Goal: Task Accomplishment & Management: Complete application form

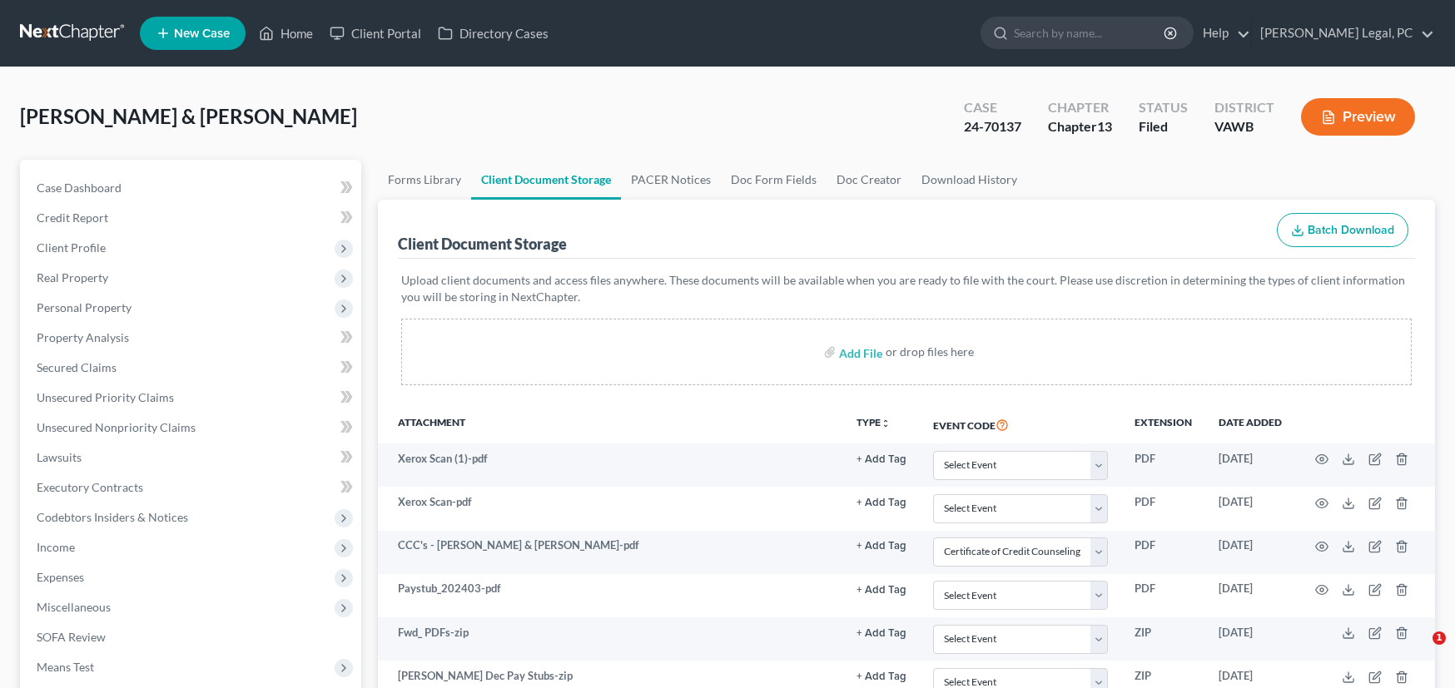
select select "0"
click at [51, 32] on link at bounding box center [73, 33] width 107 height 30
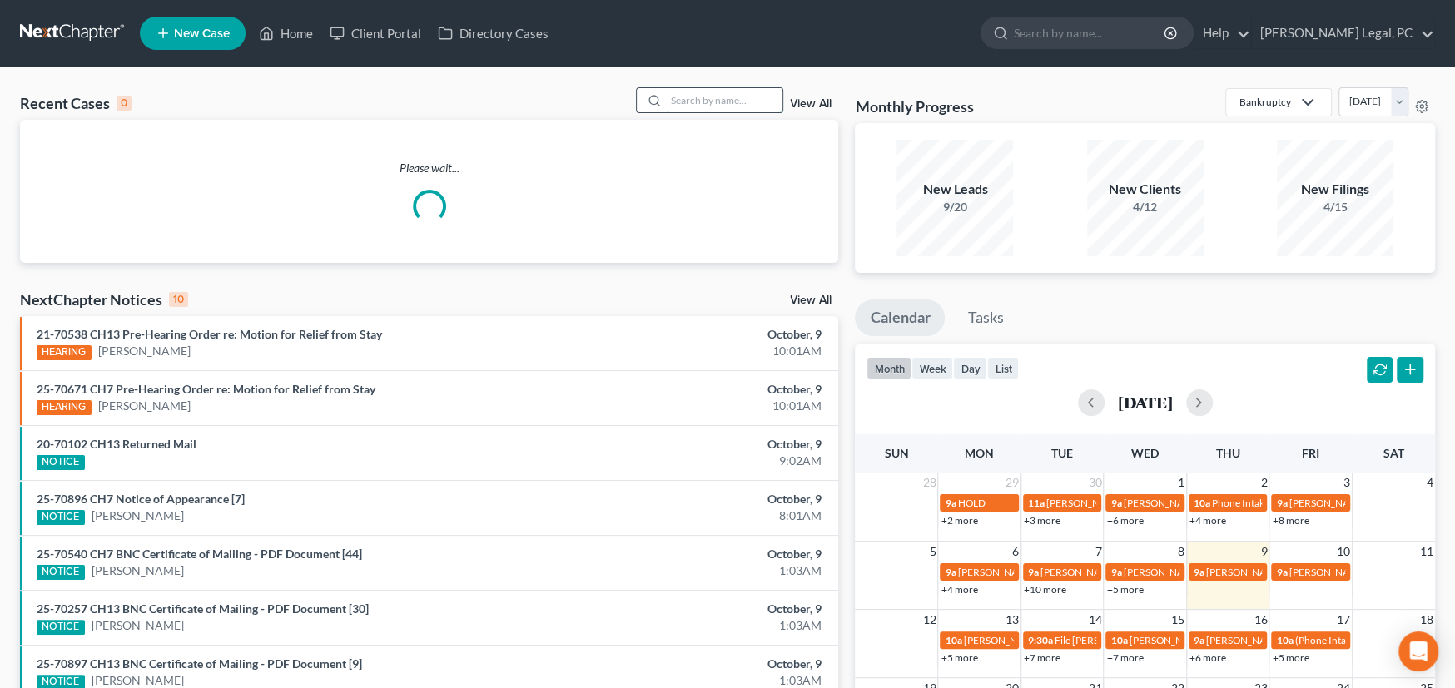
click at [680, 104] on input "search" at bounding box center [724, 100] width 117 height 24
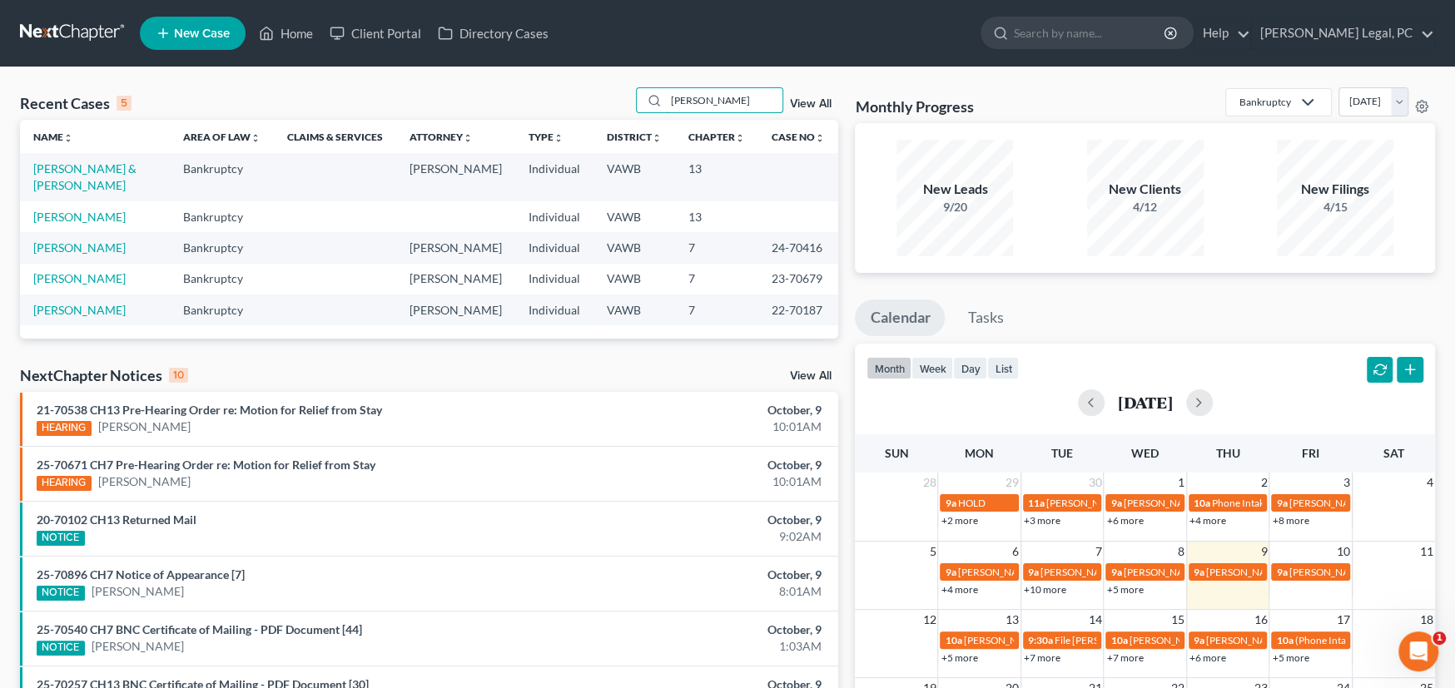
type input "[PERSON_NAME]"
click at [225, 31] on span "New Case" at bounding box center [202, 33] width 56 height 12
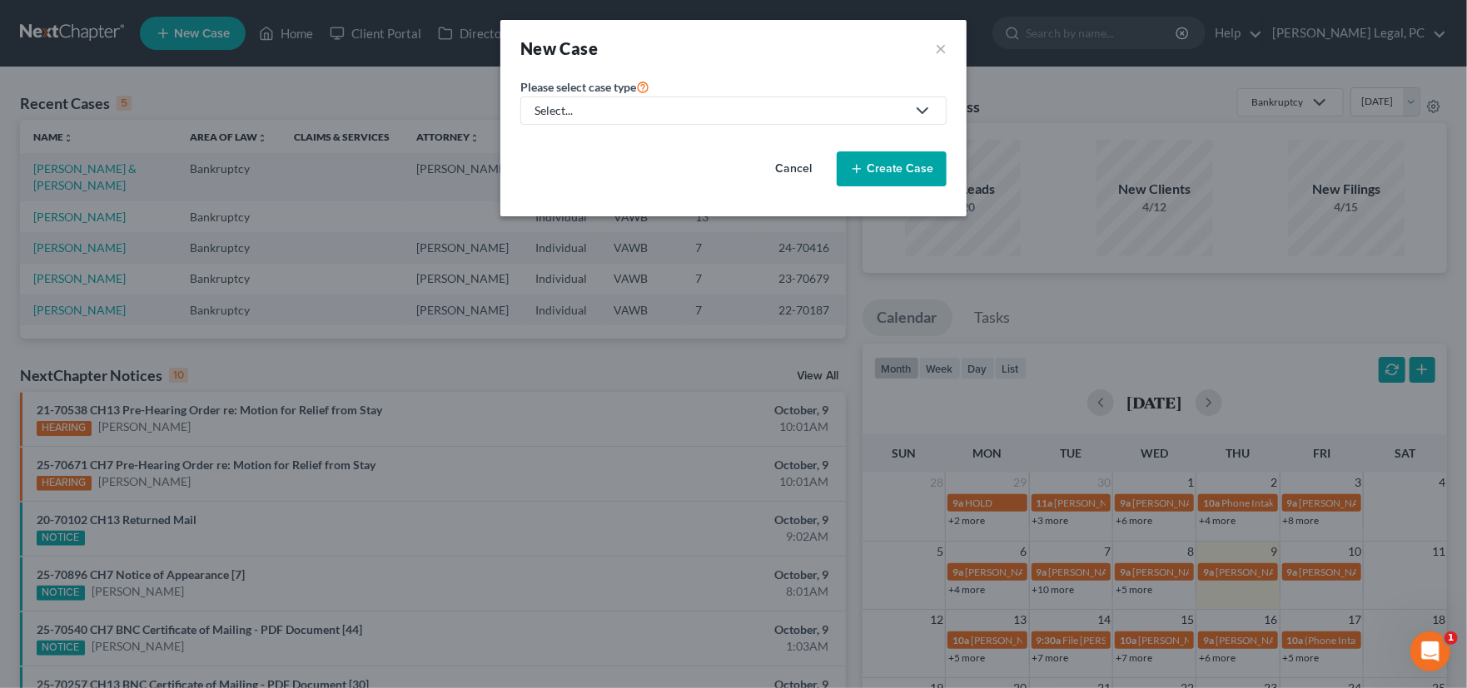
click at [617, 113] on div "Select..." at bounding box center [719, 110] width 371 height 17
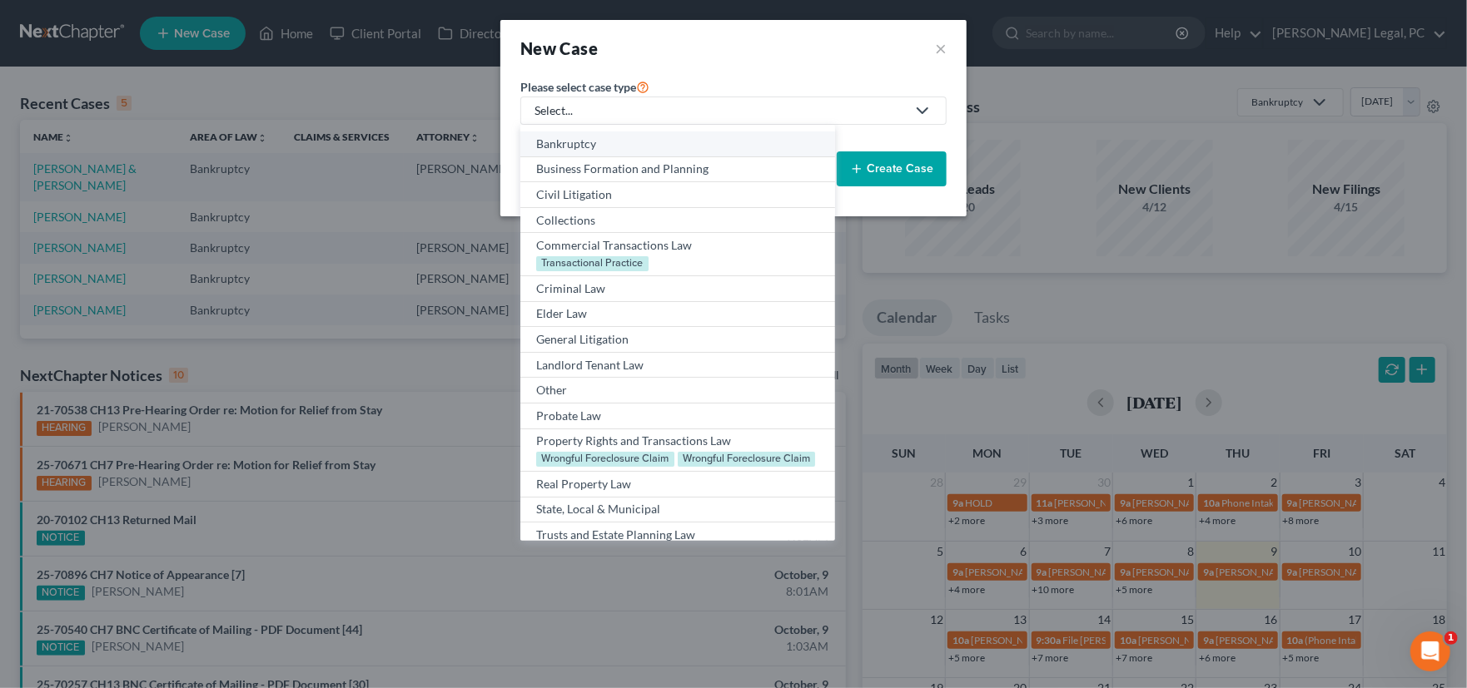
click at [588, 150] on div "Bankruptcy" at bounding box center [677, 144] width 282 height 17
select select "84"
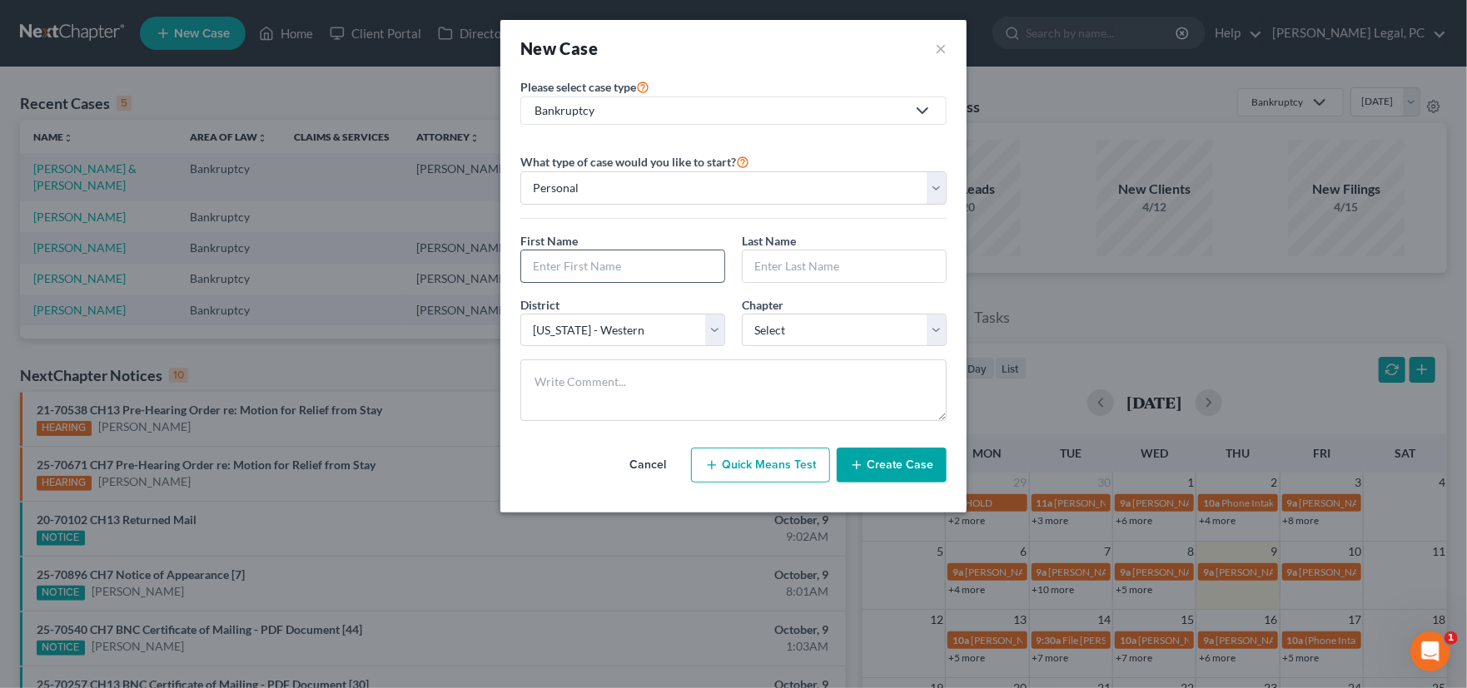
click at [608, 261] on input "text" at bounding box center [622, 267] width 203 height 32
type input "Billy"
type input "Thompson"
select select "0"
click at [885, 464] on button "Create Case" at bounding box center [892, 465] width 110 height 35
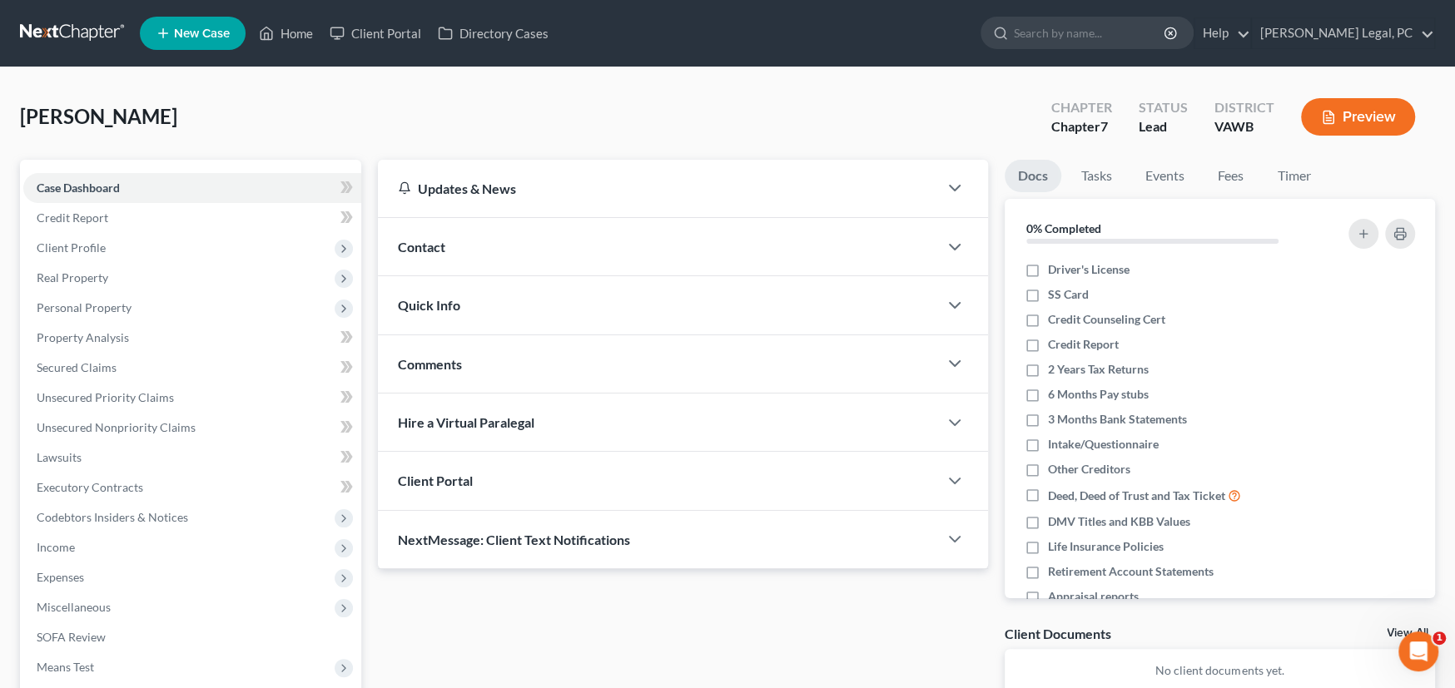
click at [422, 251] on span "Contact" at bounding box center [421, 247] width 47 height 16
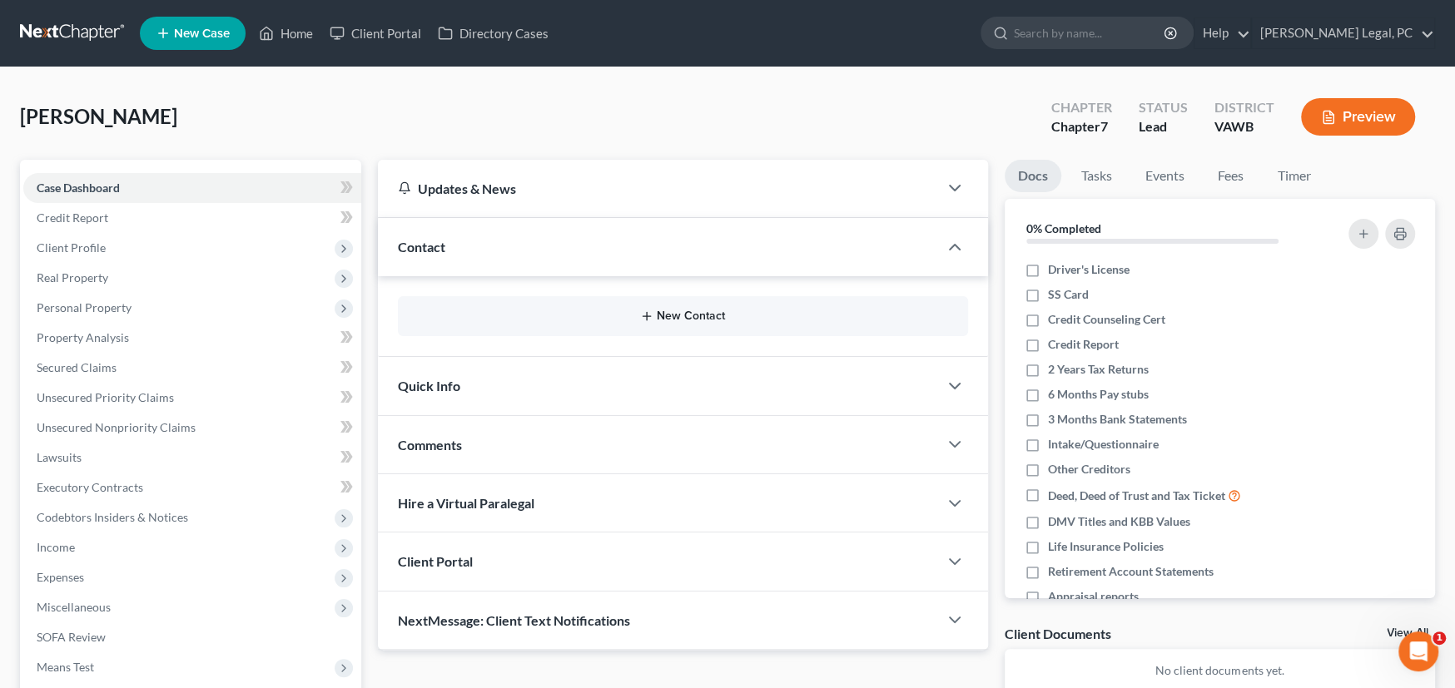
click at [527, 318] on button "New Contact" at bounding box center [683, 316] width 544 height 13
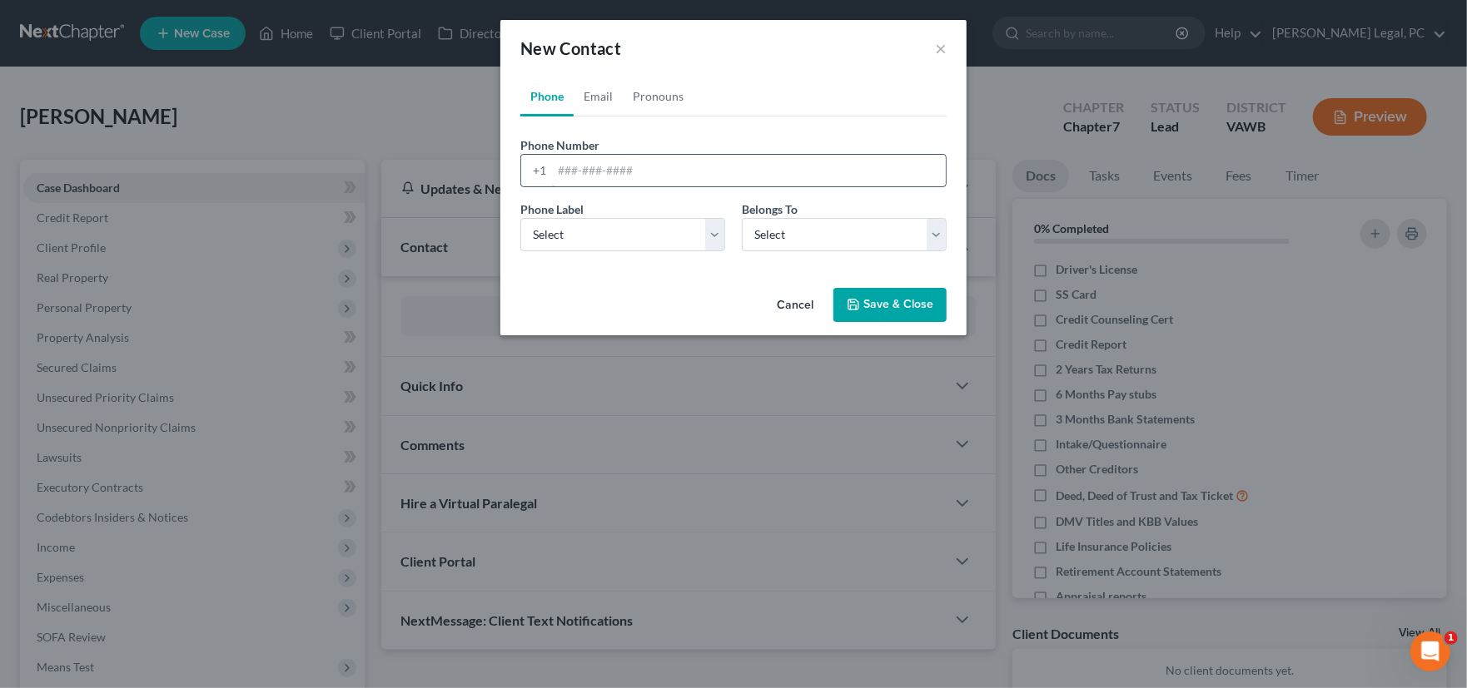
click at [588, 171] on input "tel" at bounding box center [749, 171] width 394 height 32
type input "2765307790"
click at [885, 314] on button "Save & Close" at bounding box center [889, 305] width 113 height 35
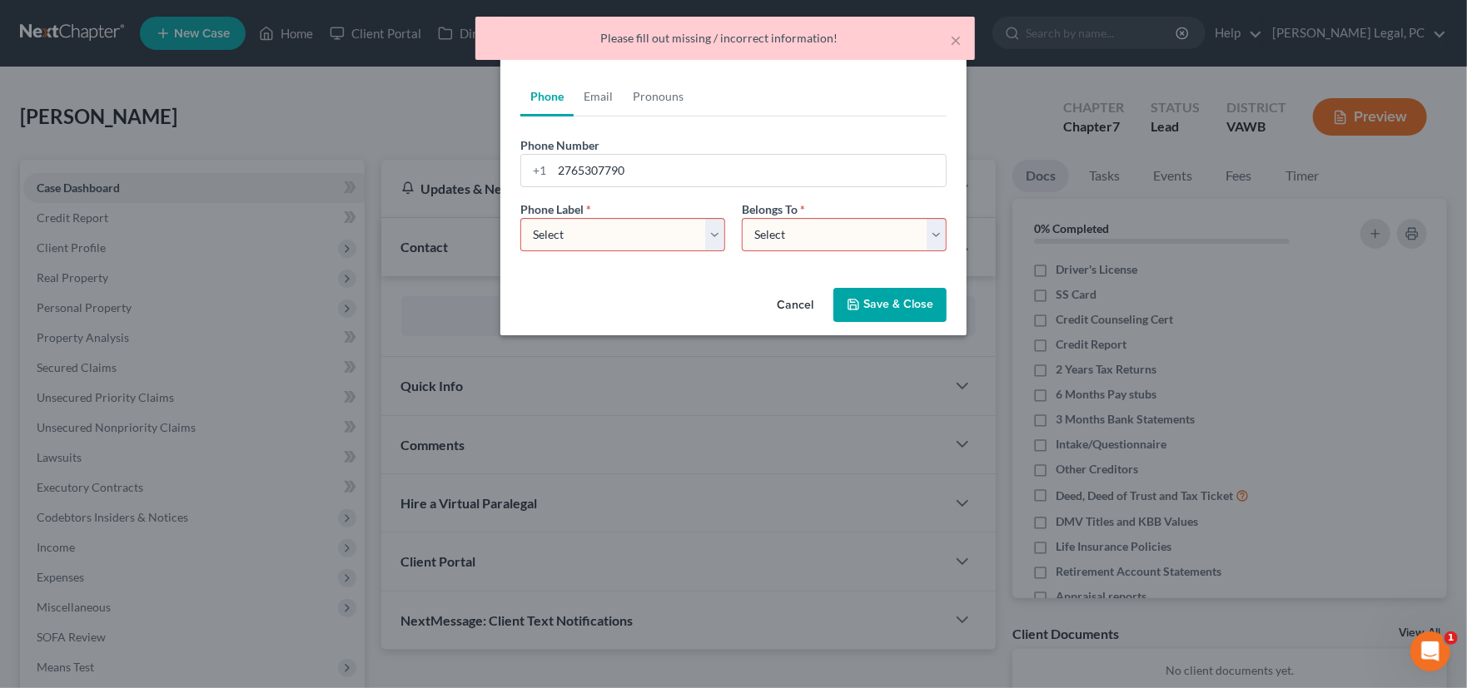
click at [674, 231] on select "Select Mobile Home Work Other" at bounding box center [622, 234] width 205 height 33
select select "0"
click at [520, 218] on select "Select Mobile Home Work Other" at bounding box center [622, 234] width 205 height 33
click at [809, 237] on select "Select Client Other" at bounding box center [844, 234] width 205 height 33
select select "0"
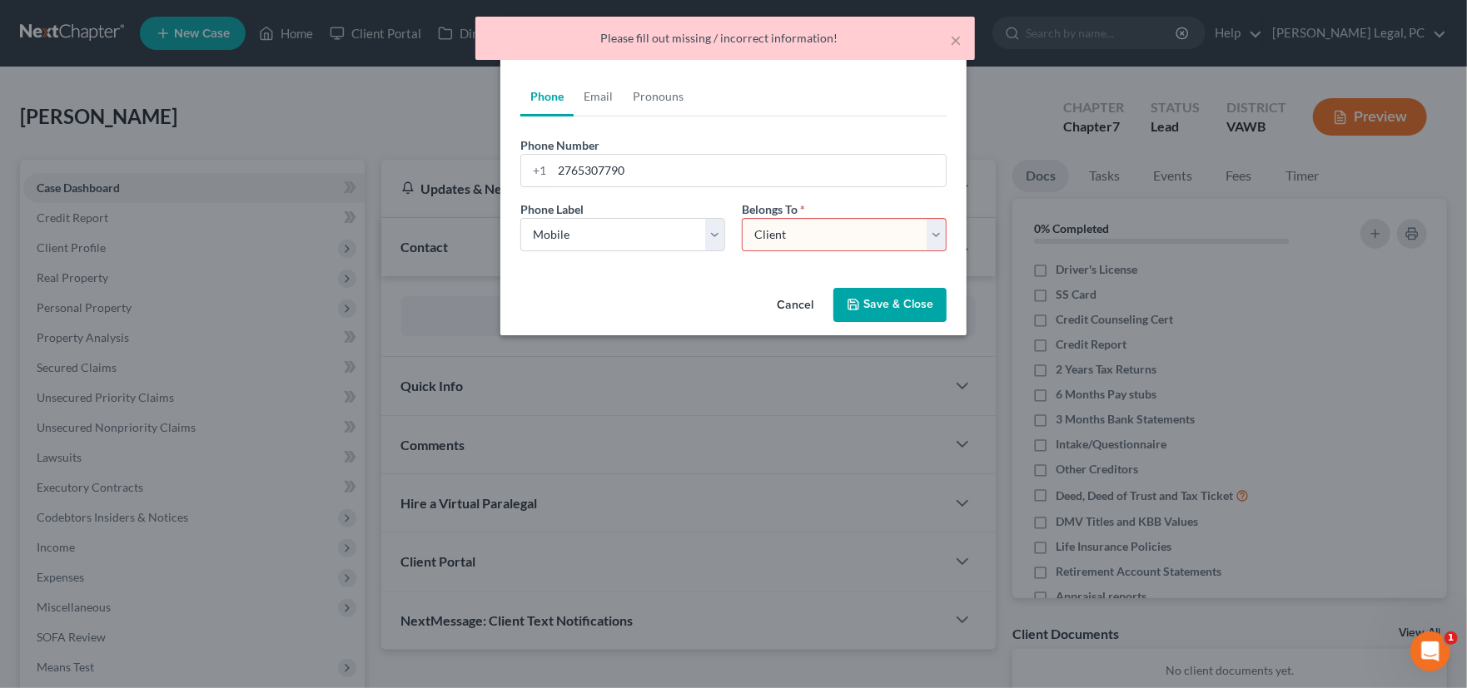
click at [742, 218] on select "Select Client Other" at bounding box center [844, 234] width 205 height 33
click at [891, 307] on button "Save & Close" at bounding box center [889, 305] width 113 height 35
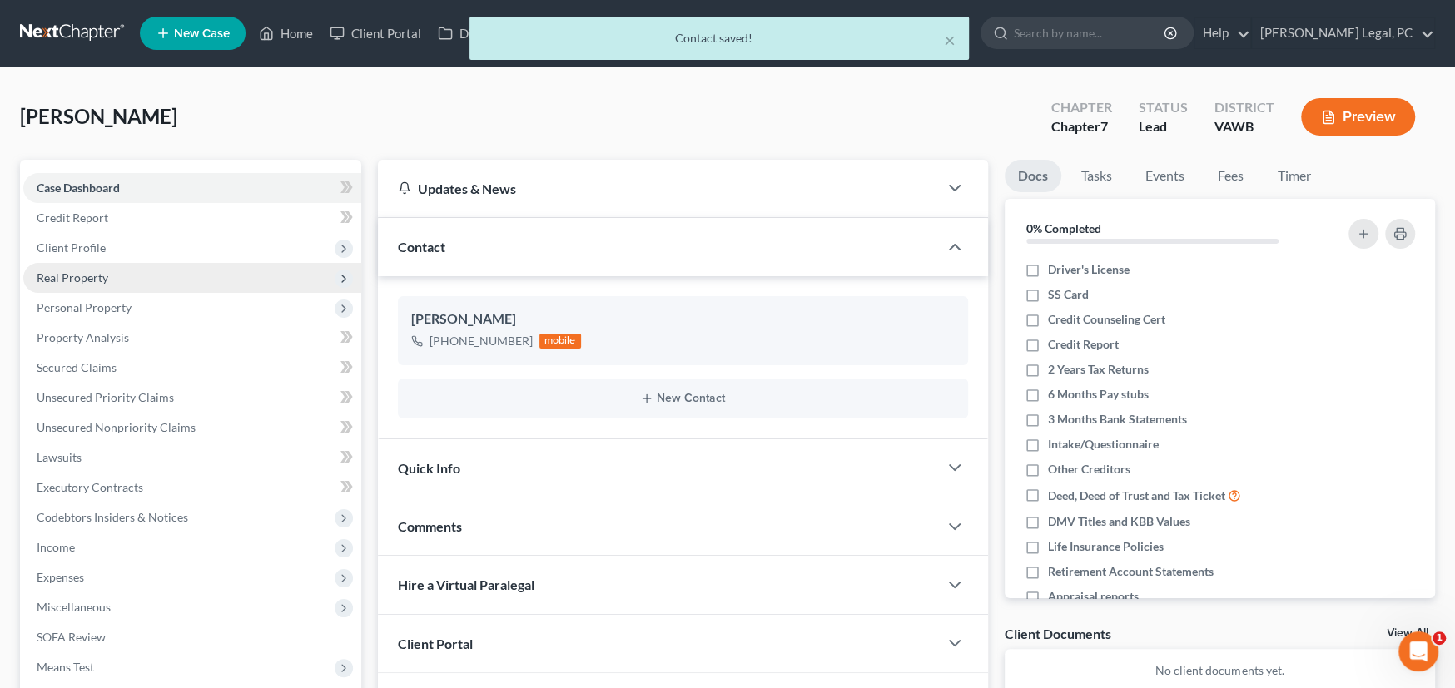
click at [82, 271] on span "Real Property" at bounding box center [73, 278] width 72 height 14
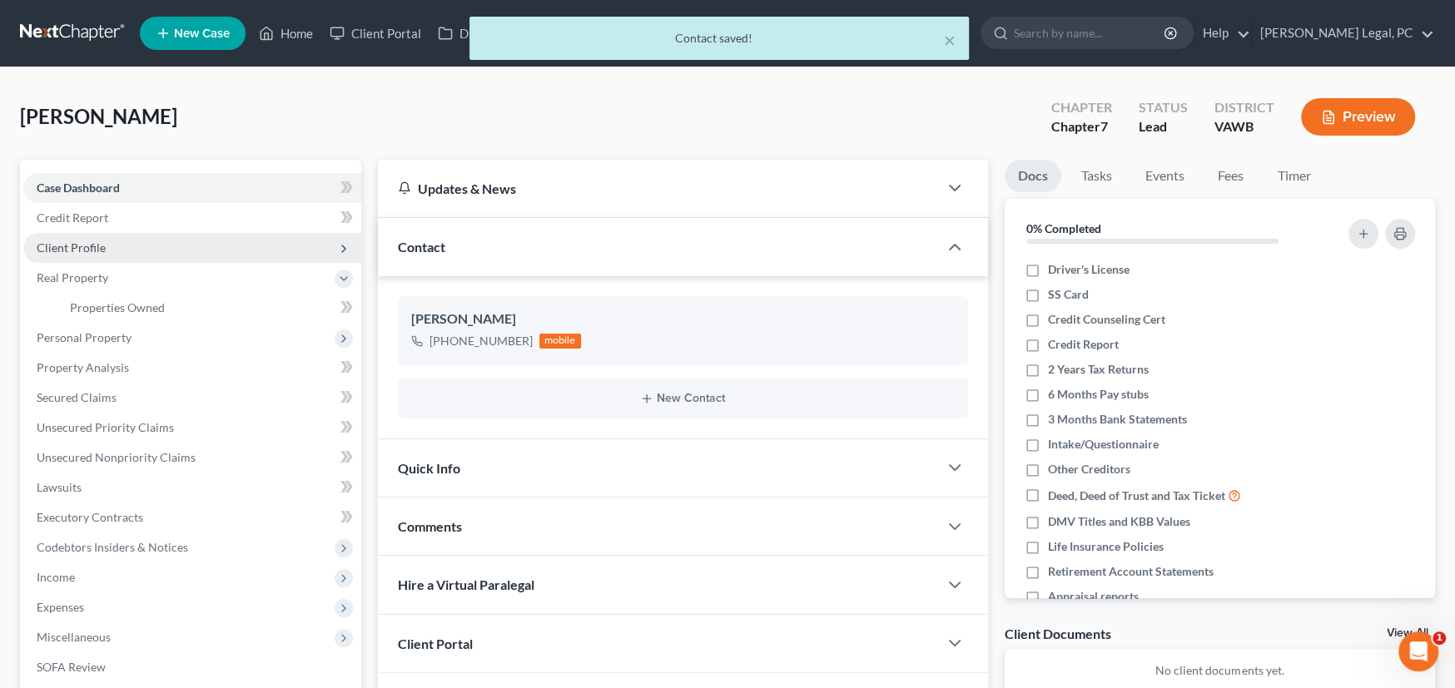
click at [82, 251] on span "Client Profile" at bounding box center [71, 248] width 69 height 14
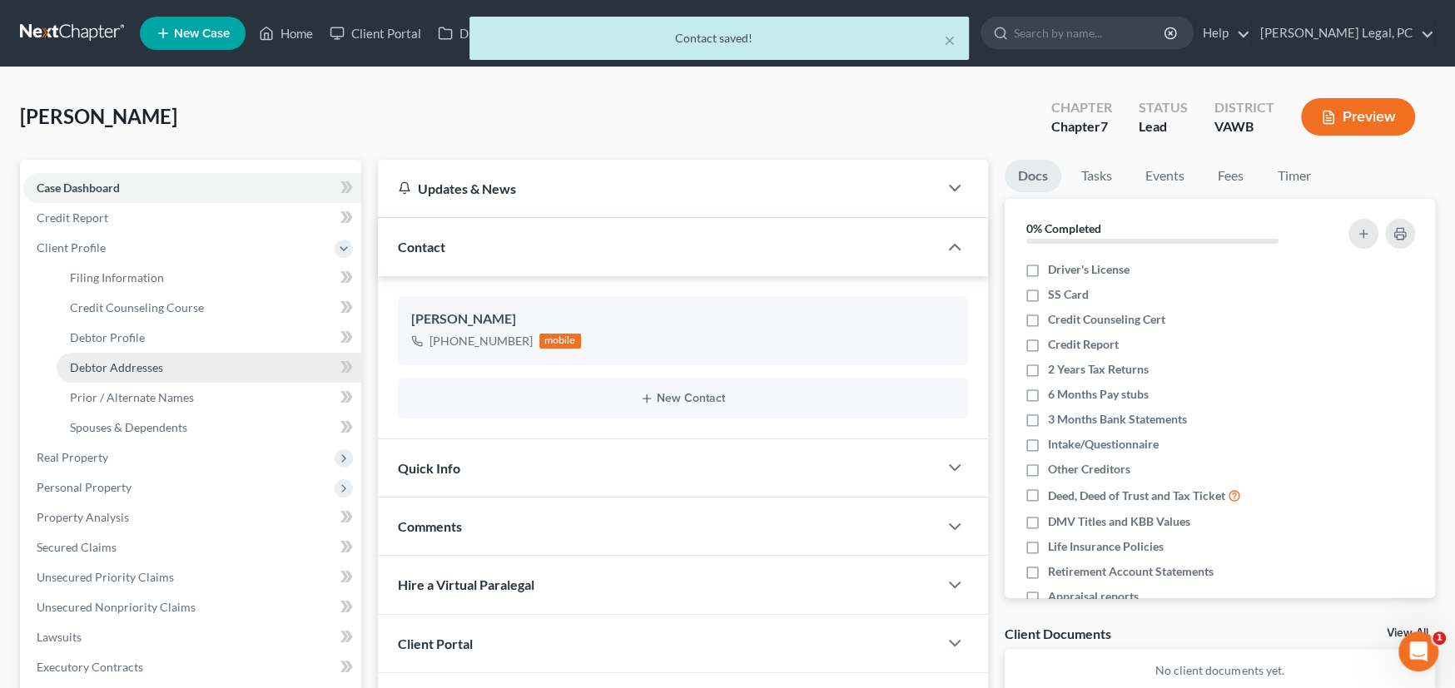
click at [127, 369] on span "Debtor Addresses" at bounding box center [116, 367] width 93 height 14
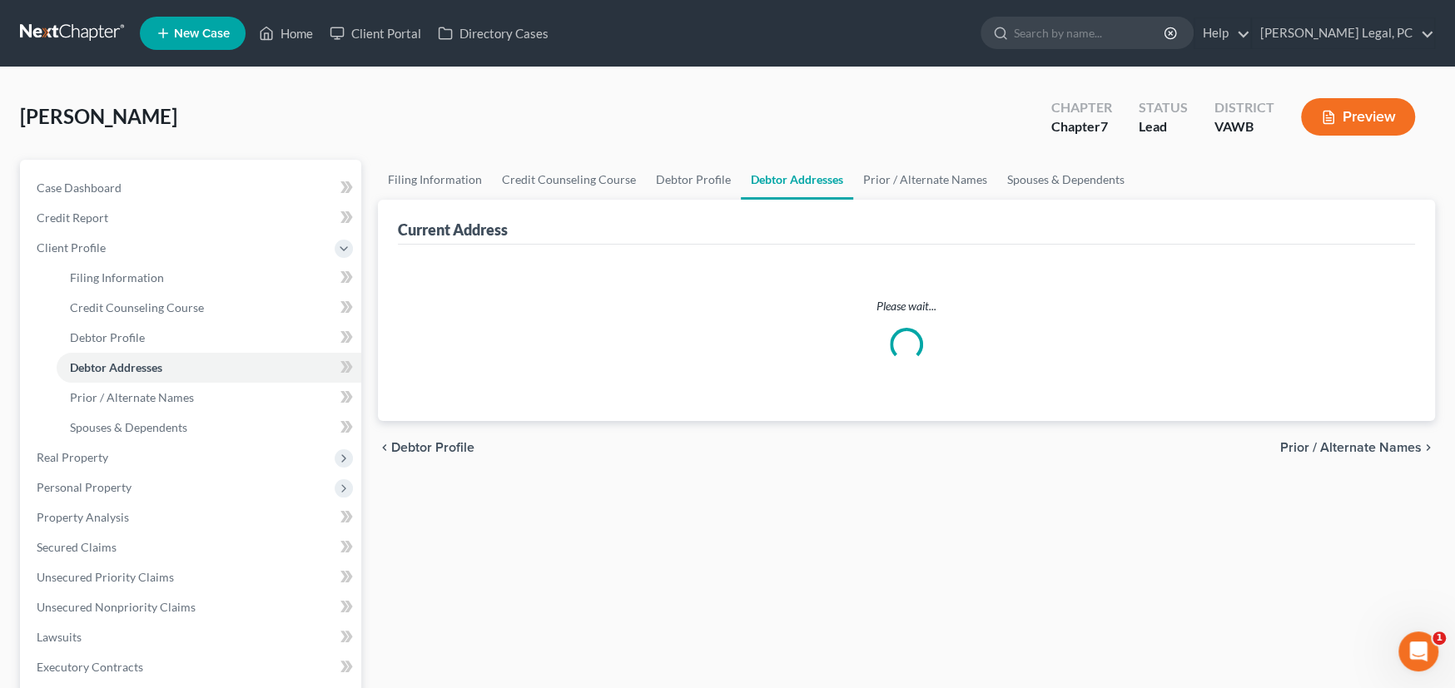
select select "0"
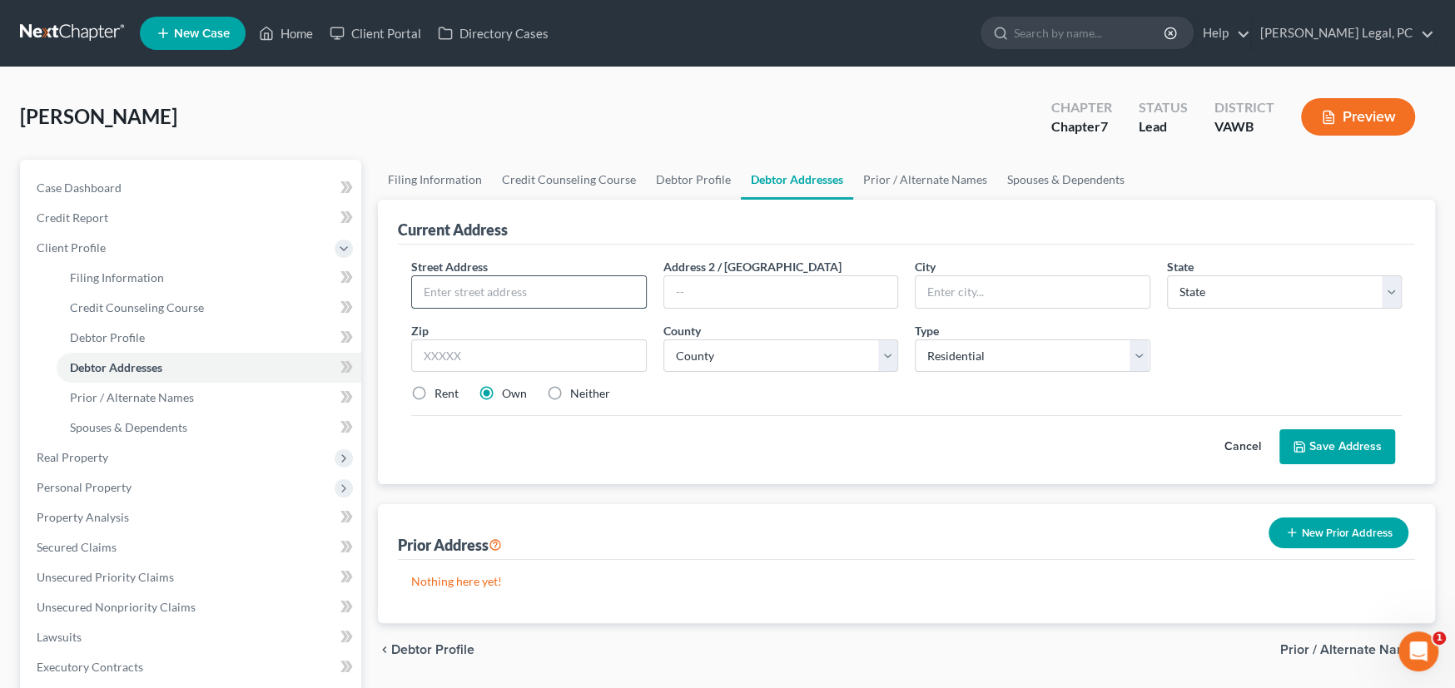
click at [515, 283] on input "text" at bounding box center [529, 292] width 234 height 32
type input "34630 Riverside Drive"
type input "24603"
type input "Big Rock"
select select "48"
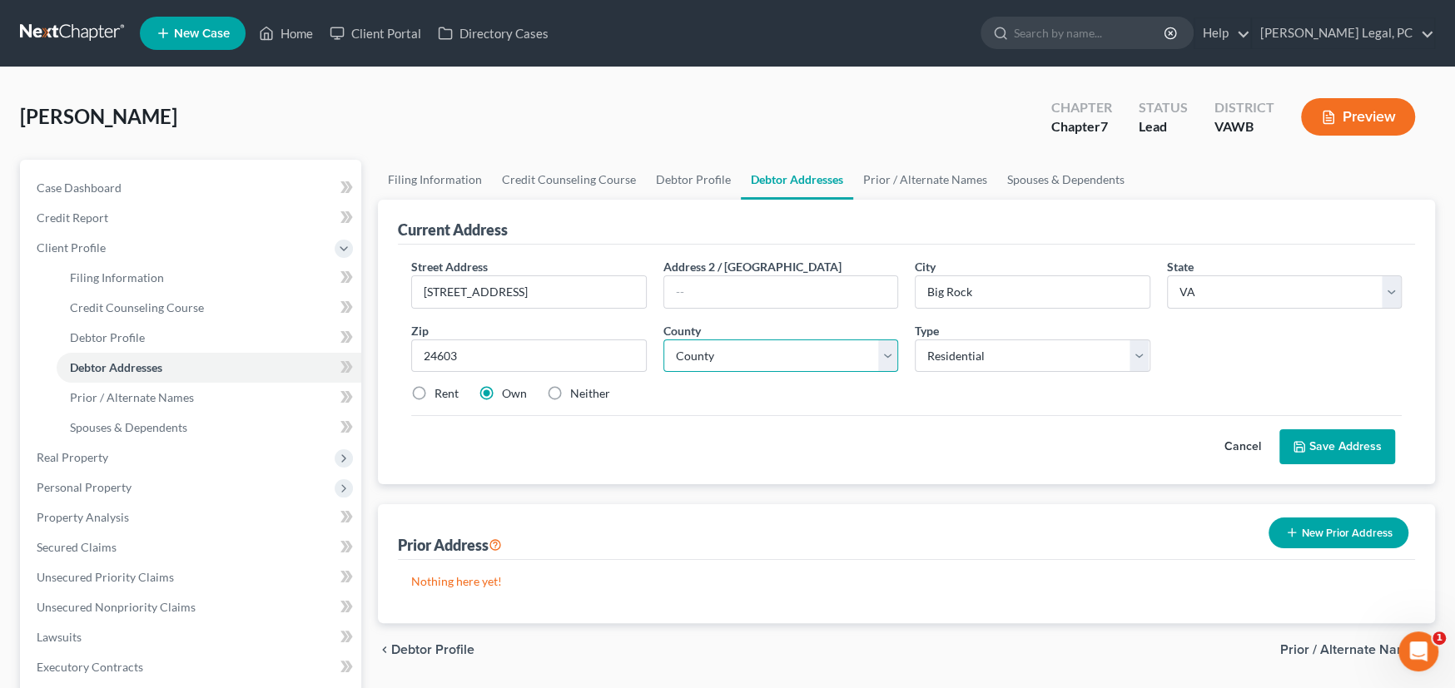
click at [761, 360] on select "County Accomack County Albemarle County Alexandria city Alleghany County Amelia…" at bounding box center [781, 356] width 236 height 33
select select "16"
click at [663, 340] on select "County Accomack County Albemarle County Alexandria city Alleghany County Amelia…" at bounding box center [781, 356] width 236 height 33
click at [1318, 454] on button "Save Address" at bounding box center [1337, 447] width 116 height 35
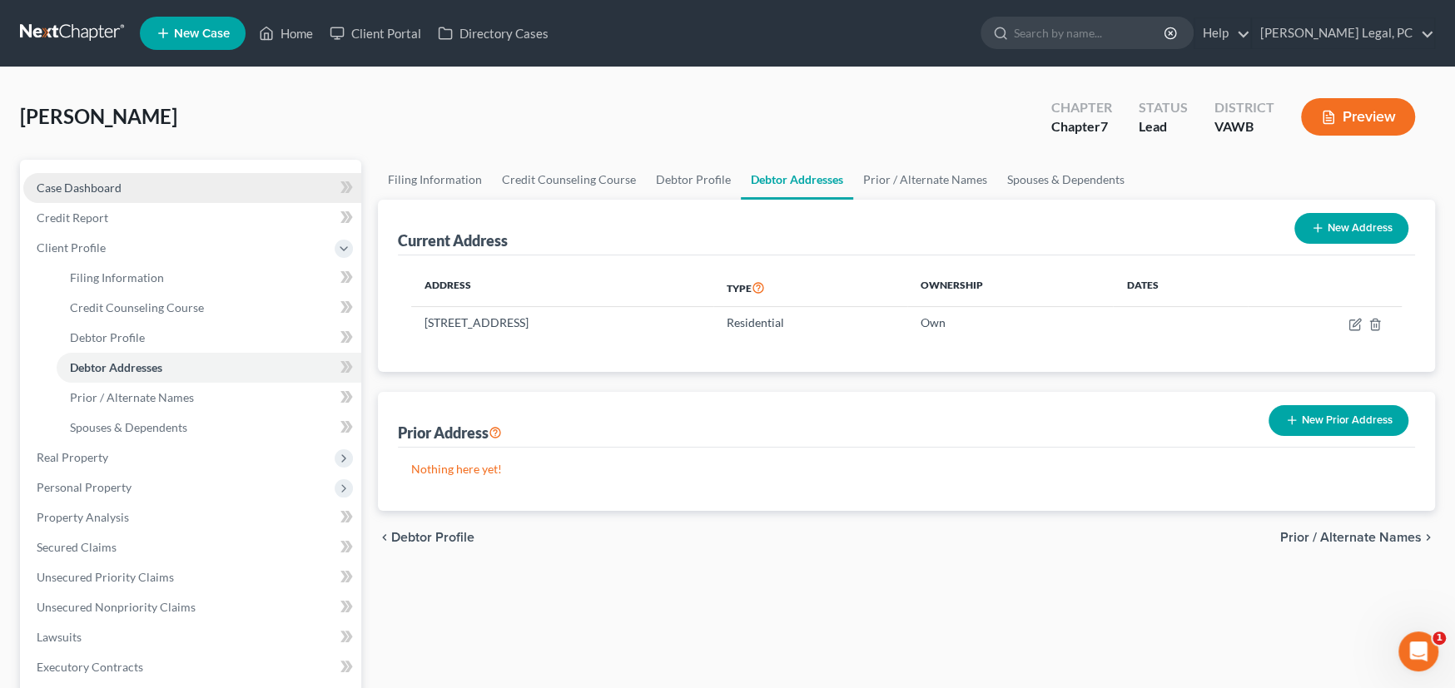
click at [85, 186] on span "Case Dashboard" at bounding box center [79, 188] width 85 height 14
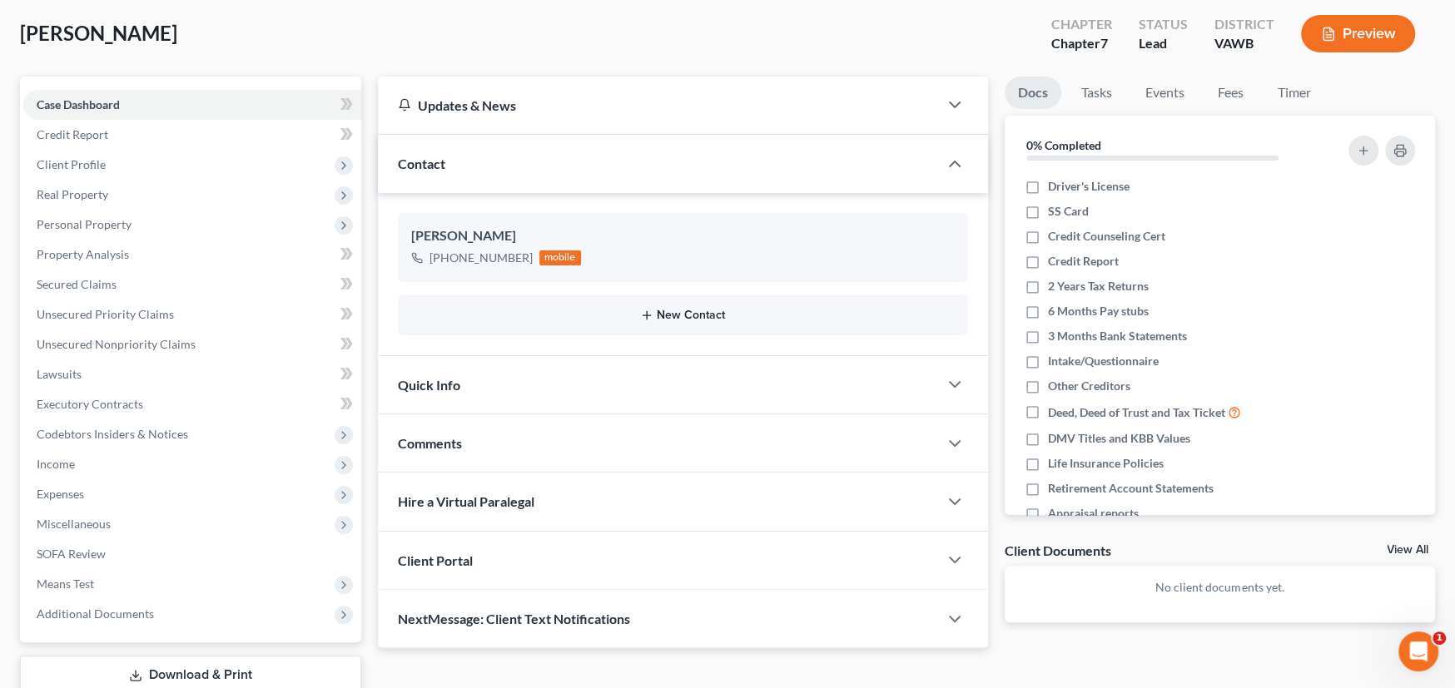
scroll to position [195, 0]
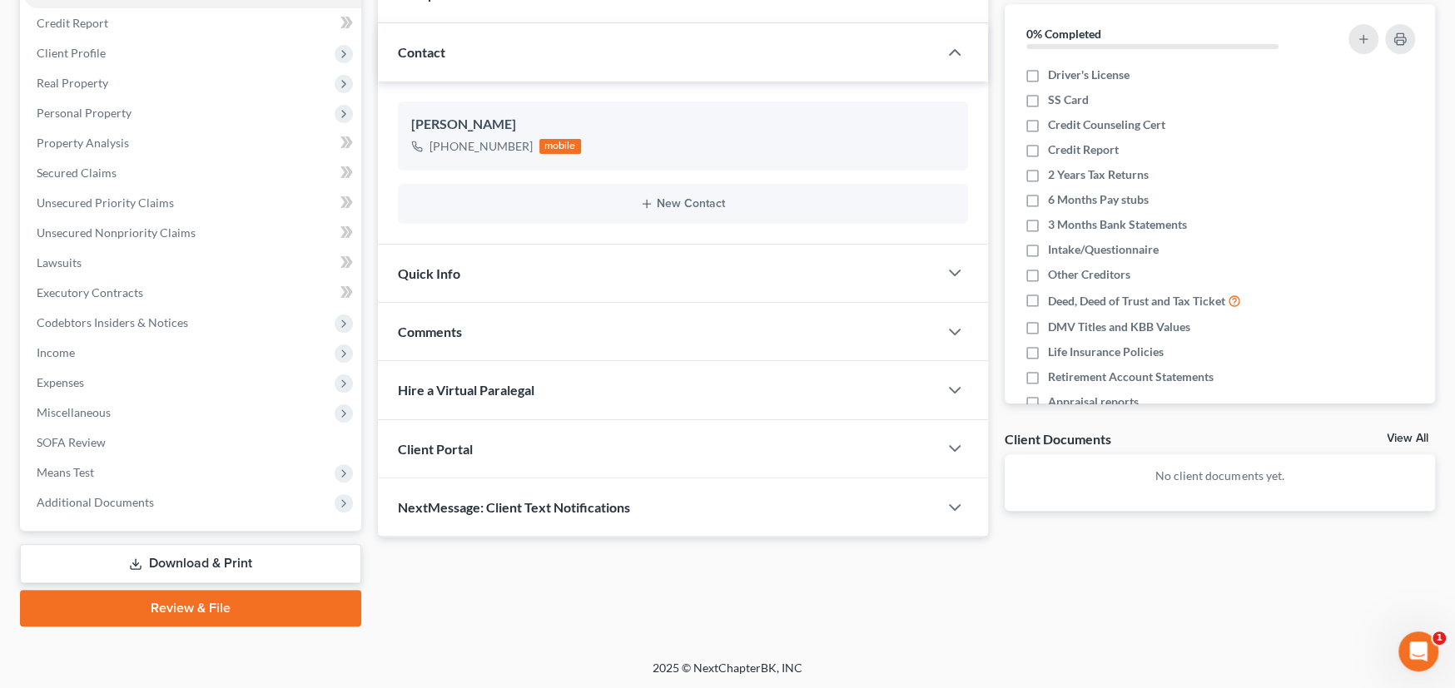
click at [444, 445] on span "Client Portal" at bounding box center [435, 449] width 75 height 16
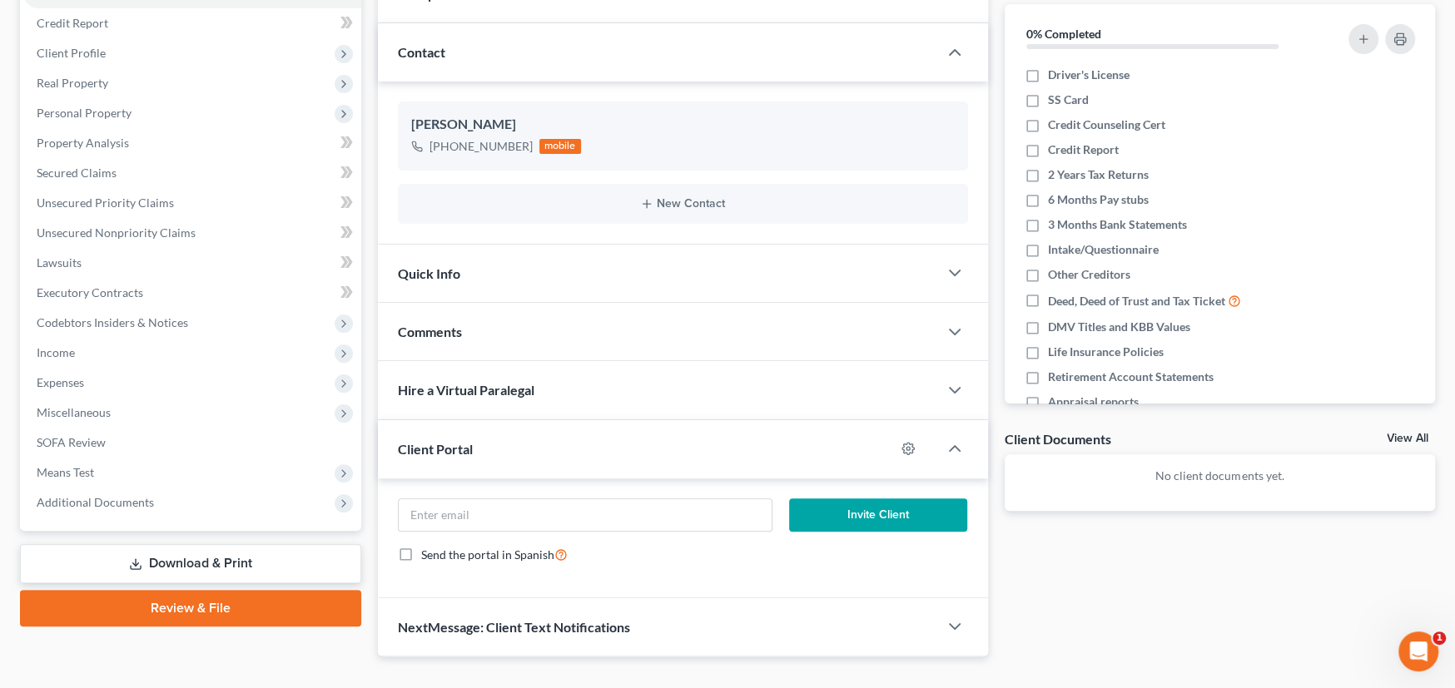
click at [439, 325] on span "Comments" at bounding box center [430, 332] width 64 height 16
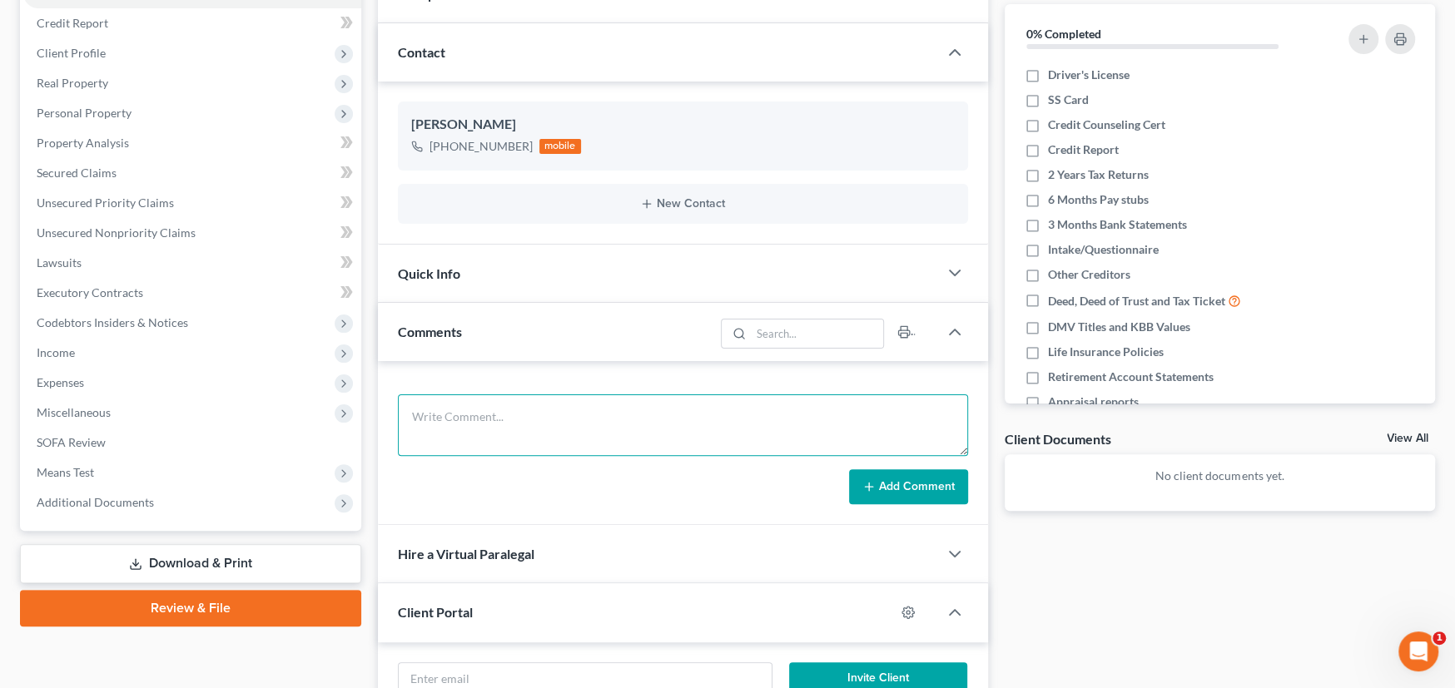
click at [499, 425] on textarea at bounding box center [683, 426] width 570 height 62
type textarea "Bobs Client, I hand mailed him a packet. Intake was 10-9-25"
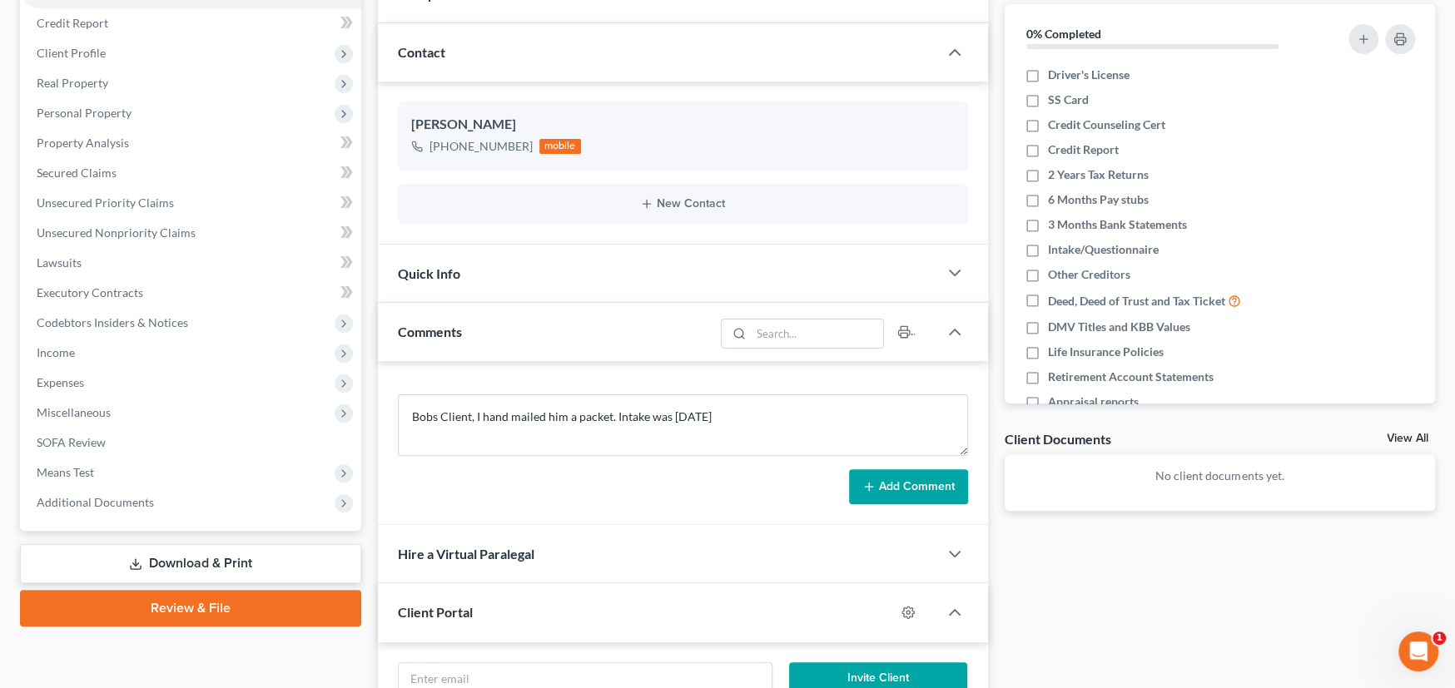
drag, startPoint x: 903, startPoint y: 489, endPoint x: 920, endPoint y: 482, distance: 17.9
click at [904, 488] on button "Add Comment" at bounding box center [908, 486] width 119 height 35
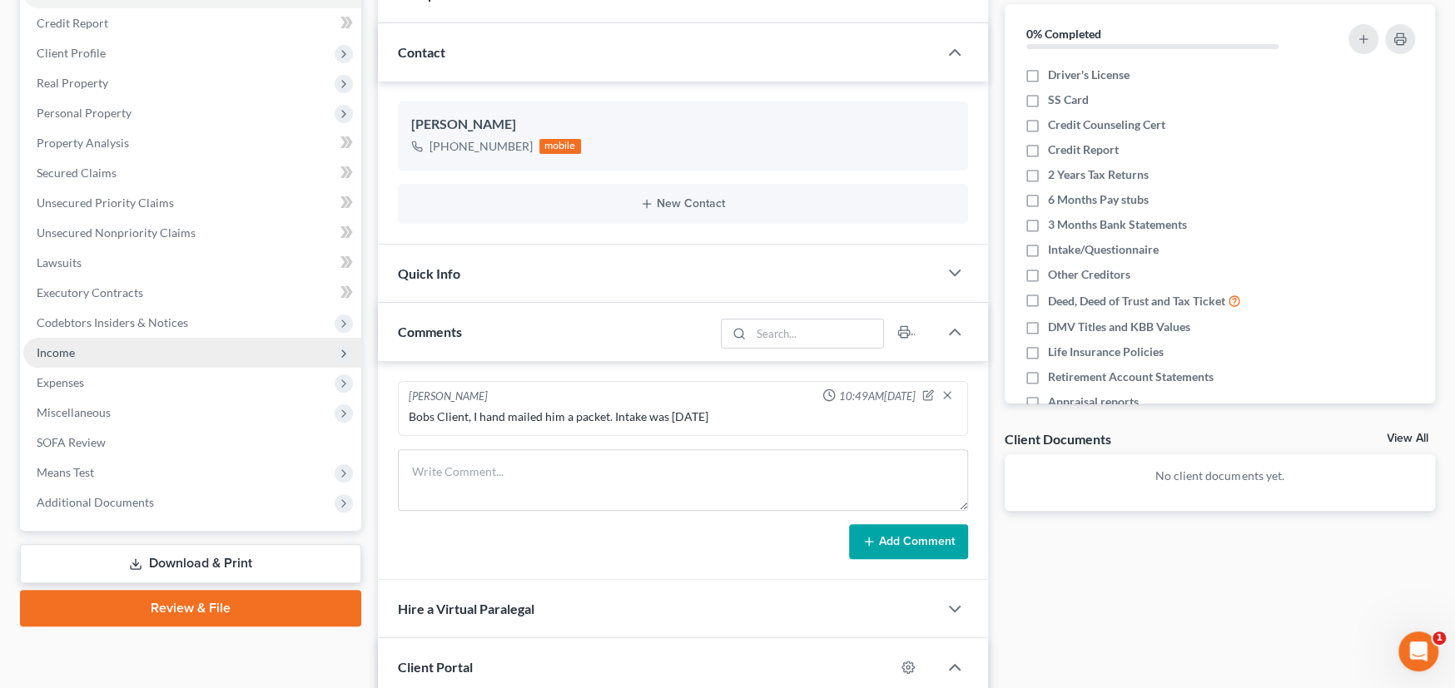
scroll to position [0, 0]
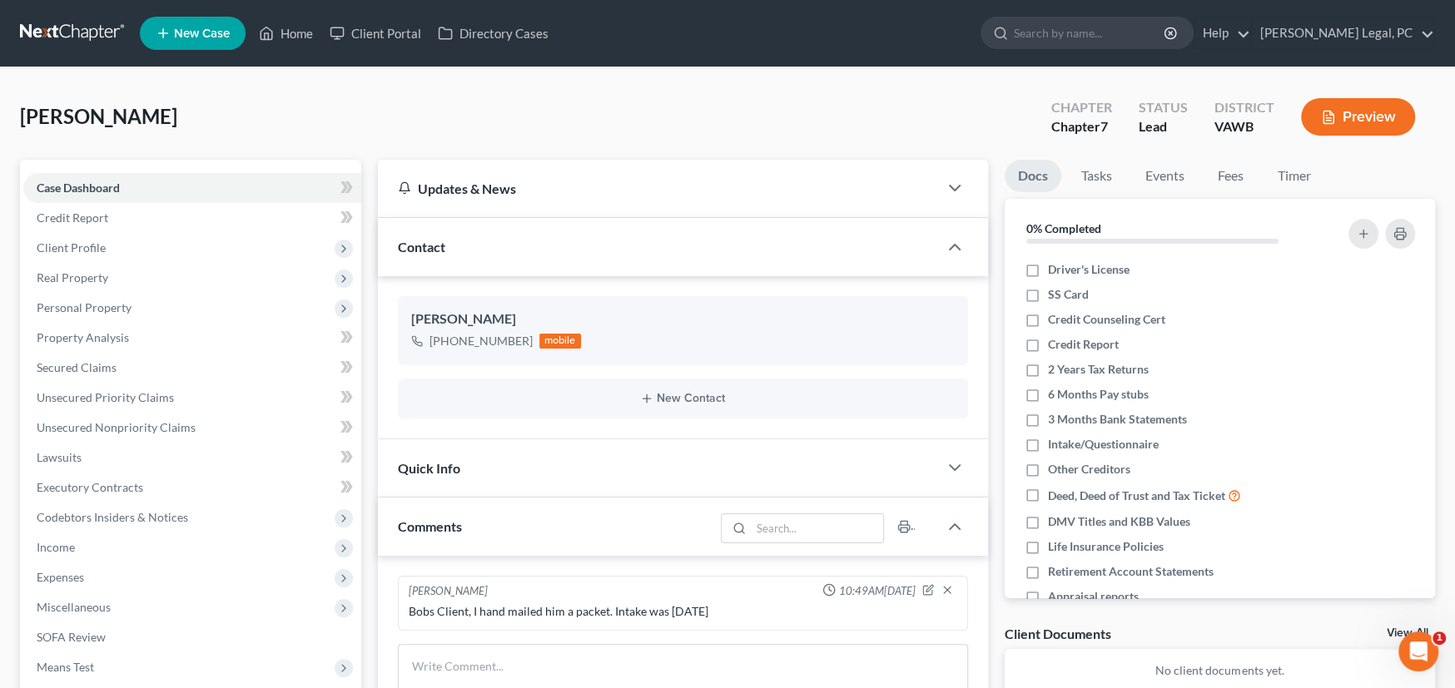
click at [64, 30] on link at bounding box center [73, 33] width 107 height 30
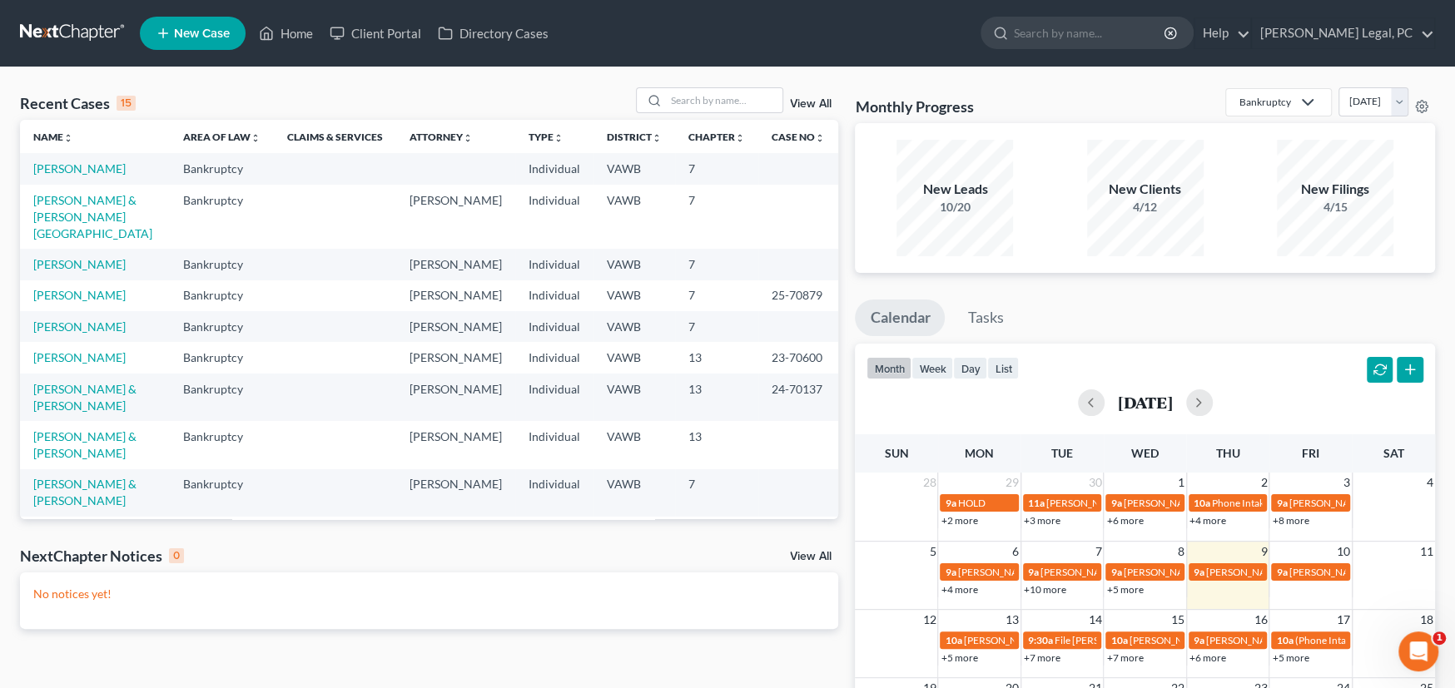
click at [185, 37] on span "New Case" at bounding box center [202, 33] width 56 height 12
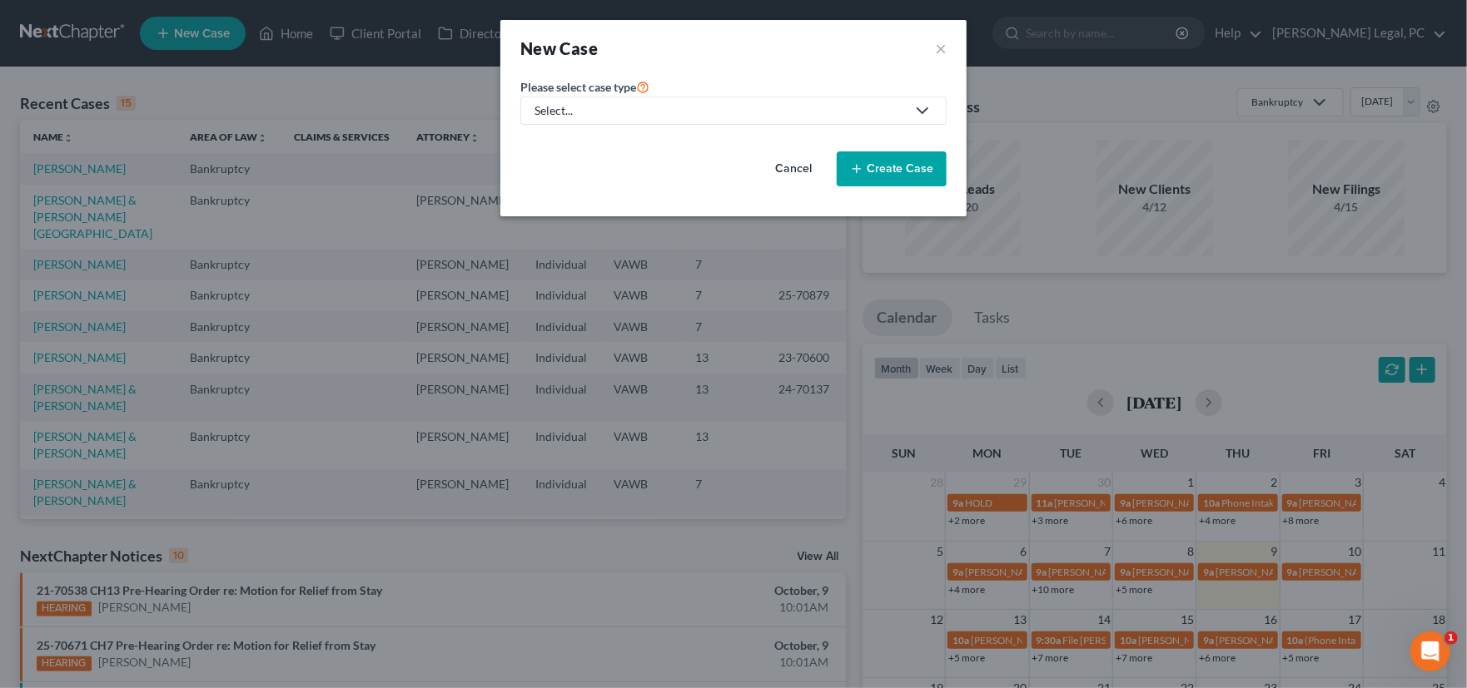
click at [619, 110] on div "Select..." at bounding box center [719, 110] width 371 height 17
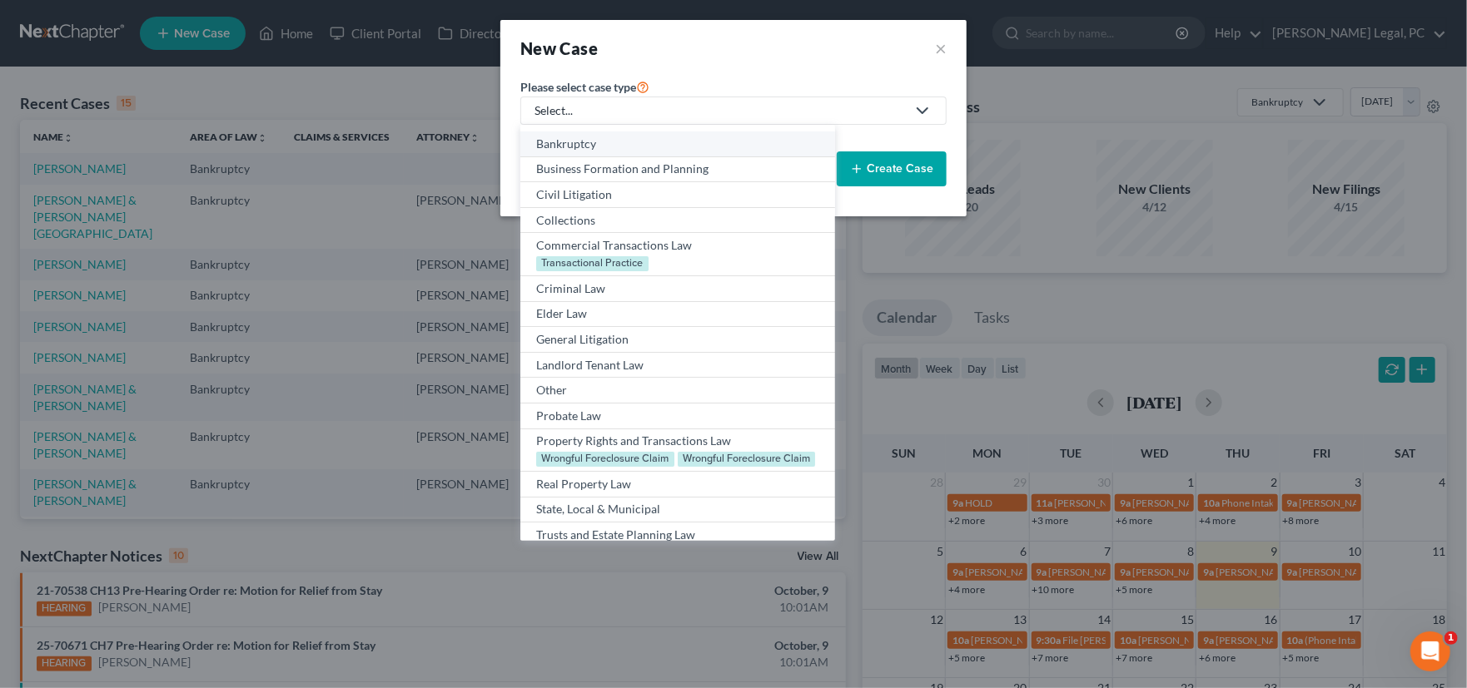
click at [613, 136] on div "Bankruptcy" at bounding box center [677, 144] width 282 height 17
select select "84"
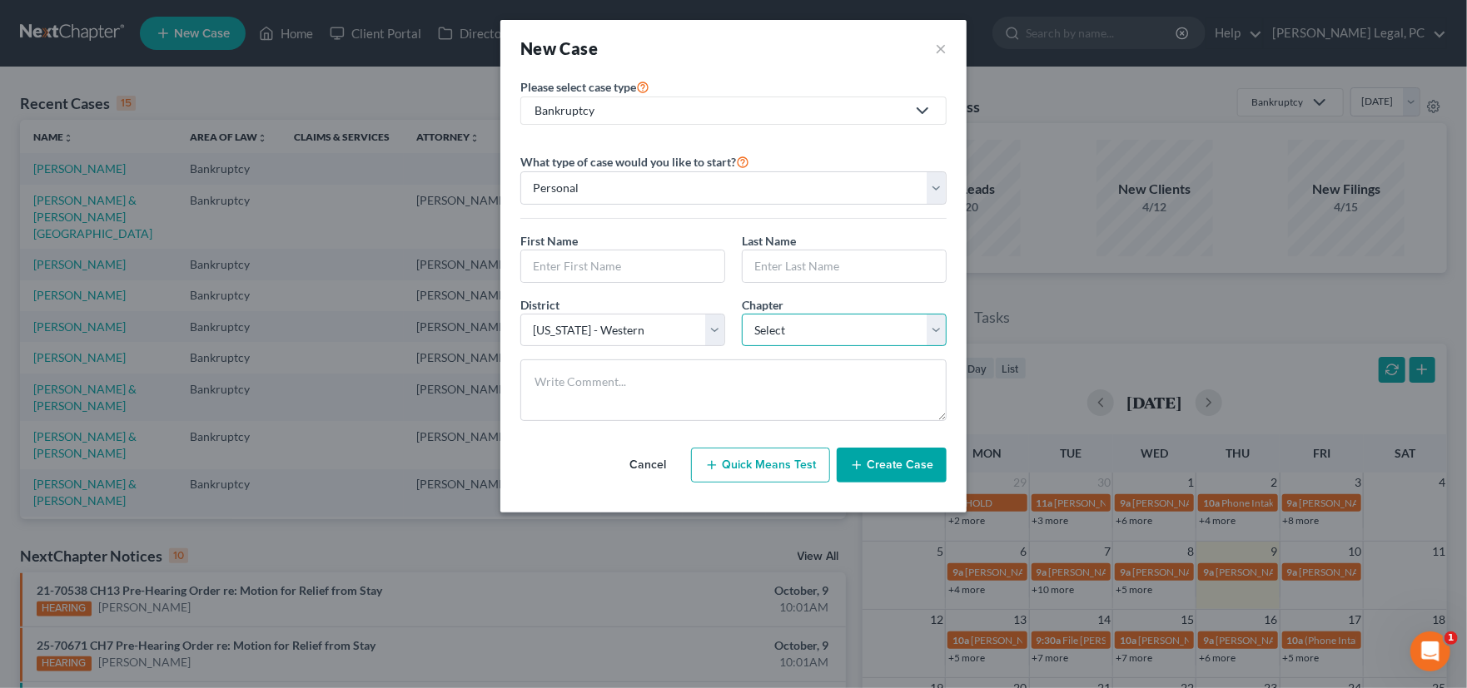
click at [805, 325] on select "Select 7 11 12 13" at bounding box center [844, 330] width 205 height 33
select select "1"
click at [742, 314] on select "Select 7 11 12 13" at bounding box center [844, 330] width 205 height 33
click at [610, 191] on select "Personal Business" at bounding box center [733, 187] width 426 height 33
select select "1"
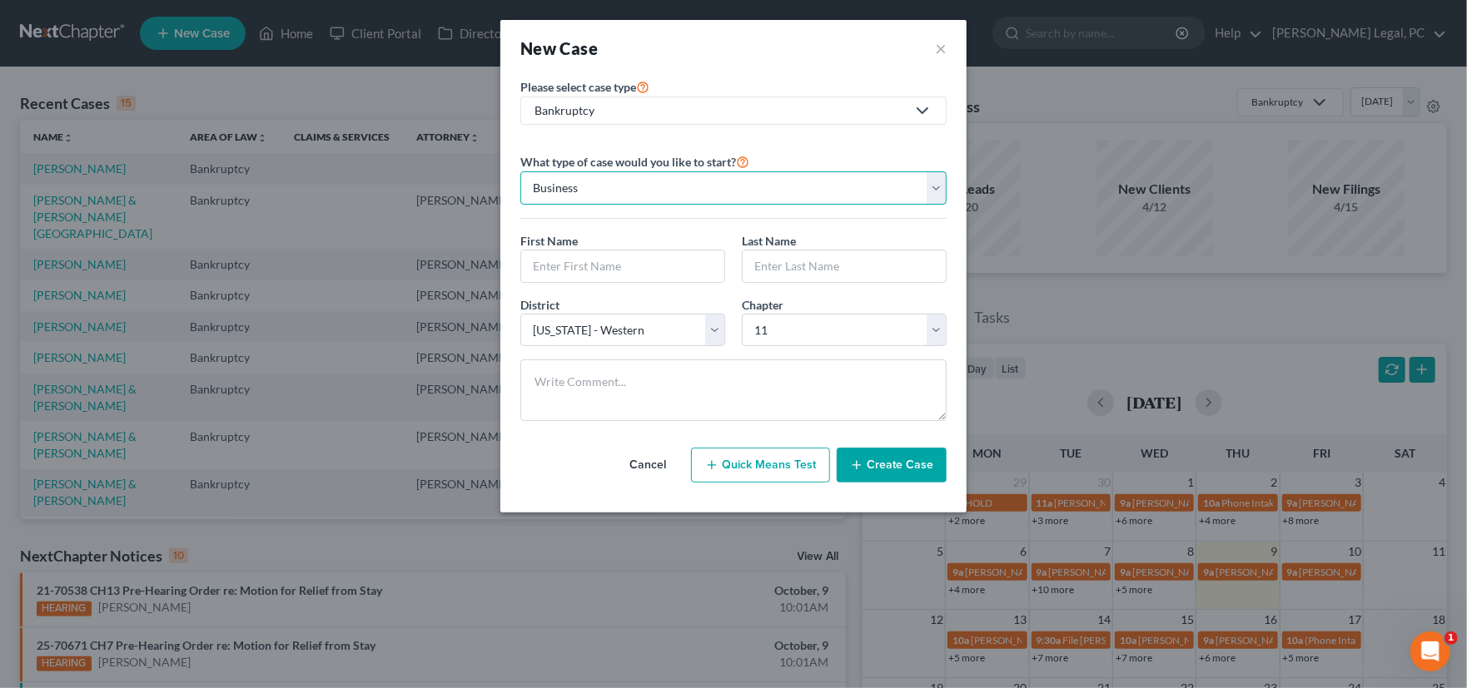
click at [520, 171] on select "Personal Business" at bounding box center [733, 187] width 426 height 33
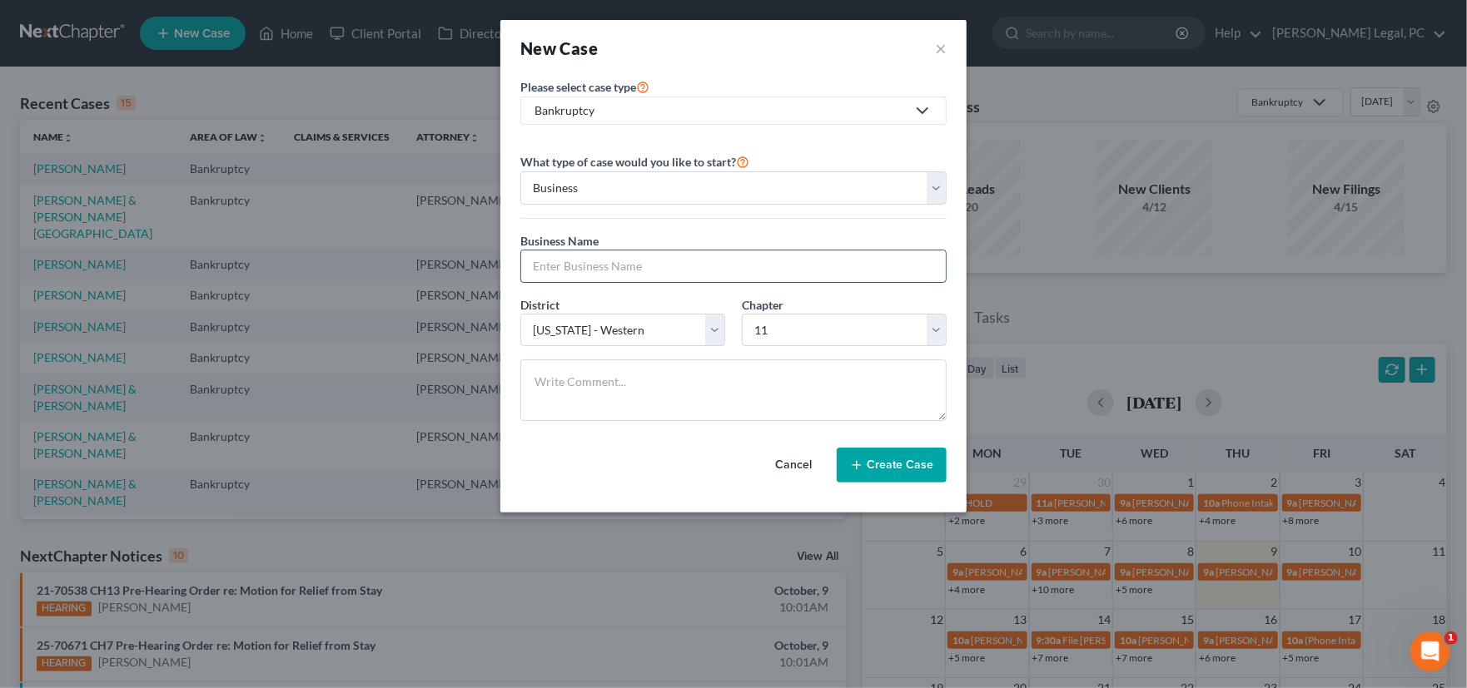
click at [602, 266] on input "text" at bounding box center [733, 267] width 425 height 32
type input "The Rental Hub"
paste textarea "Over the past year I have met with Michael Hubble, the owner of The Rental Hub …"
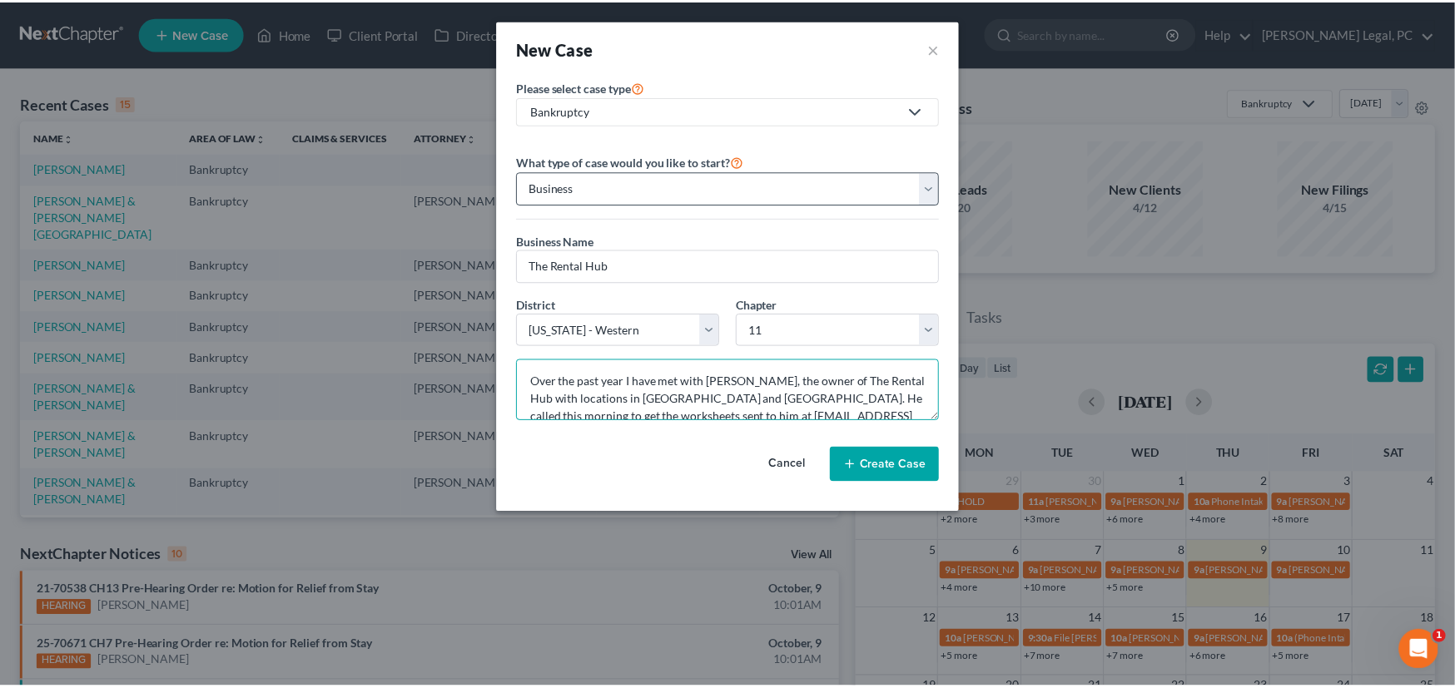
scroll to position [142, 0]
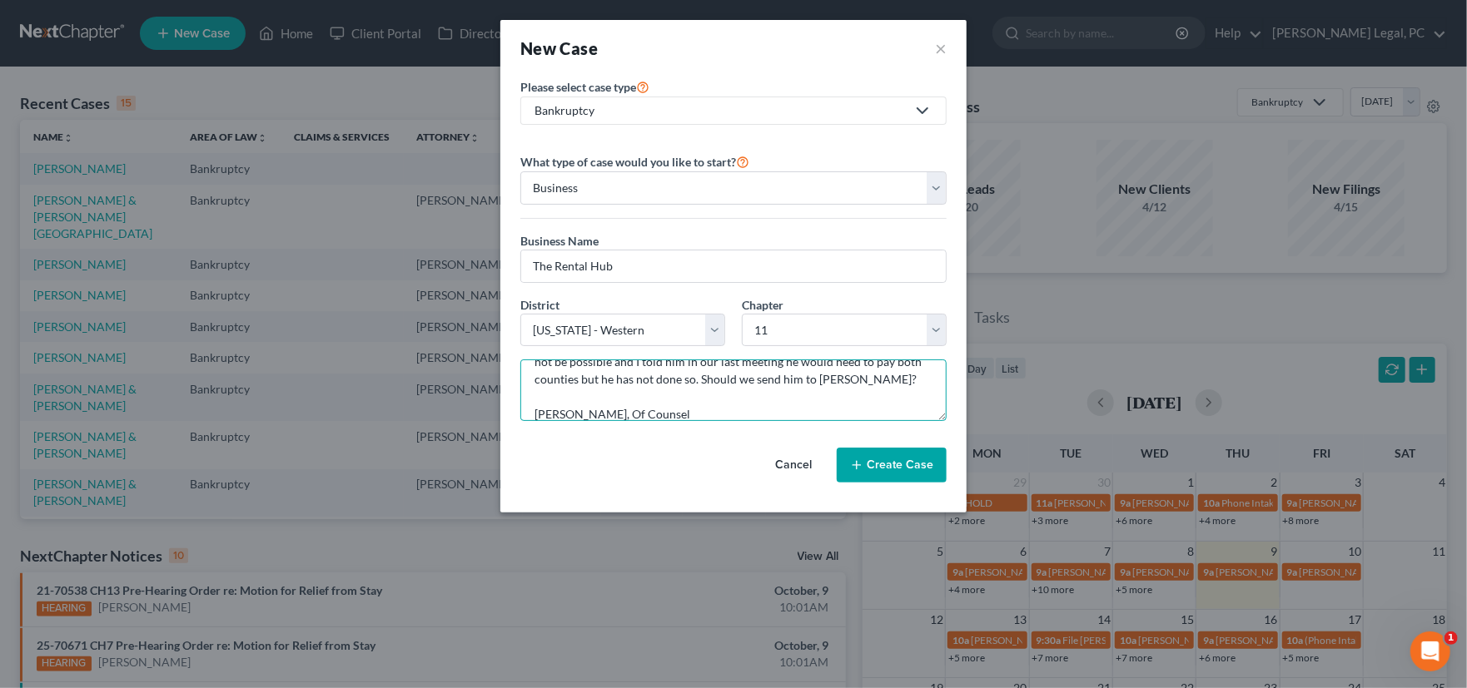
type textarea "Over the past year I have met with Michael Hubble, the owner of The Rental Hub …"
drag, startPoint x: 898, startPoint y: 470, endPoint x: 946, endPoint y: 467, distance: 48.4
click at [898, 468] on button "Create Case" at bounding box center [892, 465] width 110 height 35
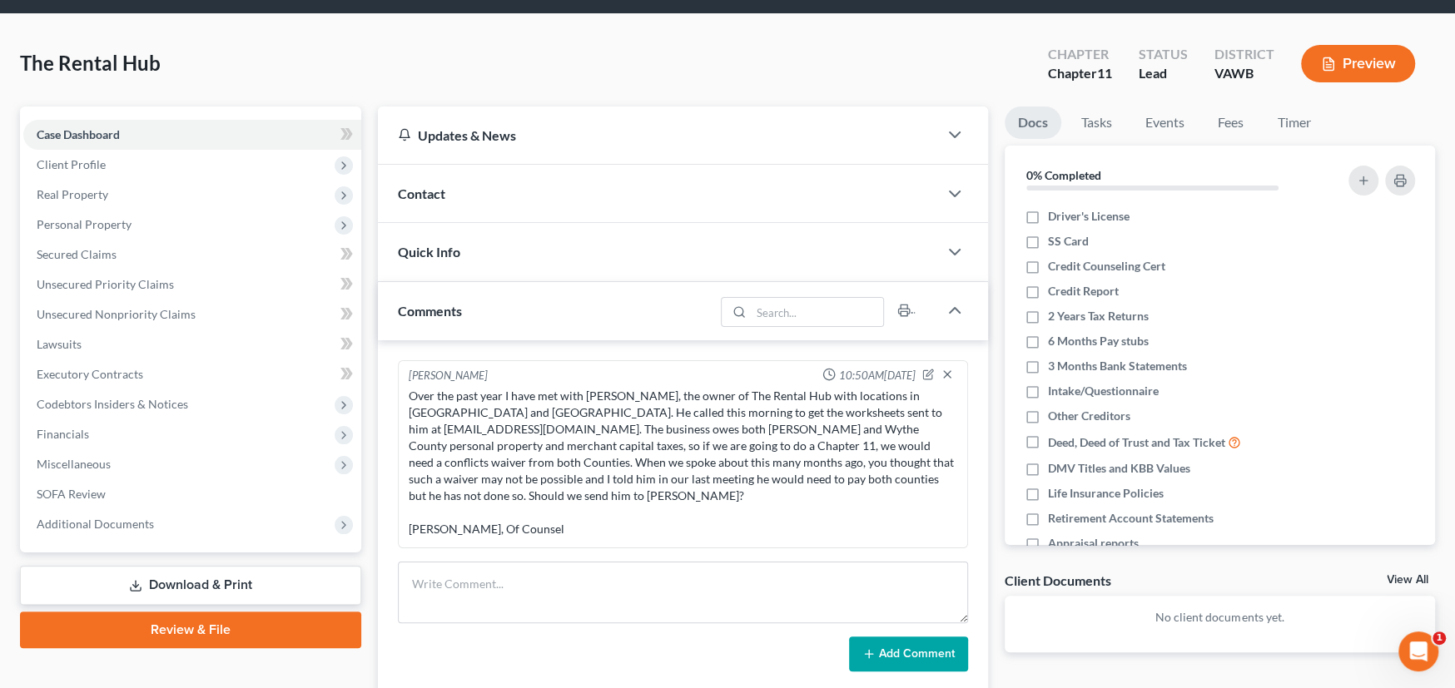
scroll to position [52, 0]
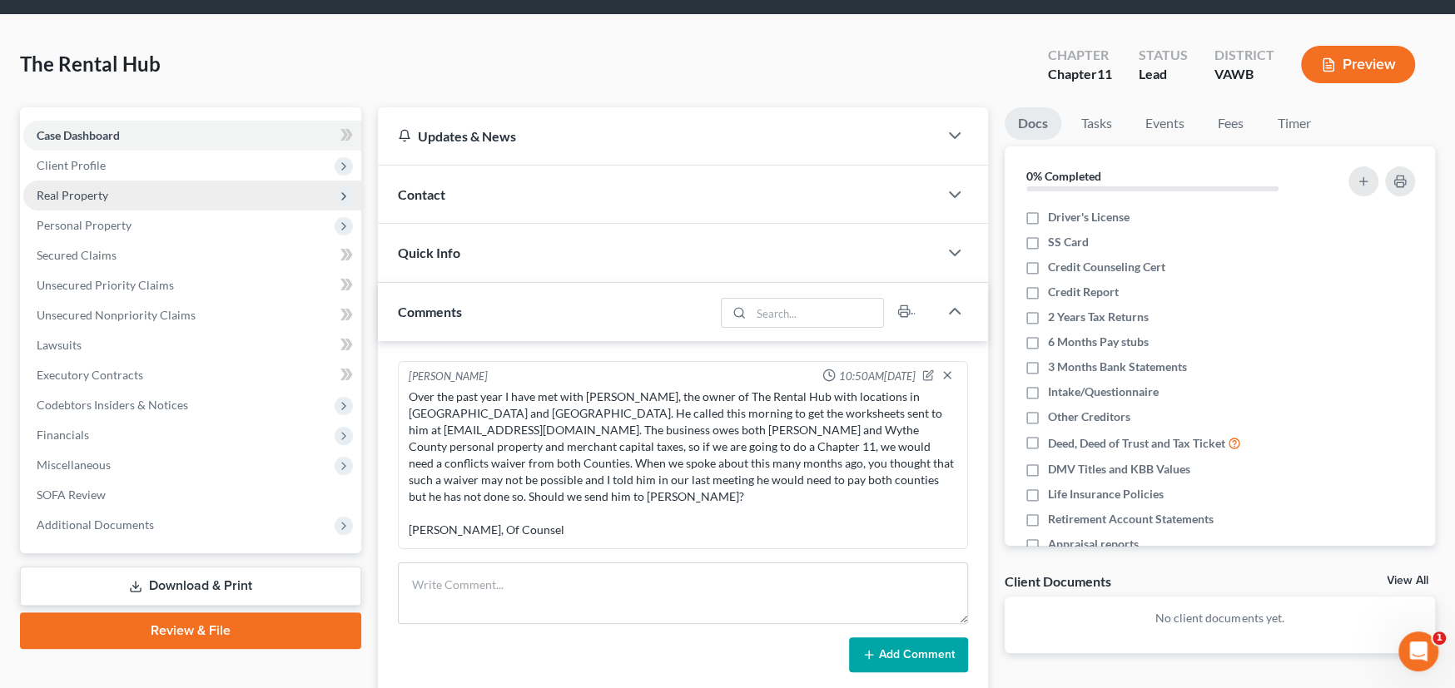
click at [61, 189] on span "Real Property" at bounding box center [73, 195] width 72 height 14
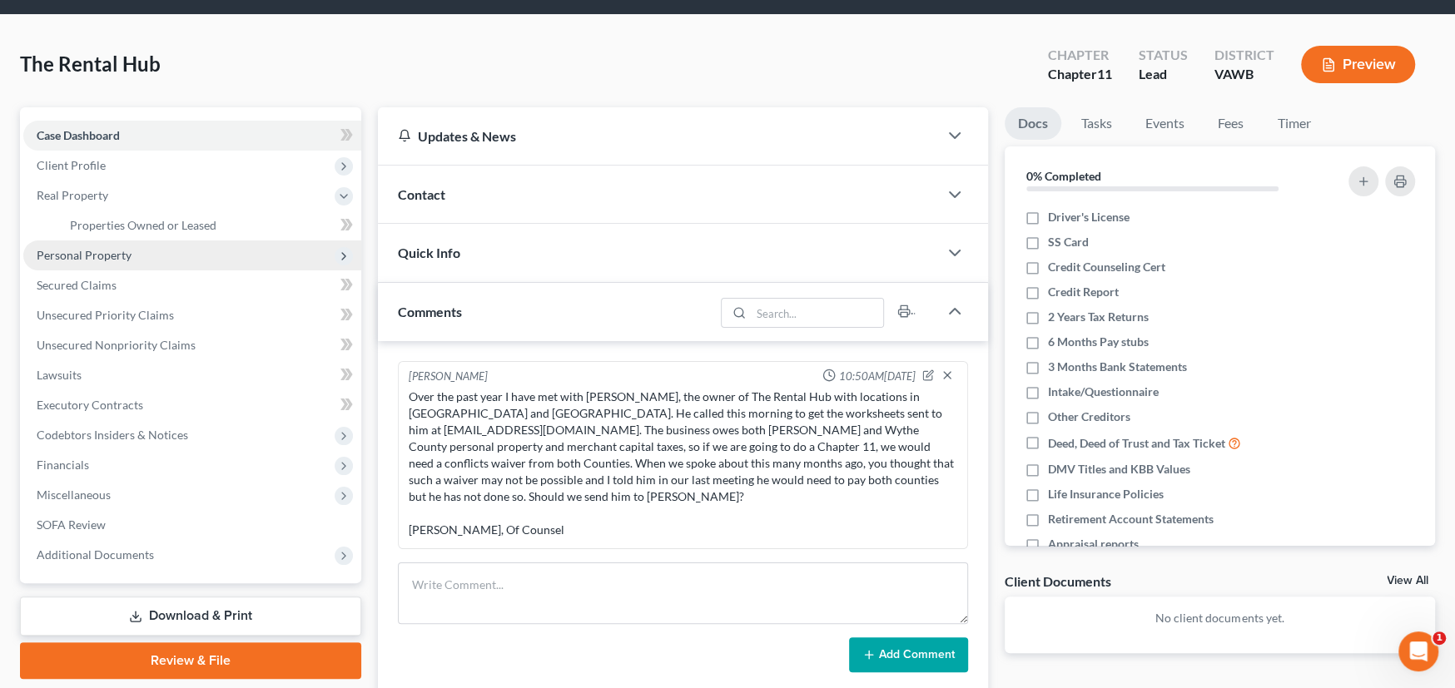
click at [67, 241] on span "Personal Property" at bounding box center [192, 256] width 338 height 30
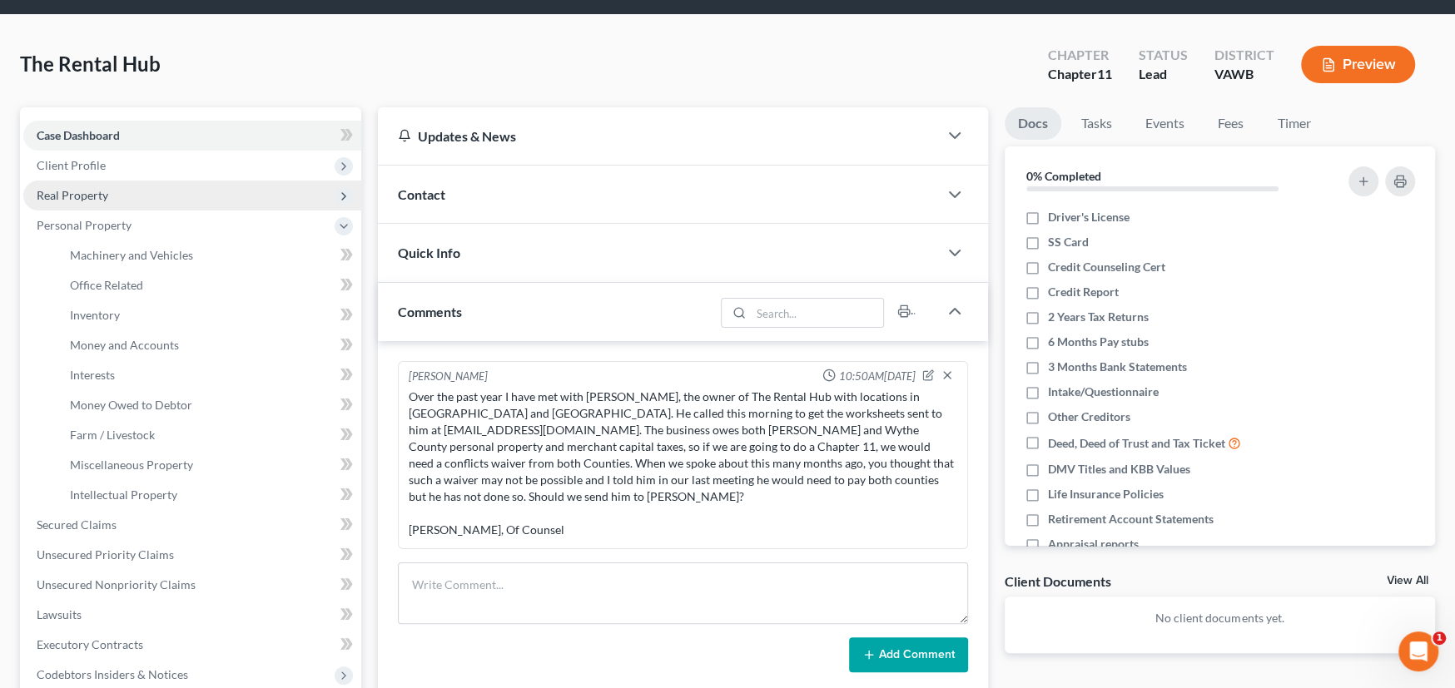
click at [77, 193] on span "Real Property" at bounding box center [73, 195] width 72 height 14
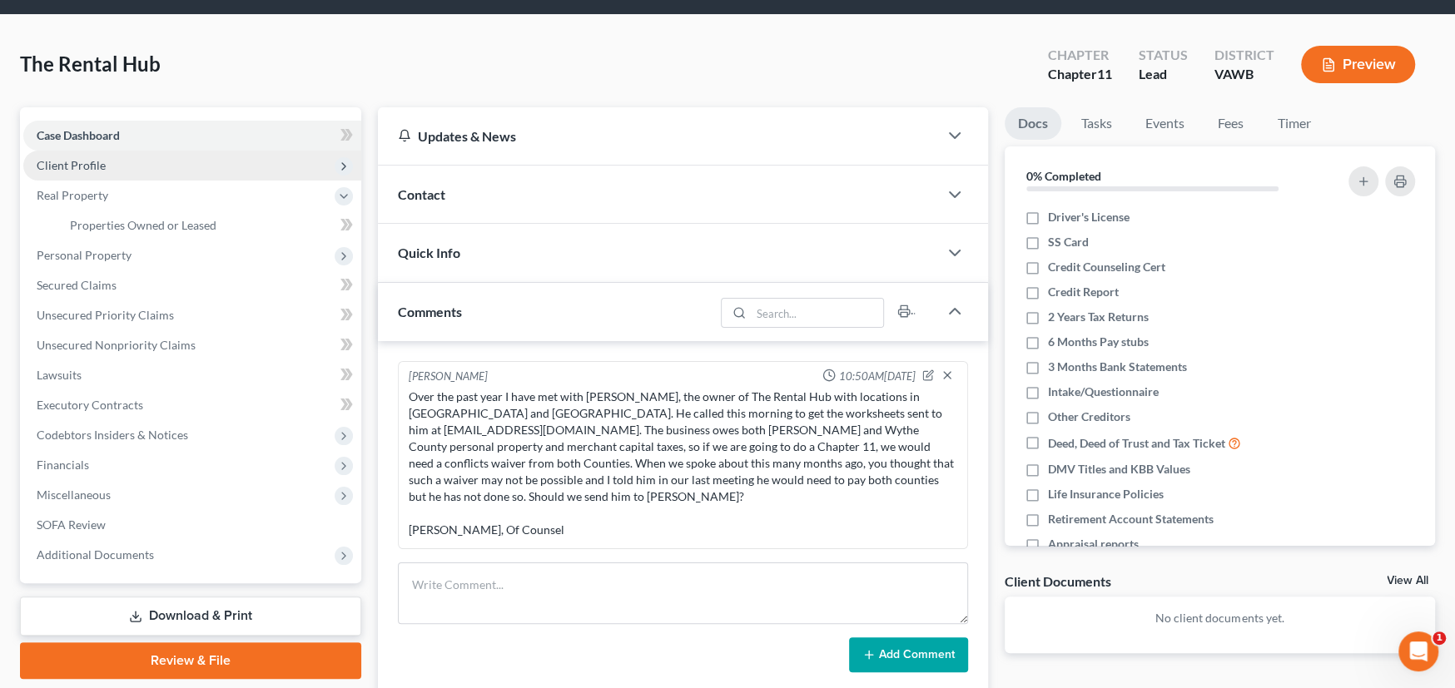
click at [83, 168] on span "Client Profile" at bounding box center [71, 165] width 69 height 14
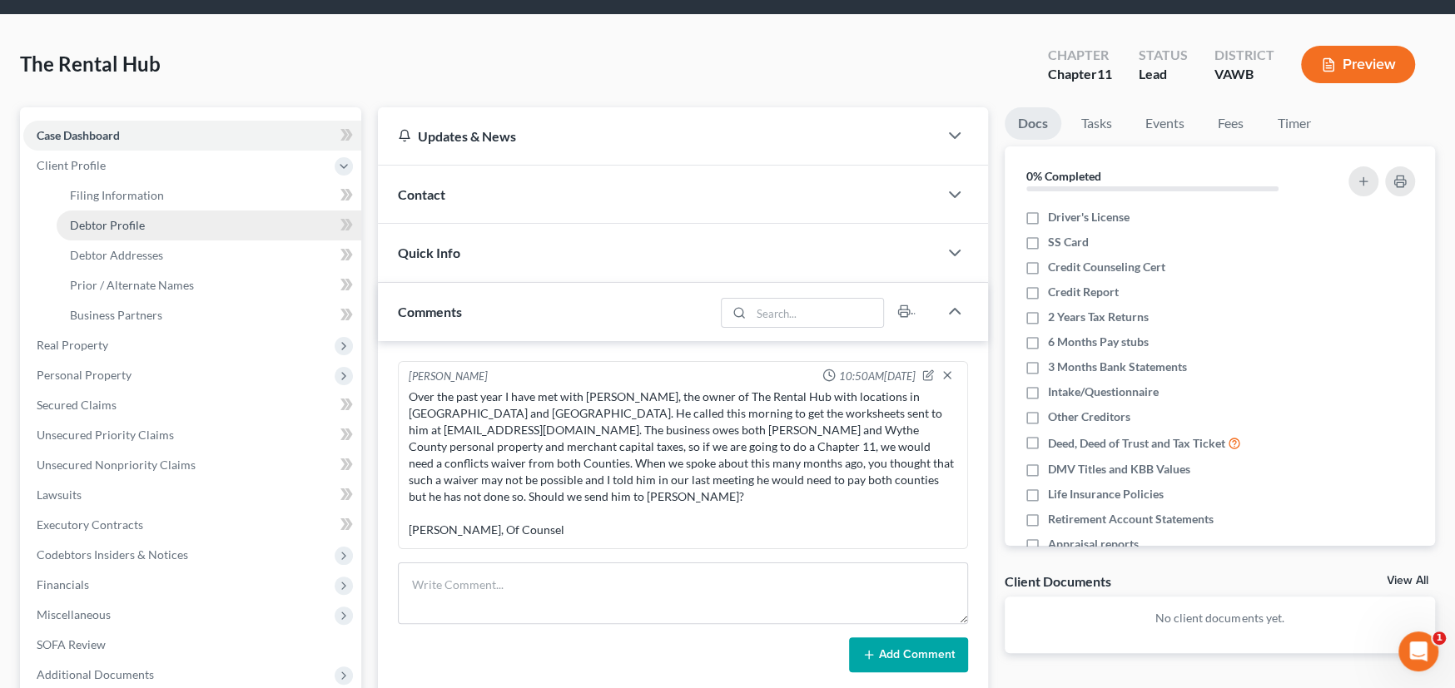
click at [107, 236] on link "Debtor Profile" at bounding box center [209, 226] width 305 height 30
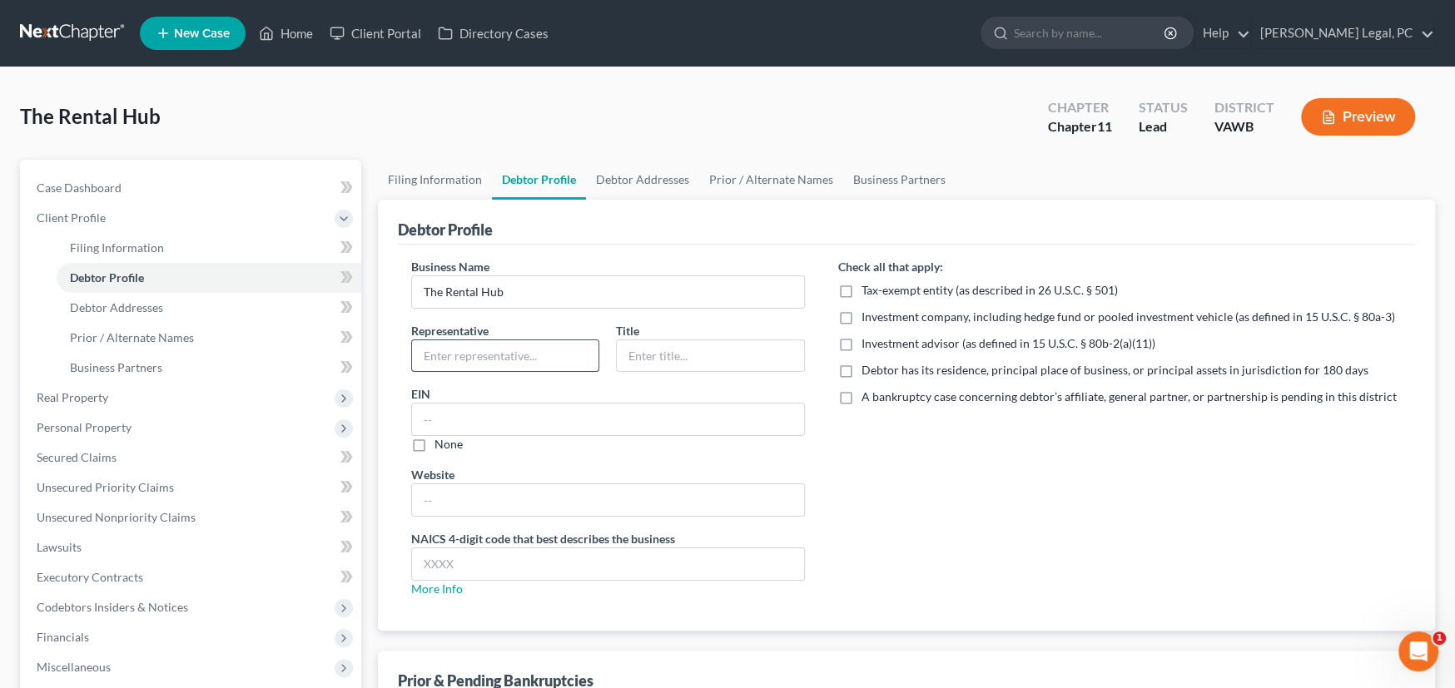
click at [486, 360] on input "text" at bounding box center [505, 356] width 186 height 32
type input "Michael Hubble"
type input "Owner"
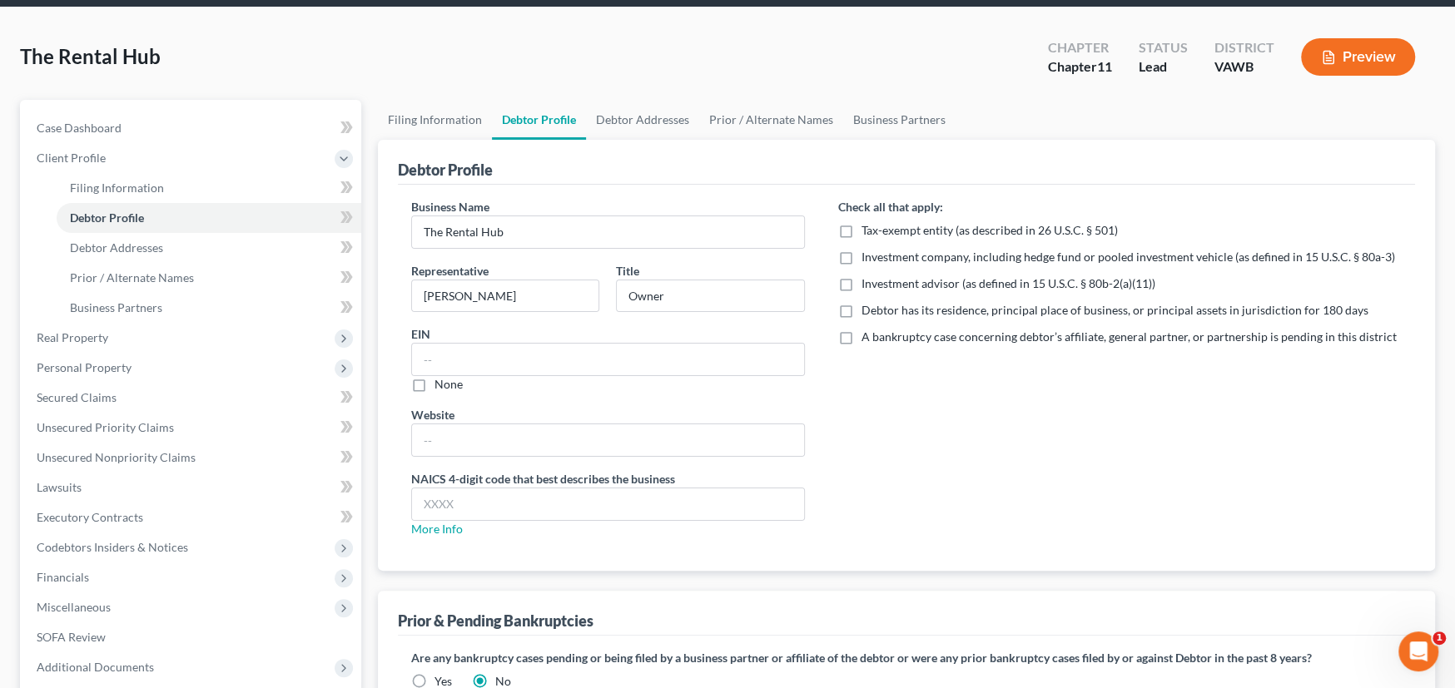
scroll to position [58, 0]
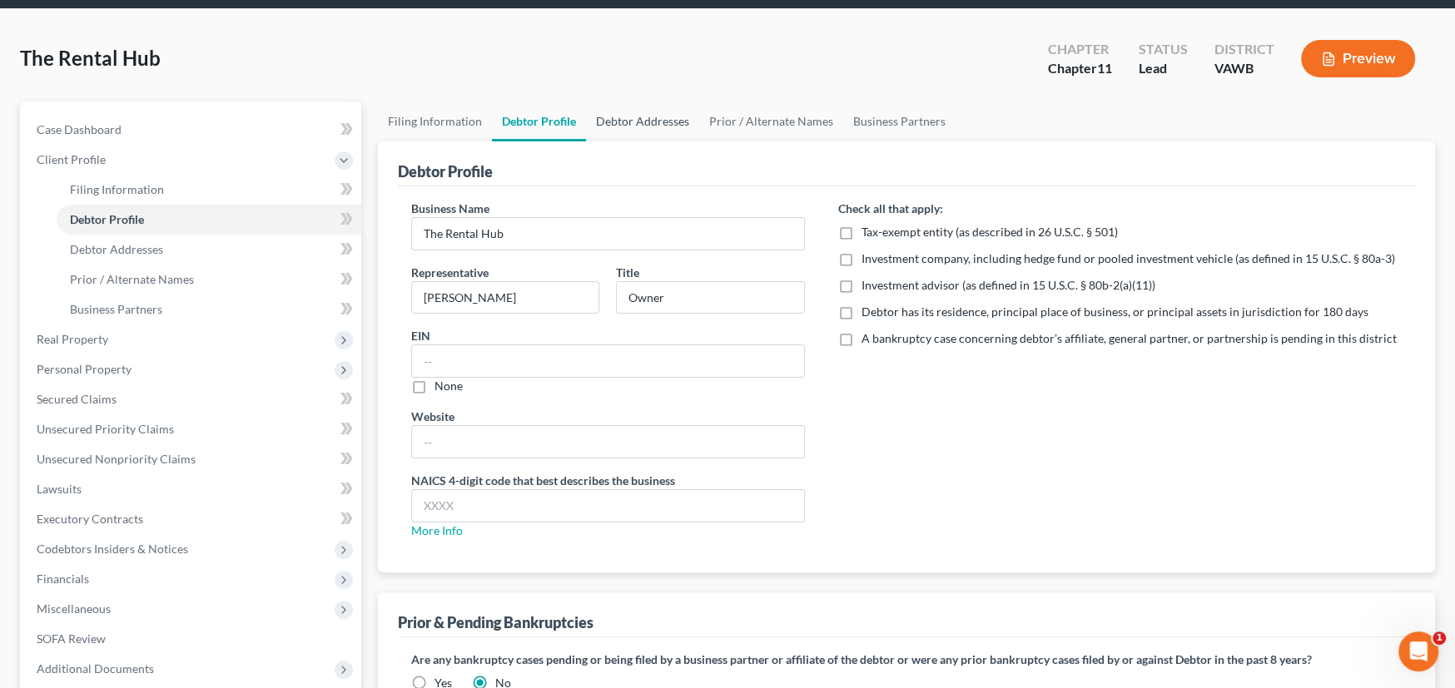
click at [643, 119] on link "Debtor Addresses" at bounding box center [642, 122] width 113 height 40
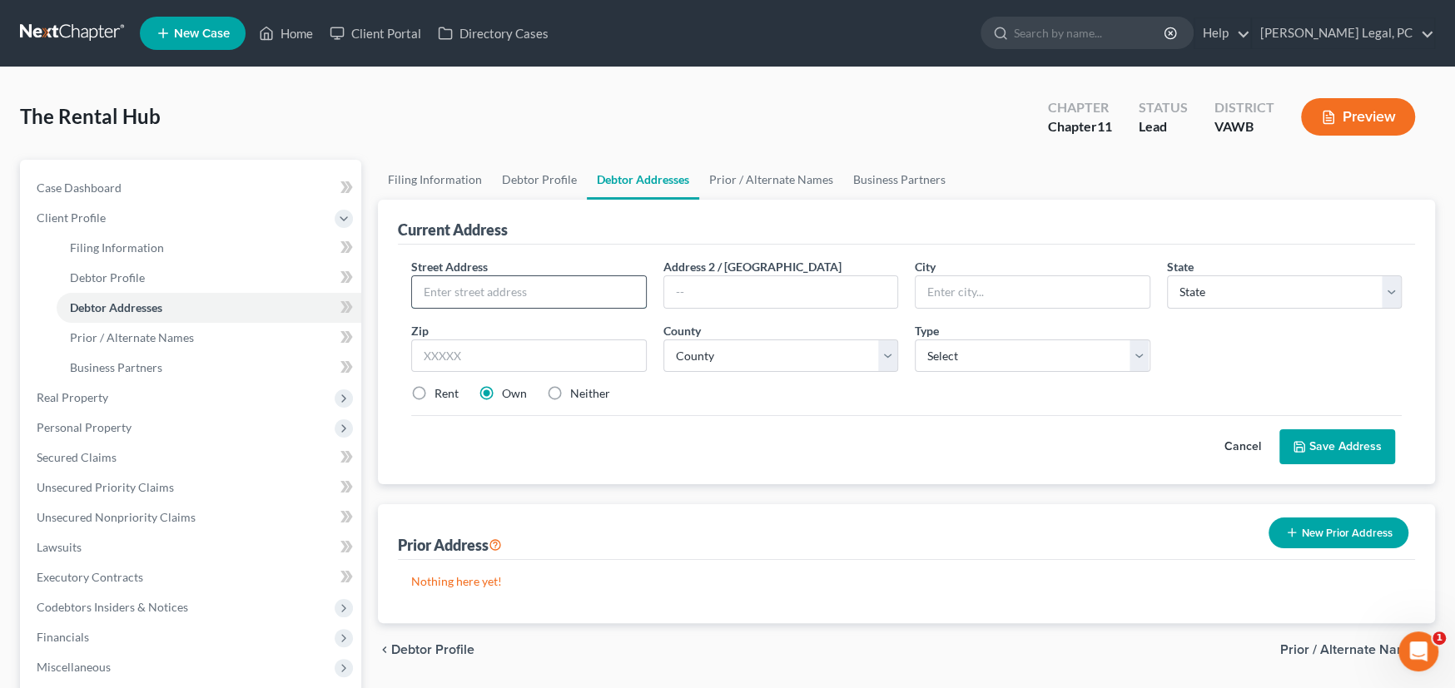
click at [492, 289] on input "text" at bounding box center [529, 292] width 234 height 32
type input "1227 E Lee Highway"
type input "24319"
type input "Chilhowie"
select select "48"
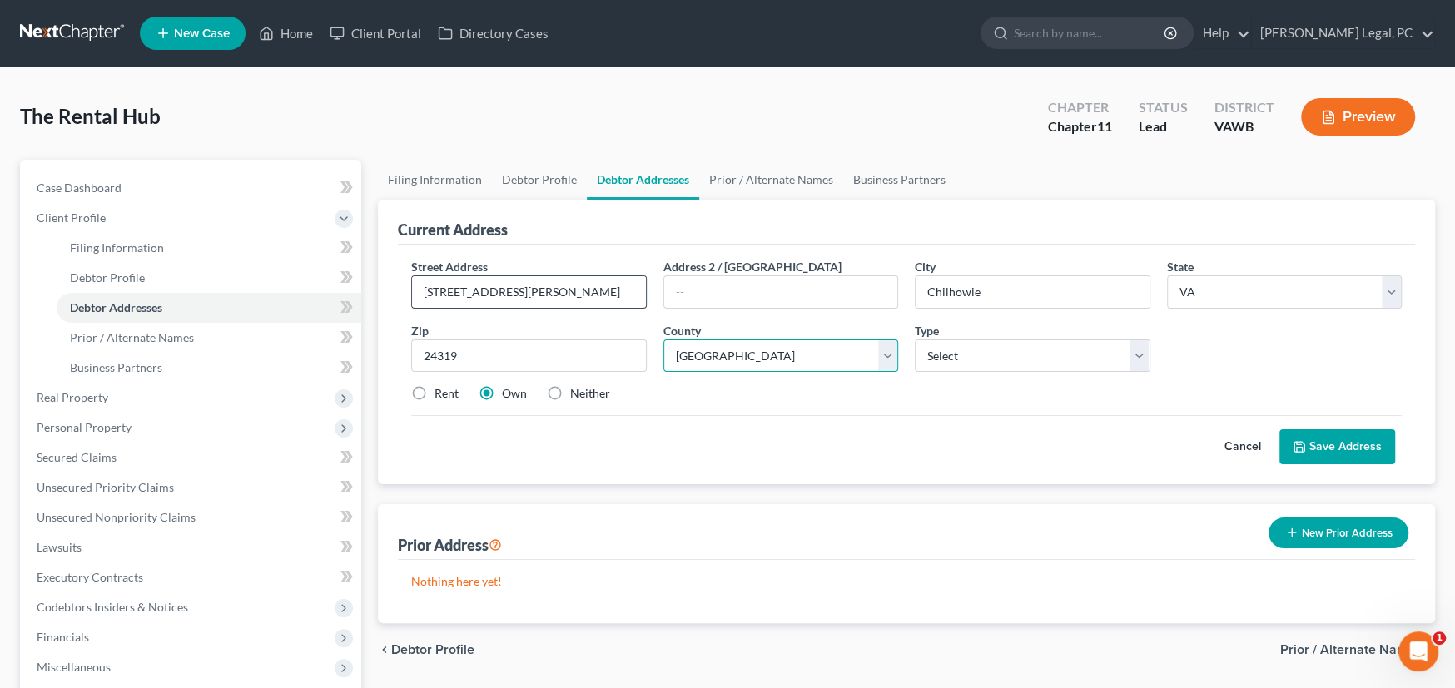
select select "115"
click at [1023, 356] on select "Select Business Mailing Location of Assets" at bounding box center [1033, 356] width 236 height 33
click at [915, 340] on select "Select Business Mailing Location of Assets" at bounding box center [1033, 356] width 236 height 33
click at [995, 357] on select "Select Business Mailing Location of Assets" at bounding box center [1033, 356] width 236 height 33
select select "0"
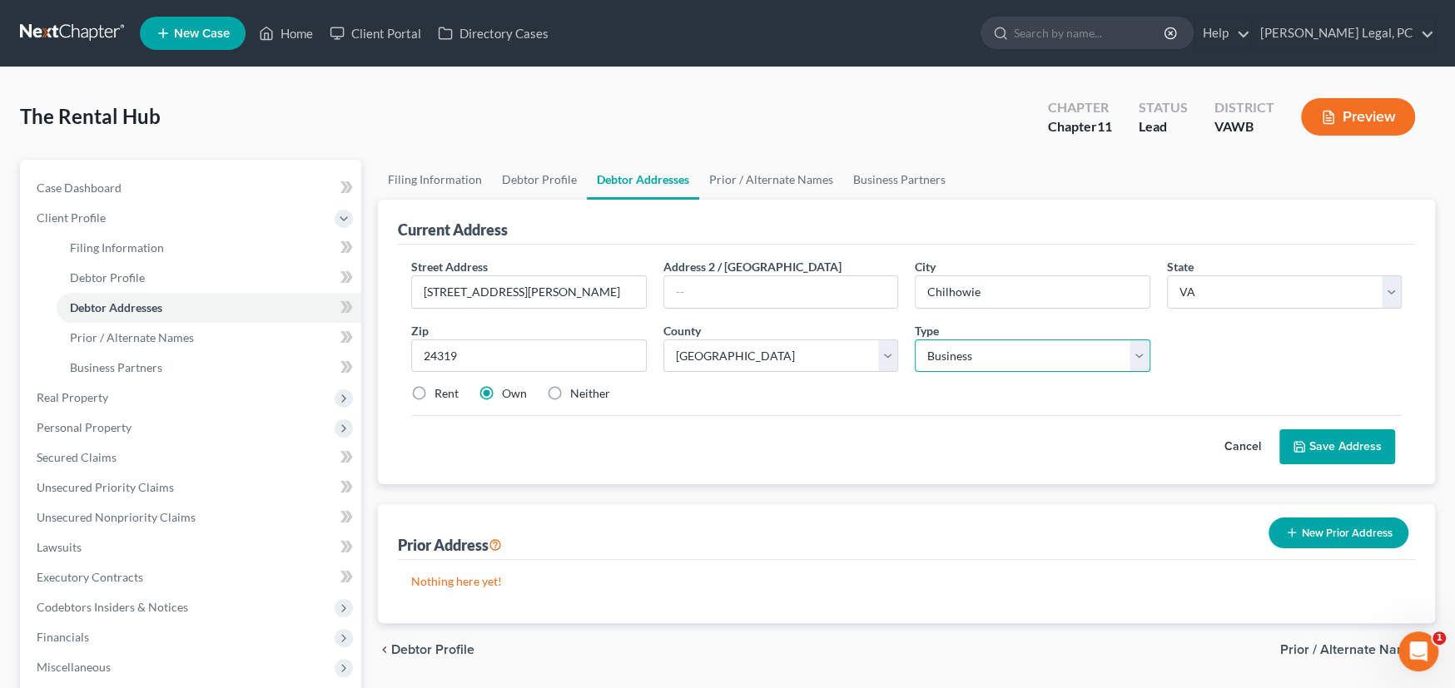
click at [915, 340] on select "Select Business Mailing Location of Assets" at bounding box center [1033, 356] width 236 height 33
click at [1313, 443] on button "Save Address" at bounding box center [1337, 447] width 116 height 35
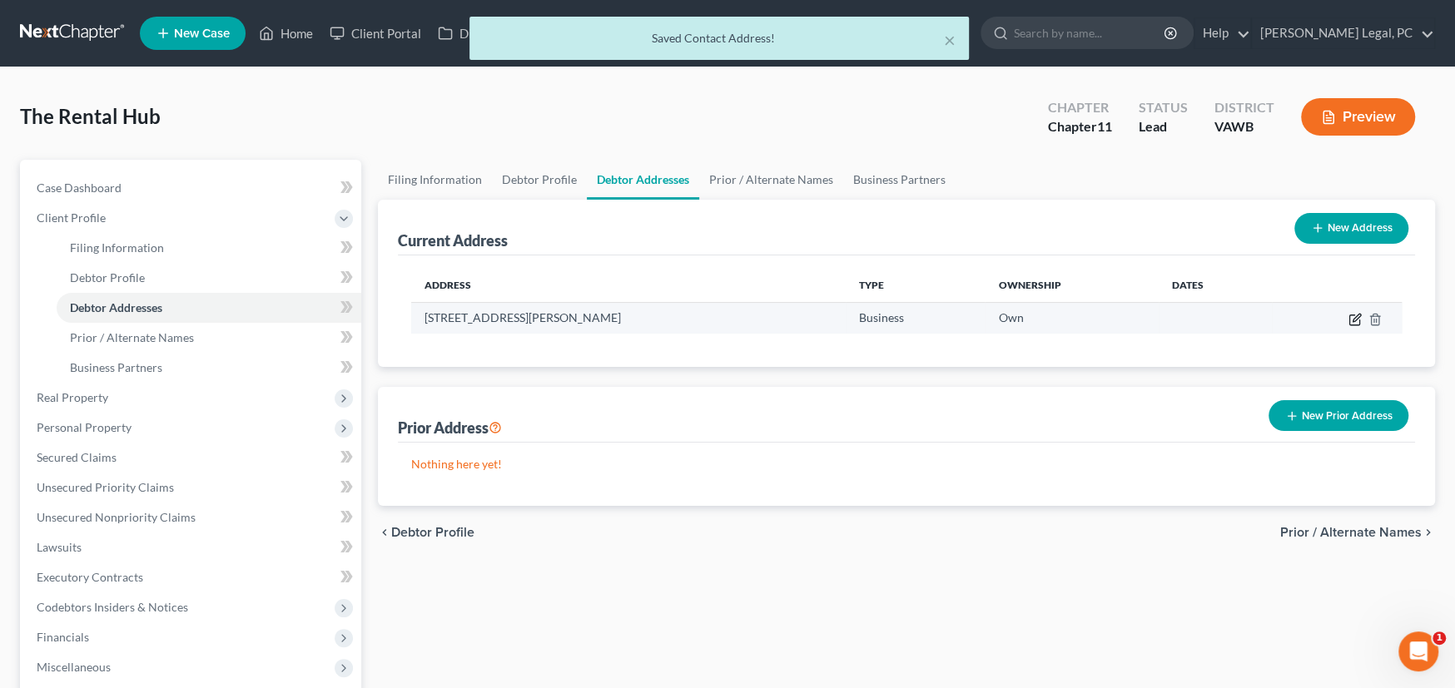
click at [1351, 319] on icon "button" at bounding box center [1354, 319] width 13 height 13
select select "48"
select select "115"
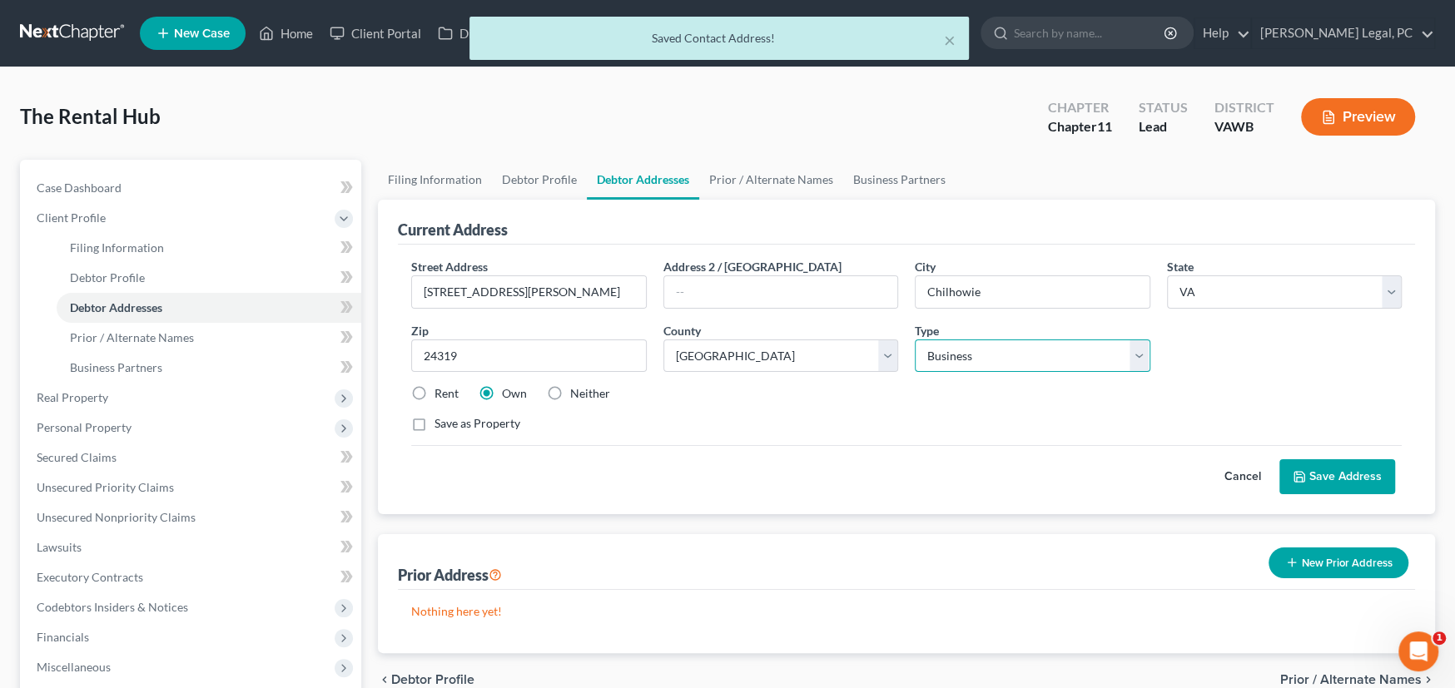
click at [970, 360] on select "Select Business Mailing Location of Assets" at bounding box center [1033, 356] width 236 height 33
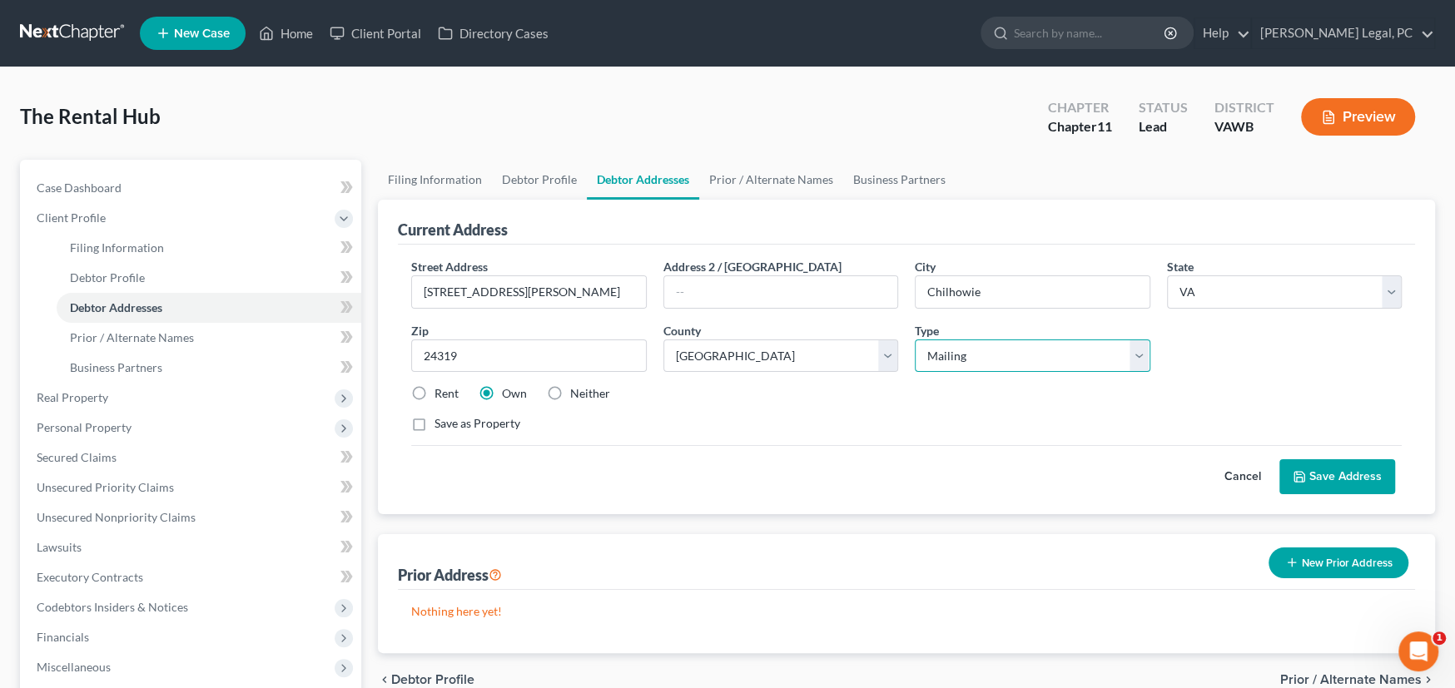
click at [915, 340] on select "Select Business Mailing Location of Assets" at bounding box center [1033, 356] width 236 height 33
click at [936, 350] on select "Select Business Mailing Location of Assets" at bounding box center [1033, 356] width 236 height 33
select select "0"
click at [915, 340] on select "Select Business Mailing Location of Assets" at bounding box center [1033, 356] width 236 height 33
click at [1314, 476] on button "Save Address" at bounding box center [1337, 476] width 116 height 35
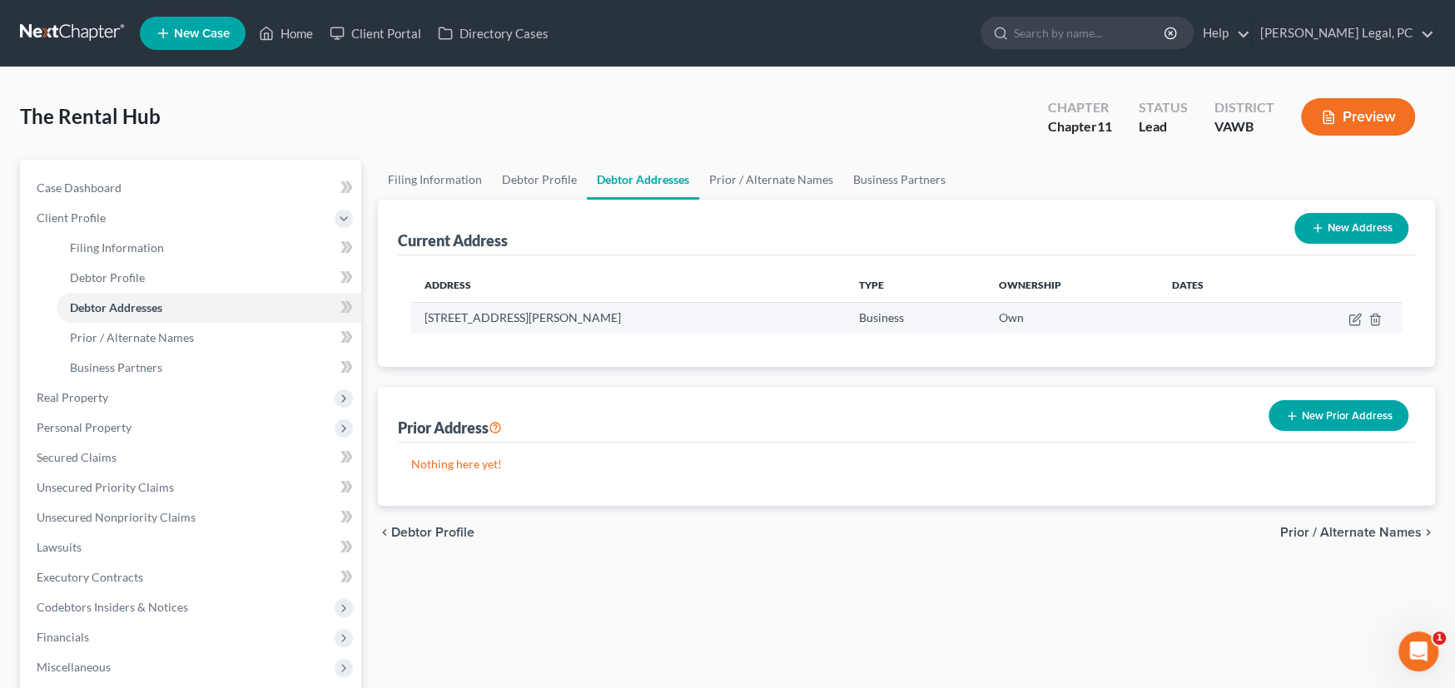
click at [1362, 318] on td at bounding box center [1337, 318] width 130 height 32
click at [1348, 318] on icon "button" at bounding box center [1354, 319] width 13 height 13
select select "48"
select select "115"
select select "0"
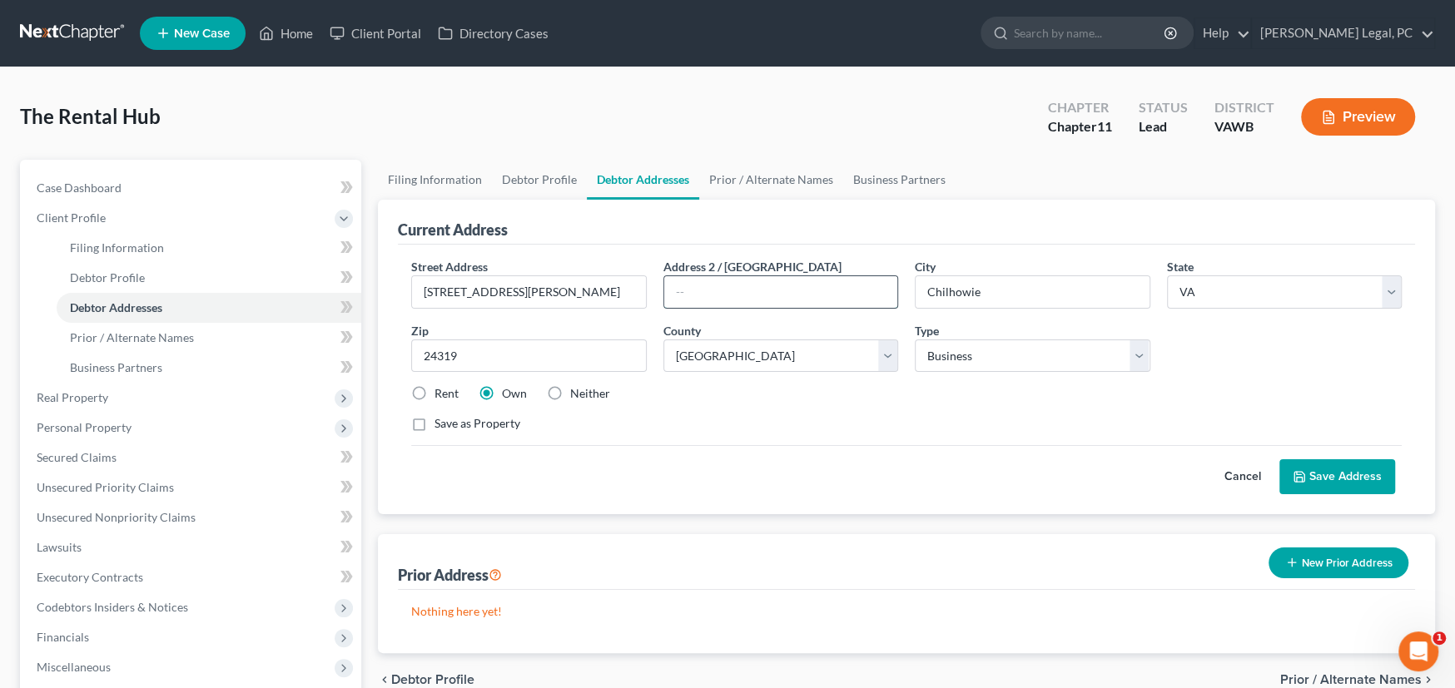
click at [765, 290] on input "text" at bounding box center [781, 292] width 234 height 32
type input "PO Box 140"
drag, startPoint x: 762, startPoint y: 290, endPoint x: 608, endPoint y: 294, distance: 154.9
click at [608, 294] on div "Street Address * 1227 E Lee Highway Address 2 / PO Box PO Box 140 City * Chilho…" at bounding box center [906, 352] width 1007 height 188
click at [1313, 467] on button "Save Address" at bounding box center [1337, 476] width 116 height 35
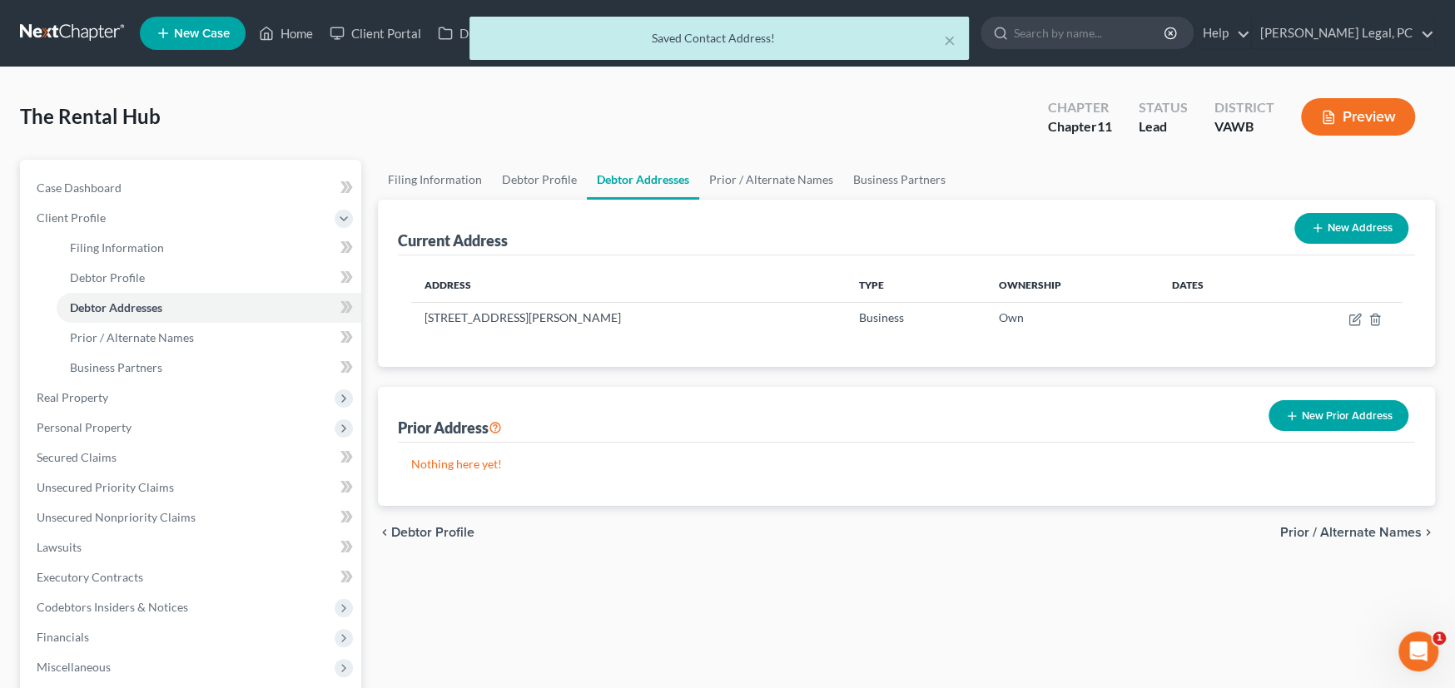
click at [1352, 231] on button "New Address" at bounding box center [1351, 228] width 114 height 31
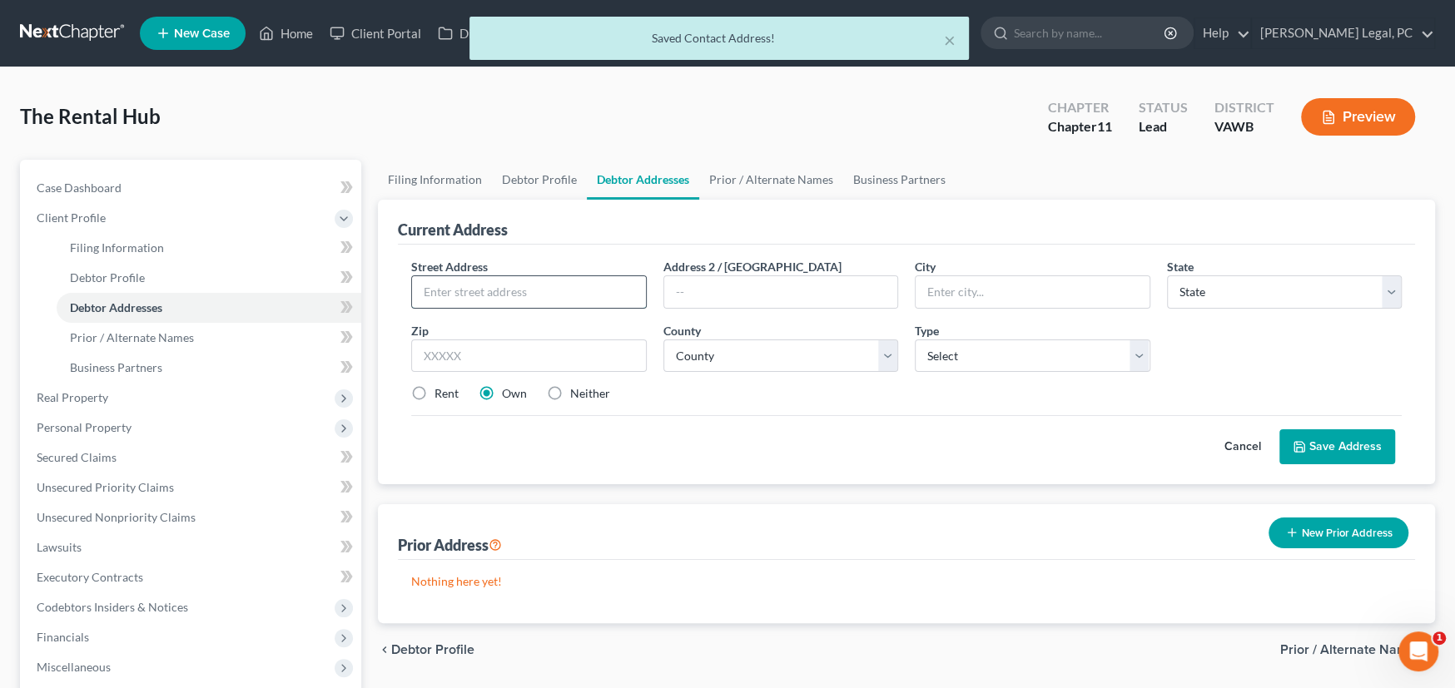
click at [509, 295] on input "text" at bounding box center [529, 292] width 234 height 32
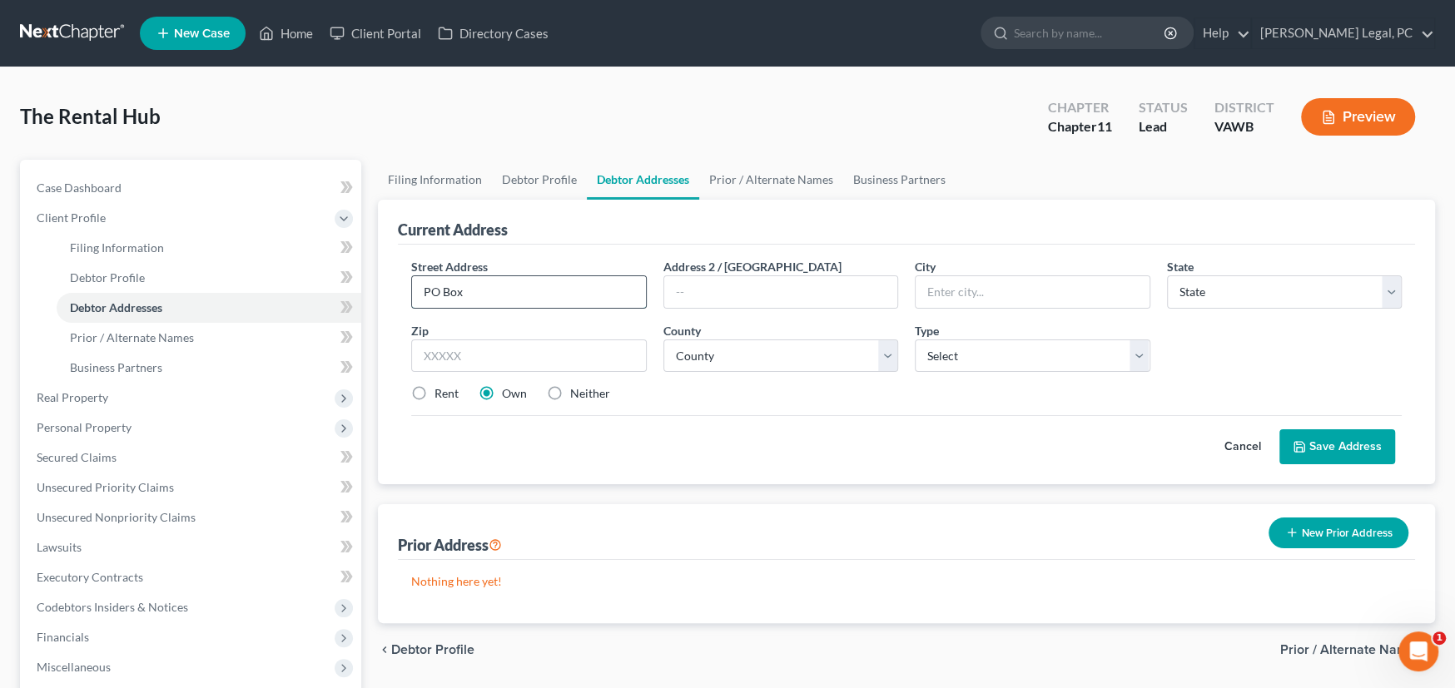
type input "PO Box"
type input "PO Box 140"
type input "24382"
type input "Wytheville"
select select "48"
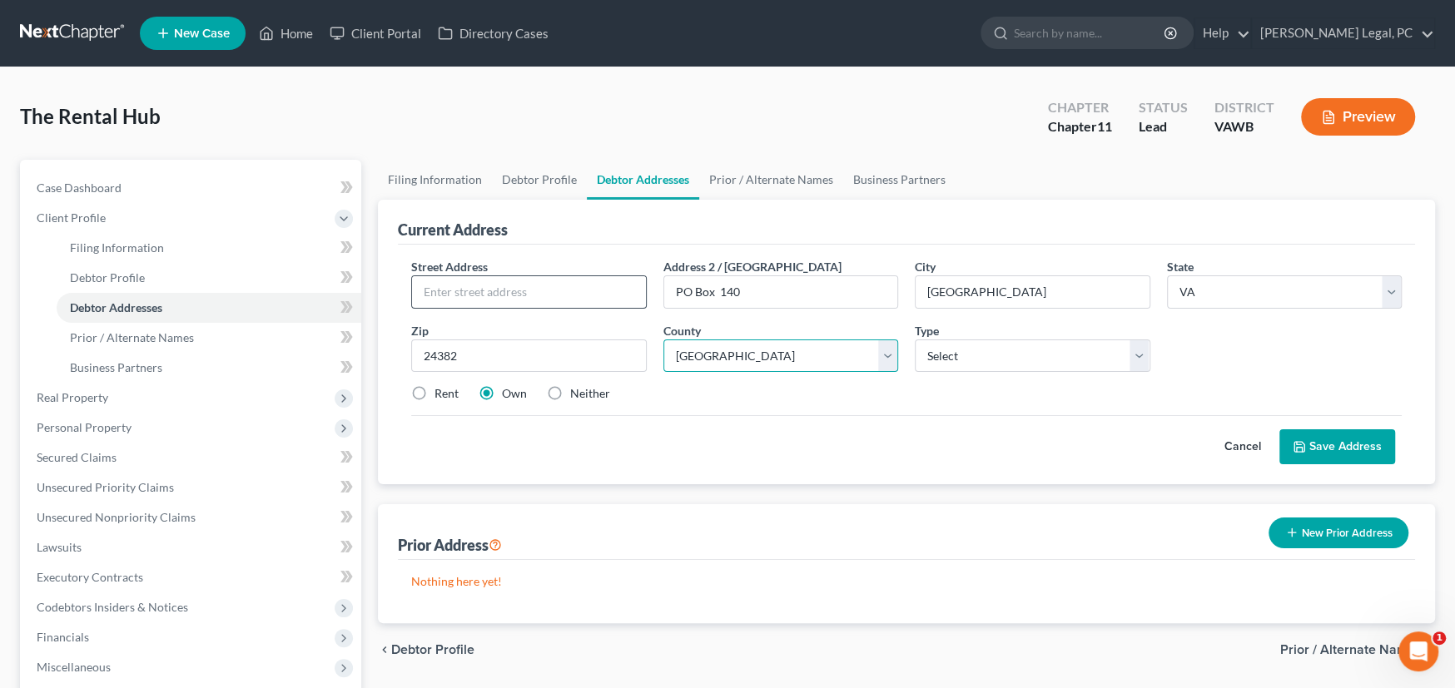
select select "132"
drag, startPoint x: 946, startPoint y: 361, endPoint x: 969, endPoint y: 369, distance: 23.7
click at [948, 361] on select "Select Business Mailing Location of Assets" at bounding box center [1033, 356] width 236 height 33
select select "1"
click at [915, 340] on select "Select Business Mailing Location of Assets" at bounding box center [1033, 356] width 236 height 33
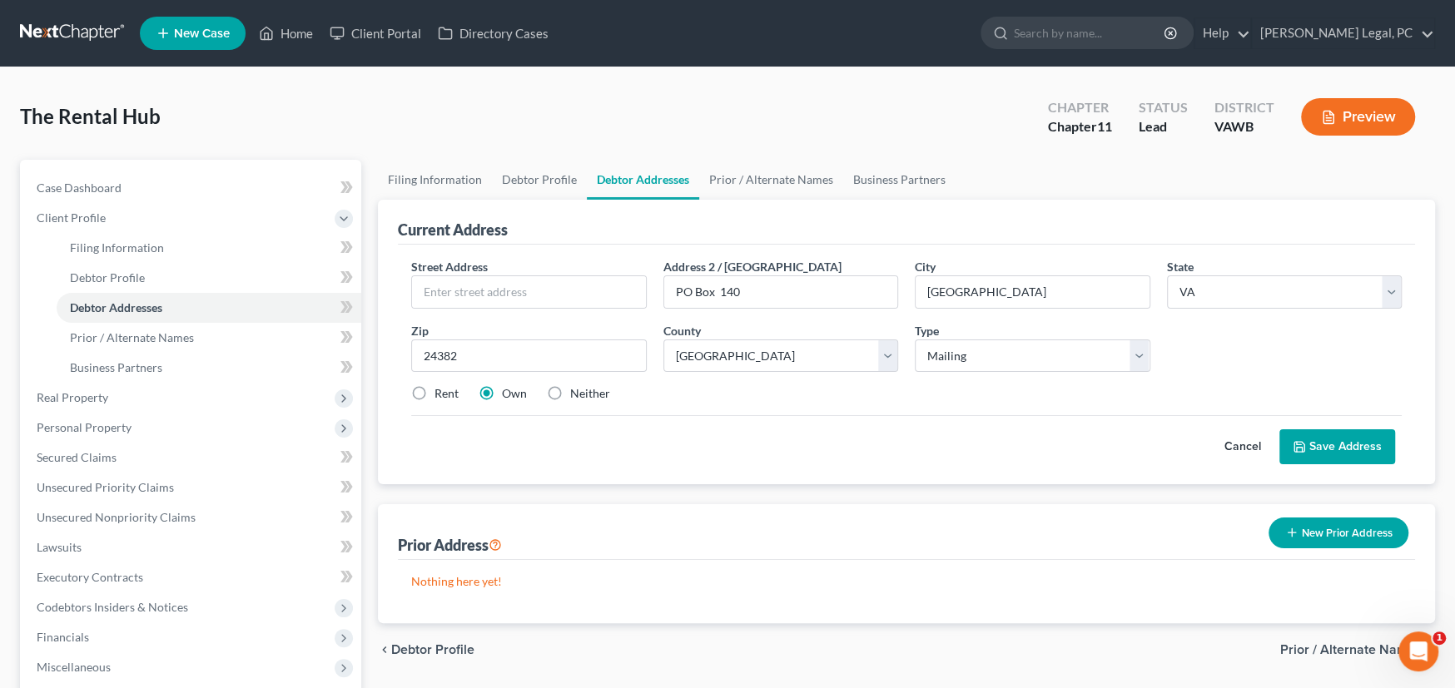
click at [1313, 447] on button "Save Address" at bounding box center [1337, 447] width 116 height 35
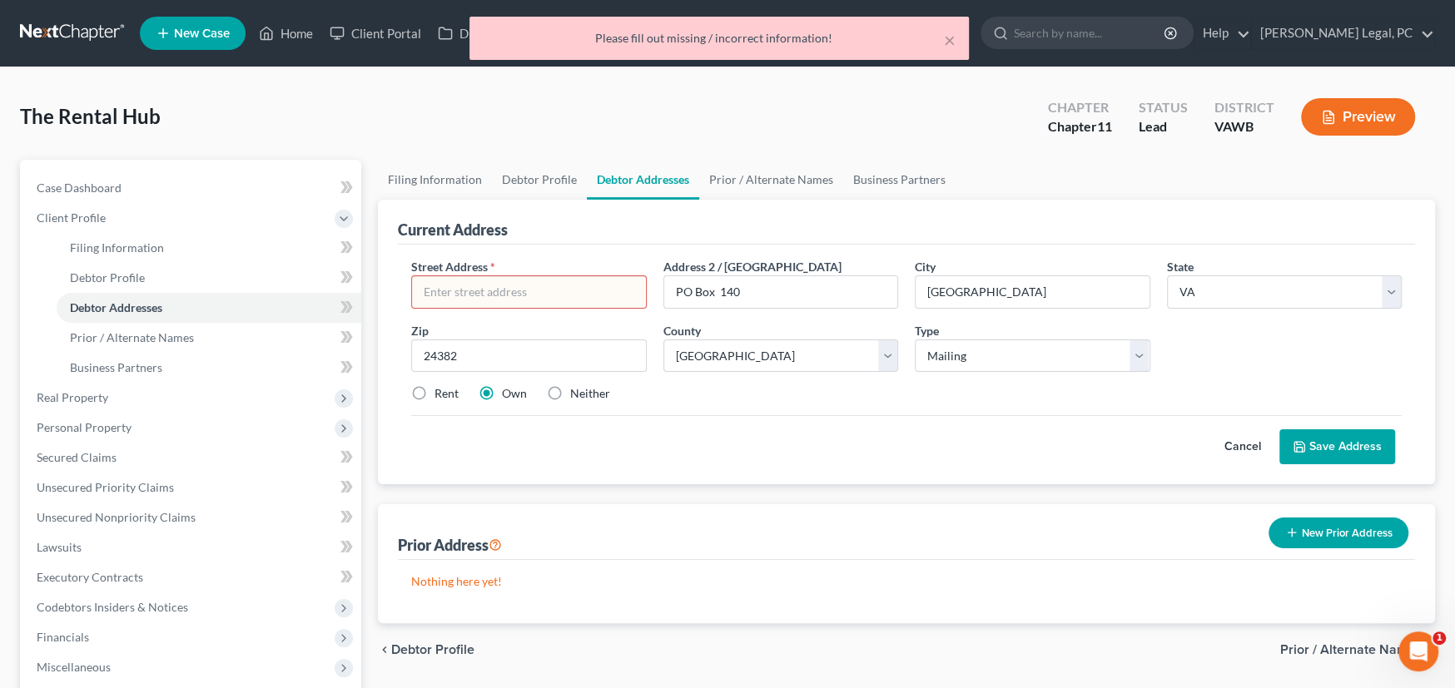
click at [544, 298] on input "text" at bounding box center [529, 292] width 234 height 32
type input "."
click at [1322, 443] on button "Save Address" at bounding box center [1337, 447] width 116 height 35
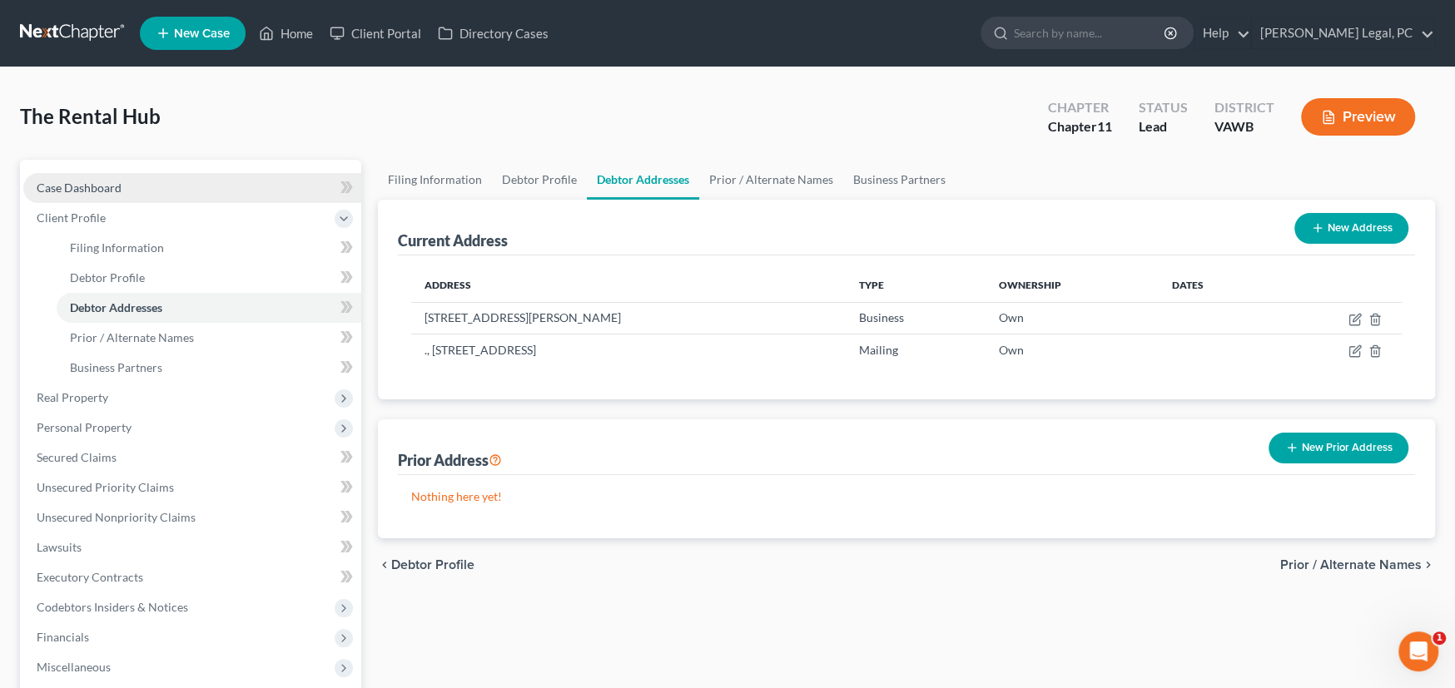
click at [82, 194] on link "Case Dashboard" at bounding box center [192, 188] width 338 height 30
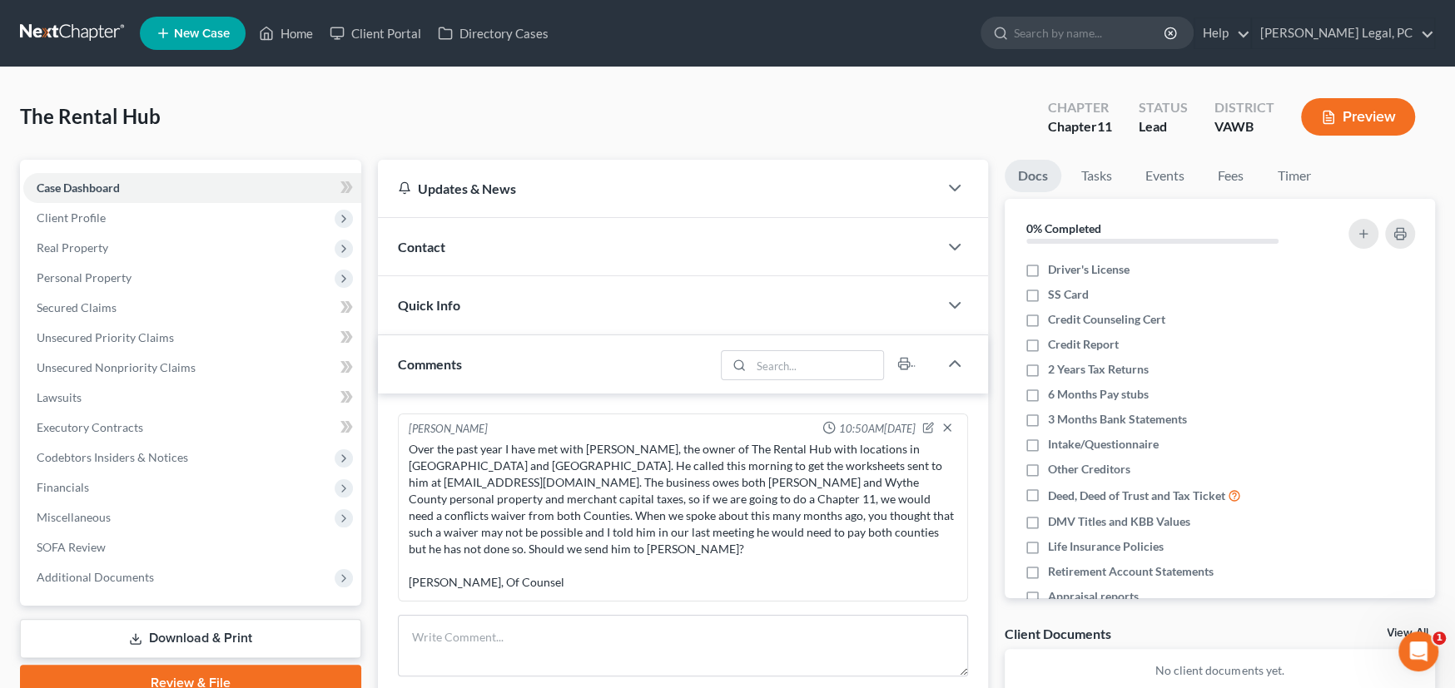
click at [490, 251] on div "Contact" at bounding box center [658, 246] width 560 height 57
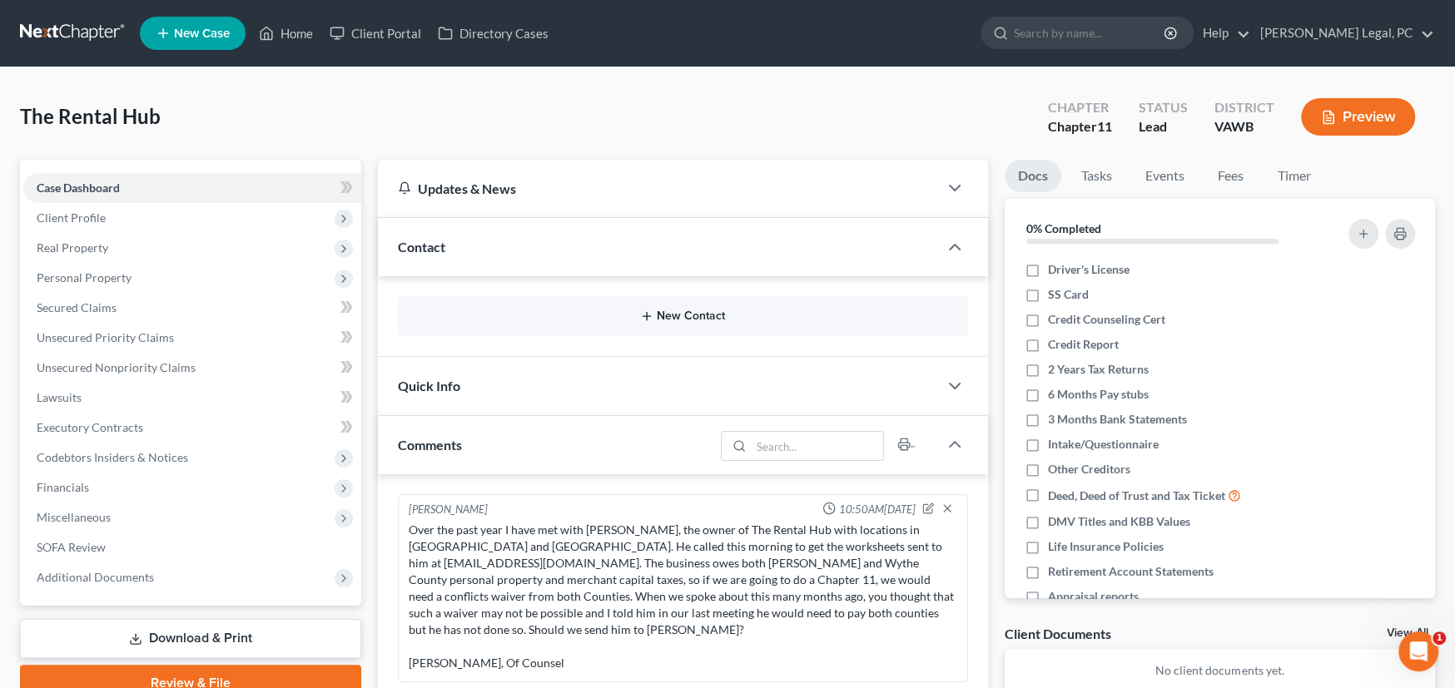
click at [648, 321] on icon "button" at bounding box center [646, 316] width 13 height 13
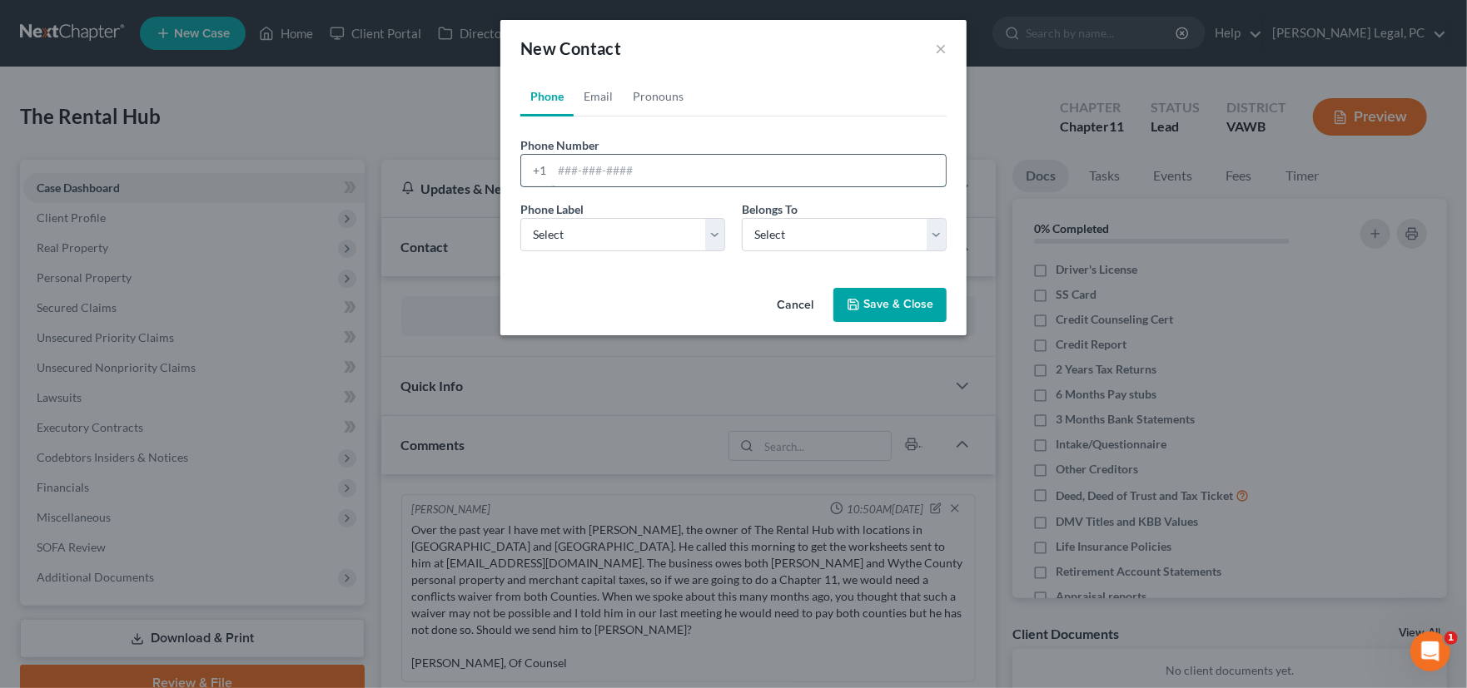
click at [570, 177] on input "tel" at bounding box center [749, 171] width 394 height 32
type input "2767598875"
select select "0"
click at [802, 241] on select "Select Client Other" at bounding box center [844, 234] width 205 height 33
select select "0"
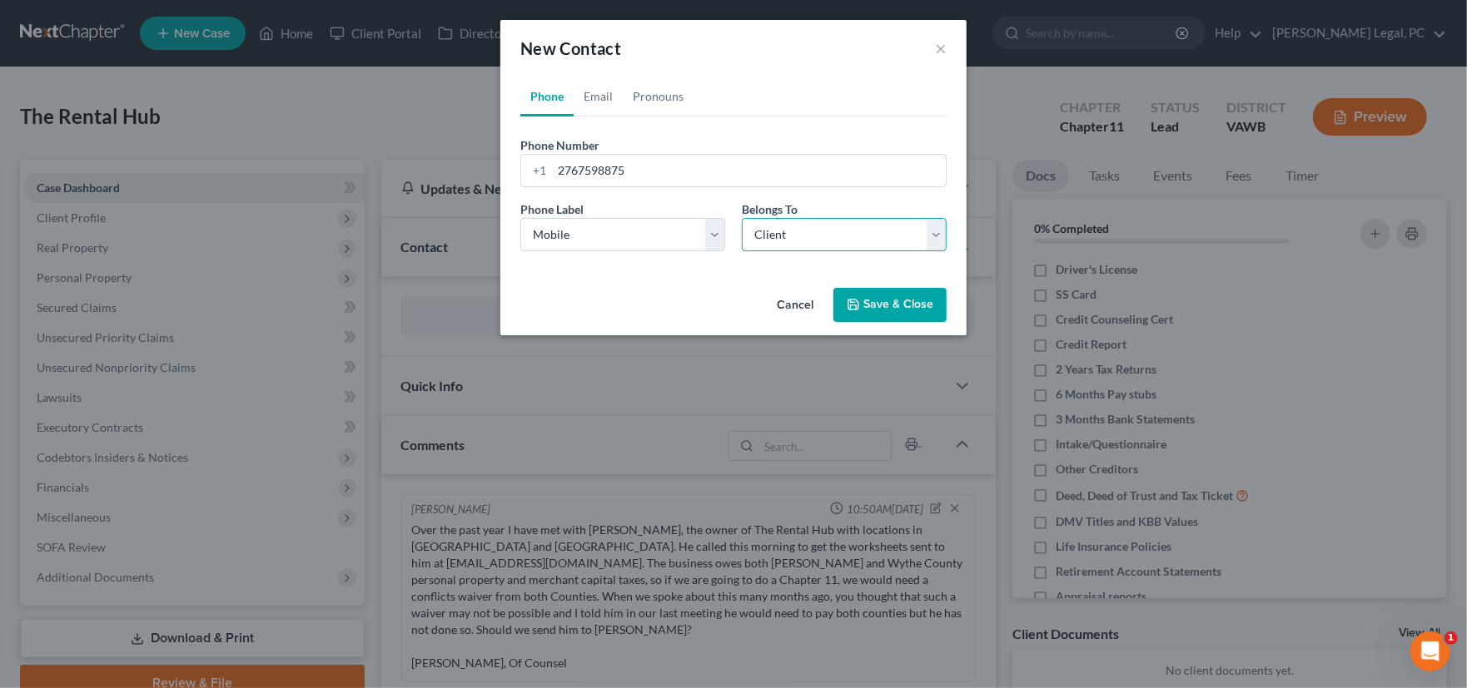
click at [742, 218] on select "Select Client Other" at bounding box center [844, 234] width 205 height 33
click at [862, 305] on button "Save & Close" at bounding box center [889, 305] width 113 height 35
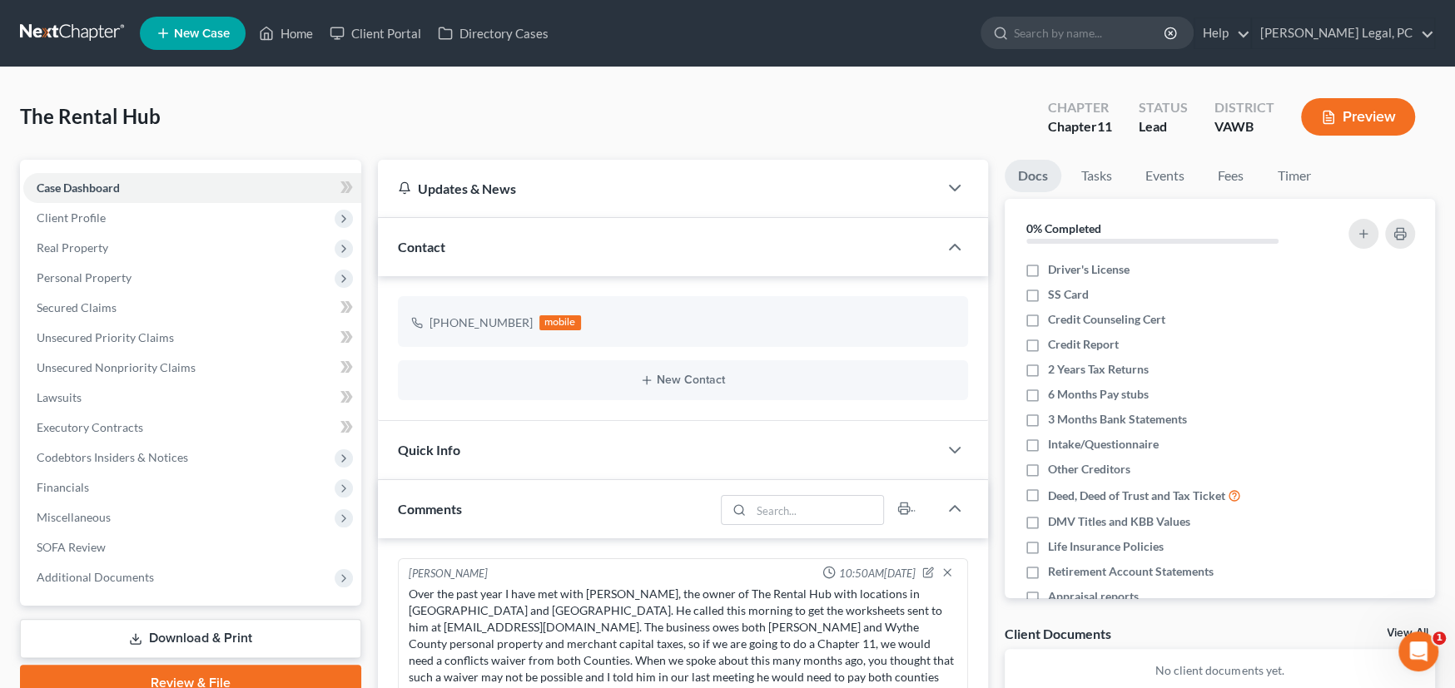
click at [67, 28] on link at bounding box center [73, 33] width 107 height 30
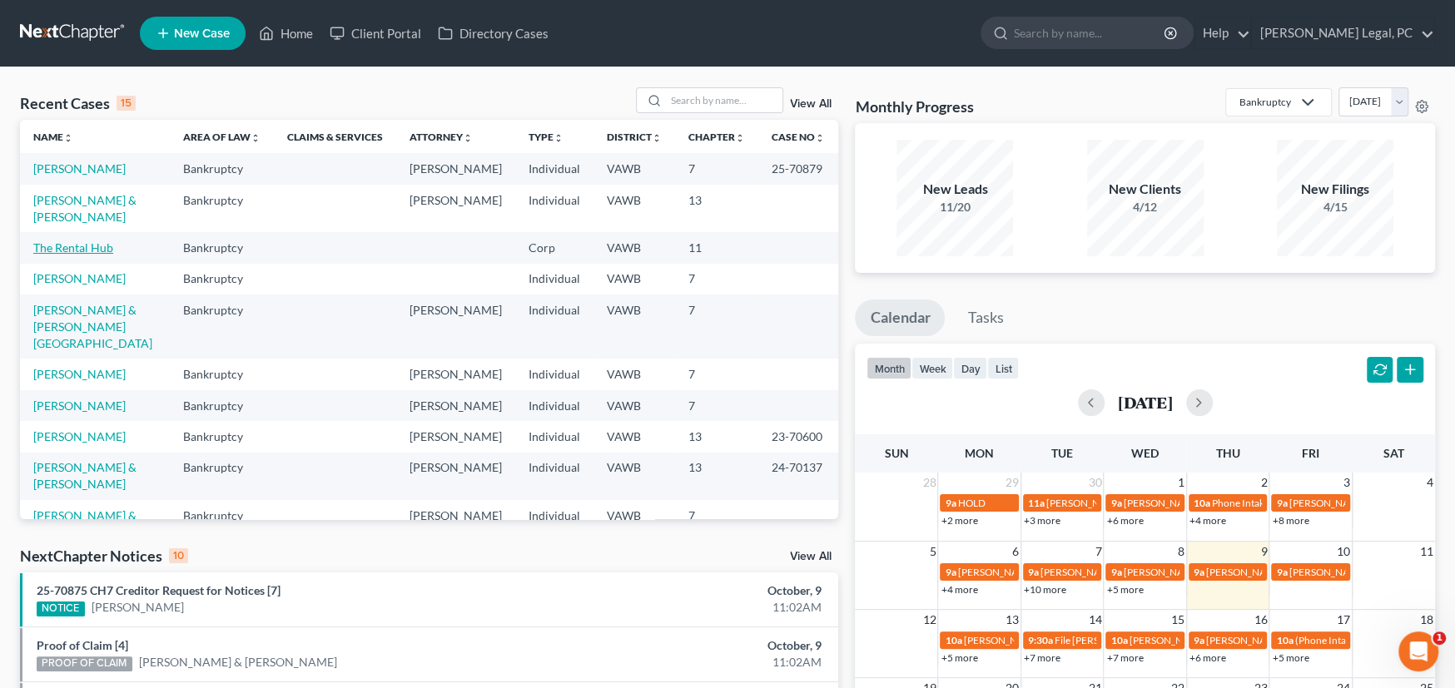
click at [82, 241] on link "The Rental Hub" at bounding box center [73, 248] width 80 height 14
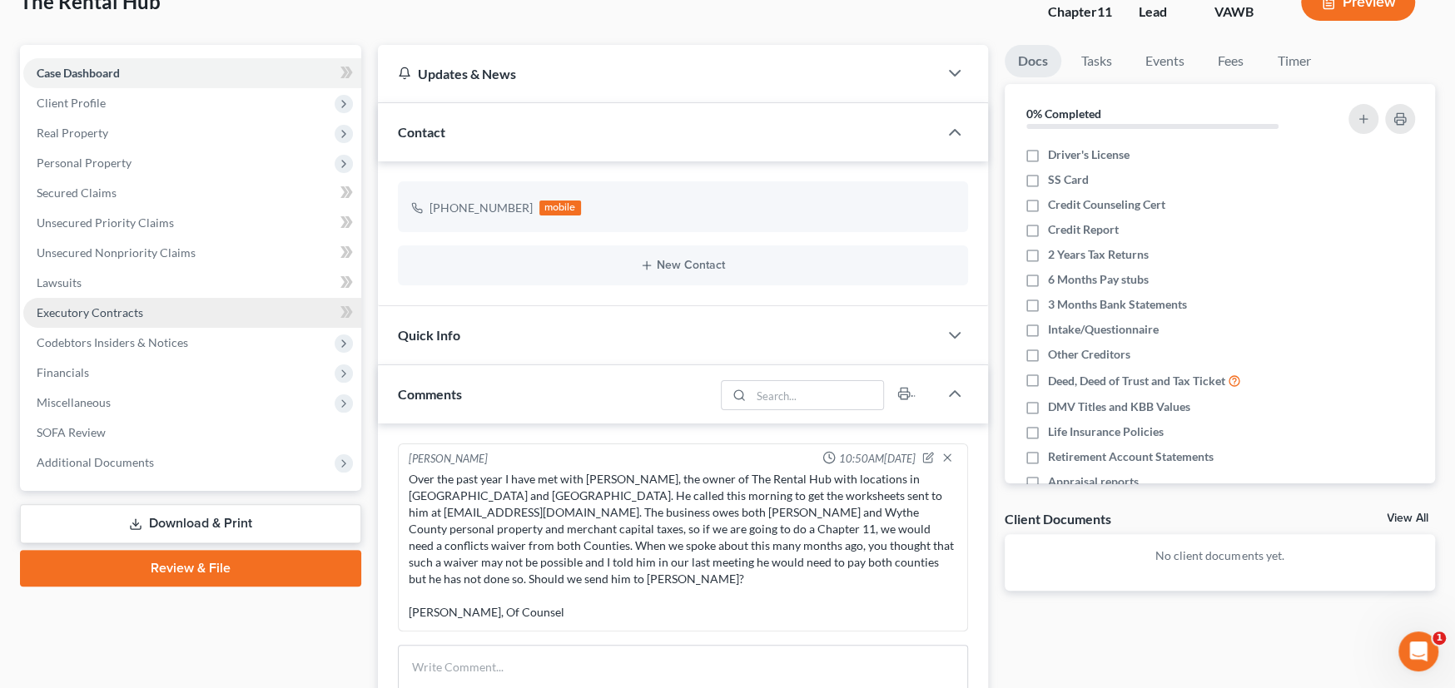
scroll to position [114, 0]
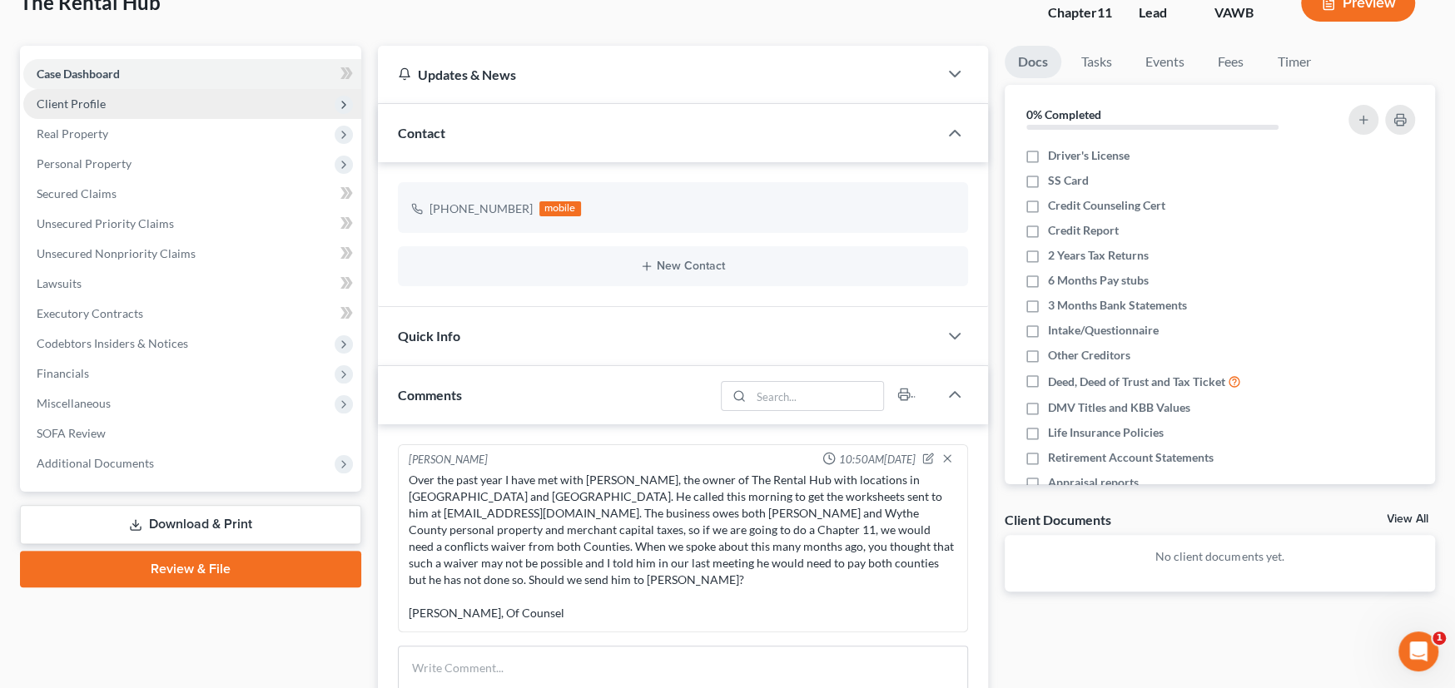
click at [70, 102] on span "Client Profile" at bounding box center [71, 104] width 69 height 14
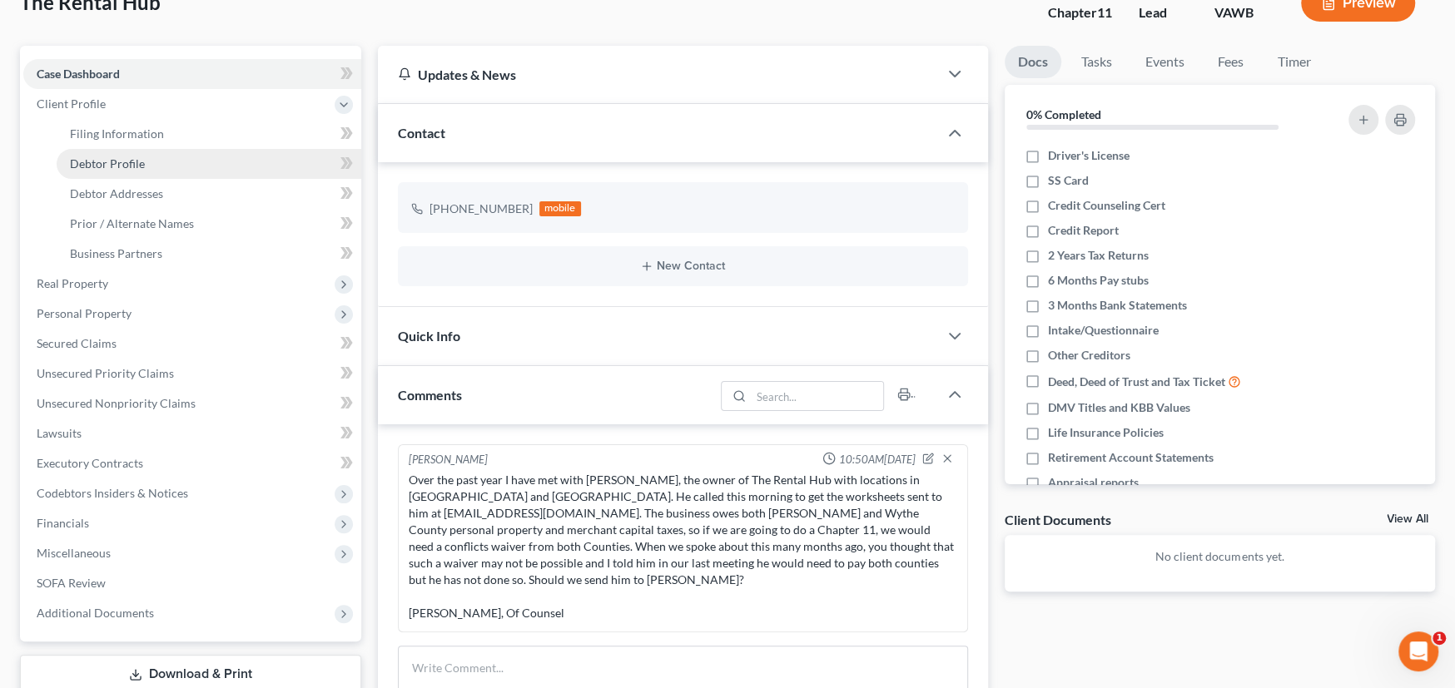
click at [92, 167] on span "Debtor Profile" at bounding box center [107, 163] width 75 height 14
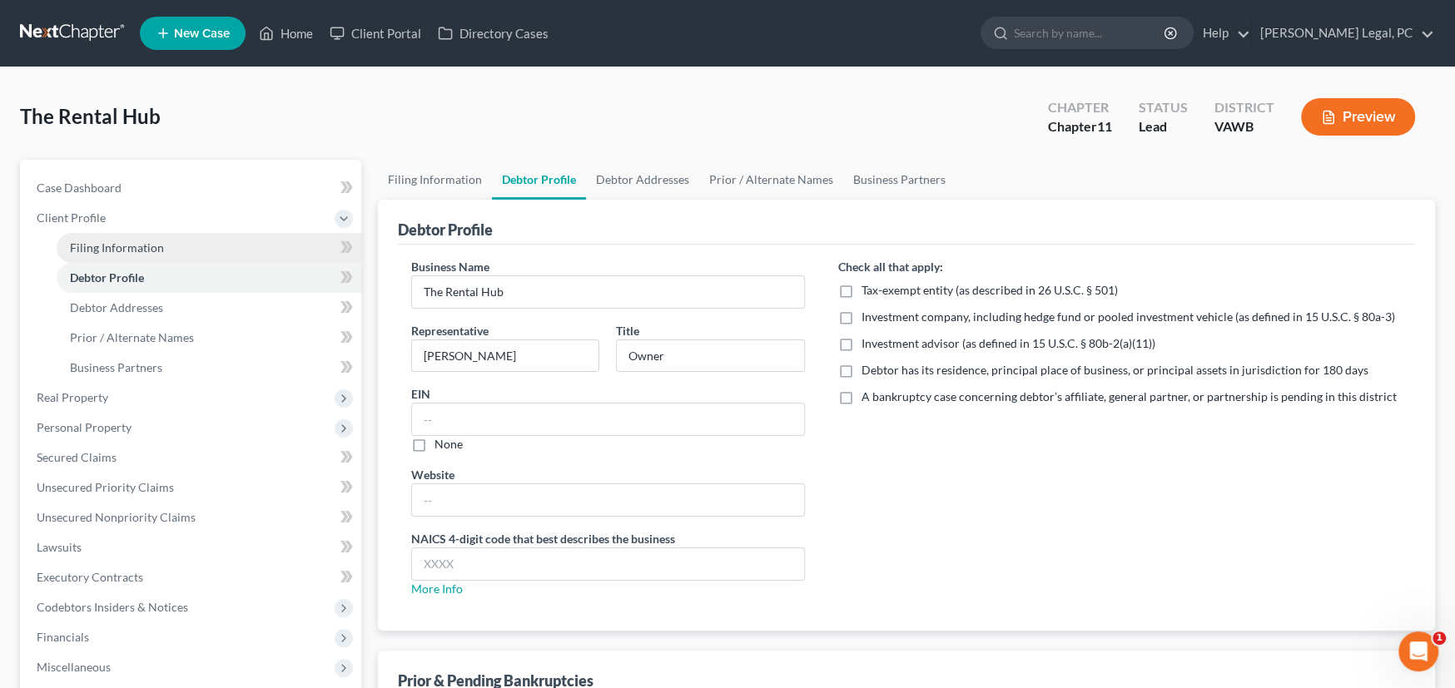
click at [87, 241] on span "Filing Information" at bounding box center [117, 248] width 94 height 14
select select "1"
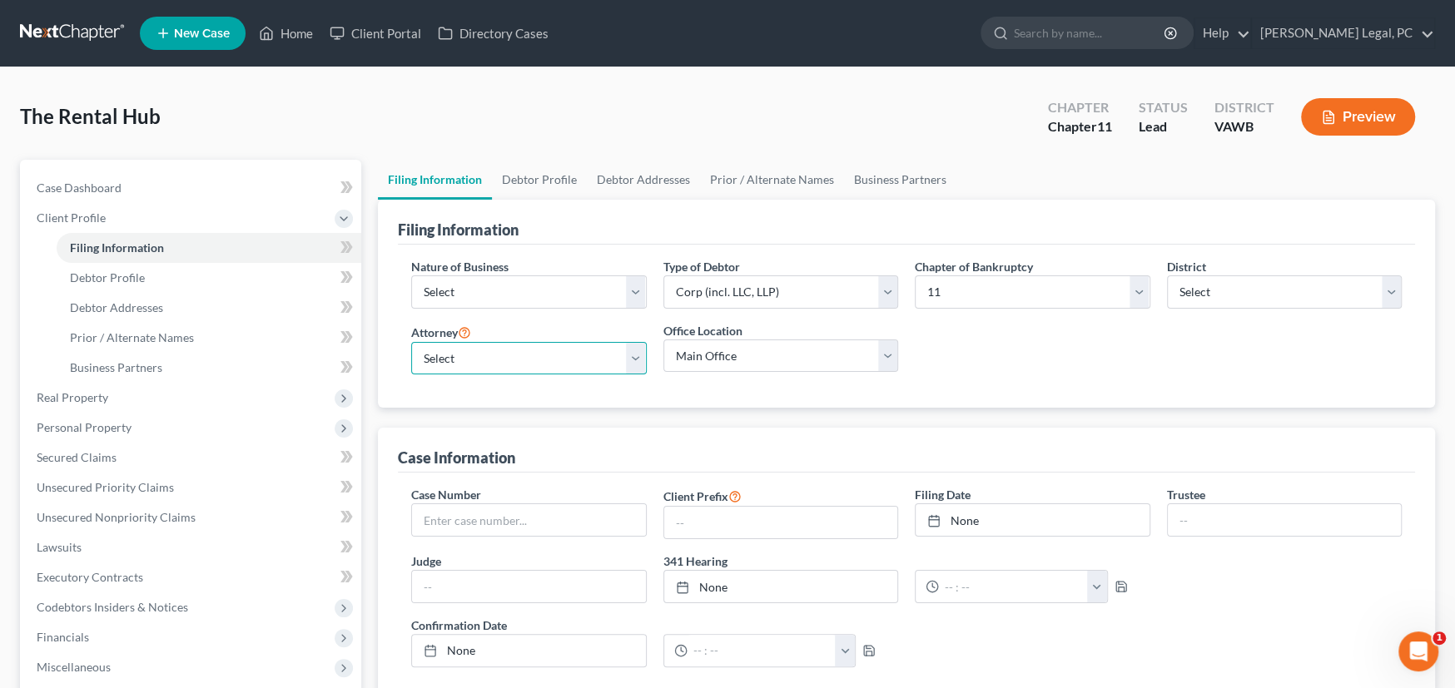
click at [476, 346] on select "Select Shane Hiatt - VAWB Scot Farthing - VAWB" at bounding box center [529, 358] width 236 height 33
click at [411, 342] on select "Select Shane Hiatt - VAWB Scot Farthing - VAWB" at bounding box center [529, 358] width 236 height 33
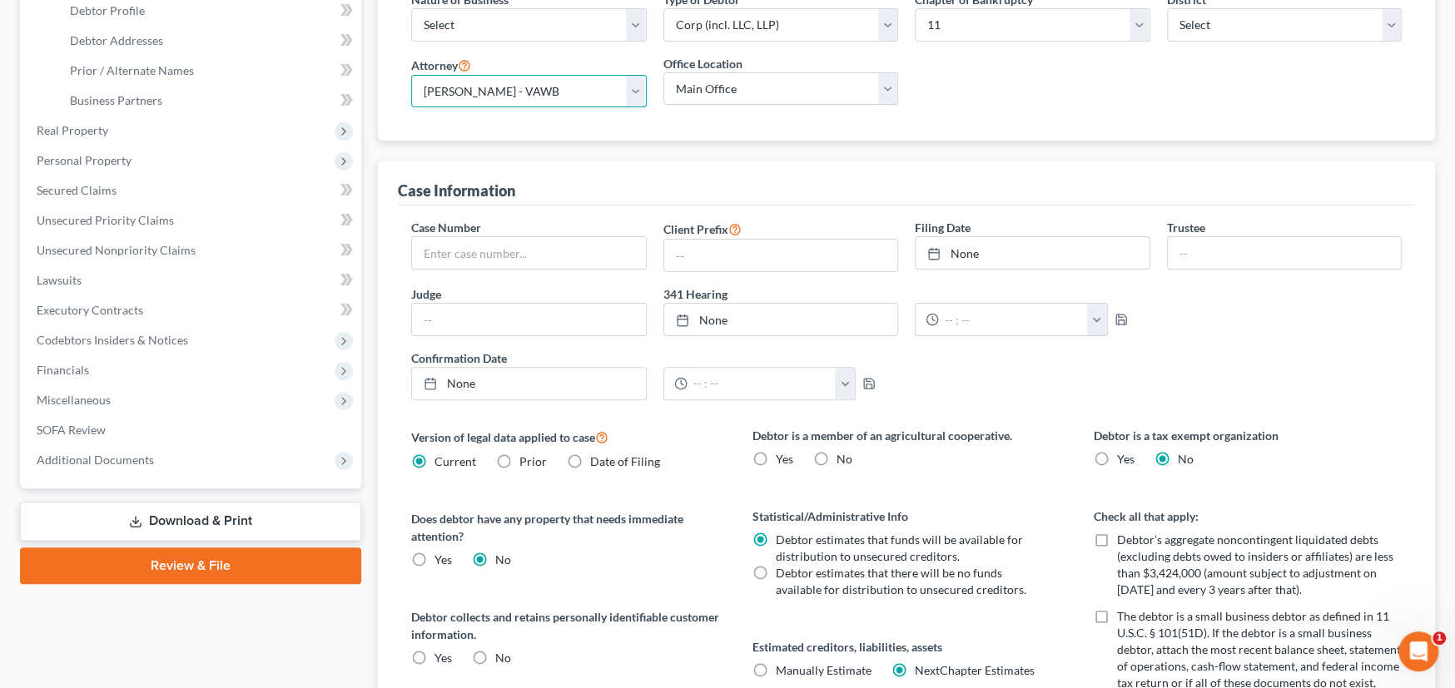
scroll to position [166, 0]
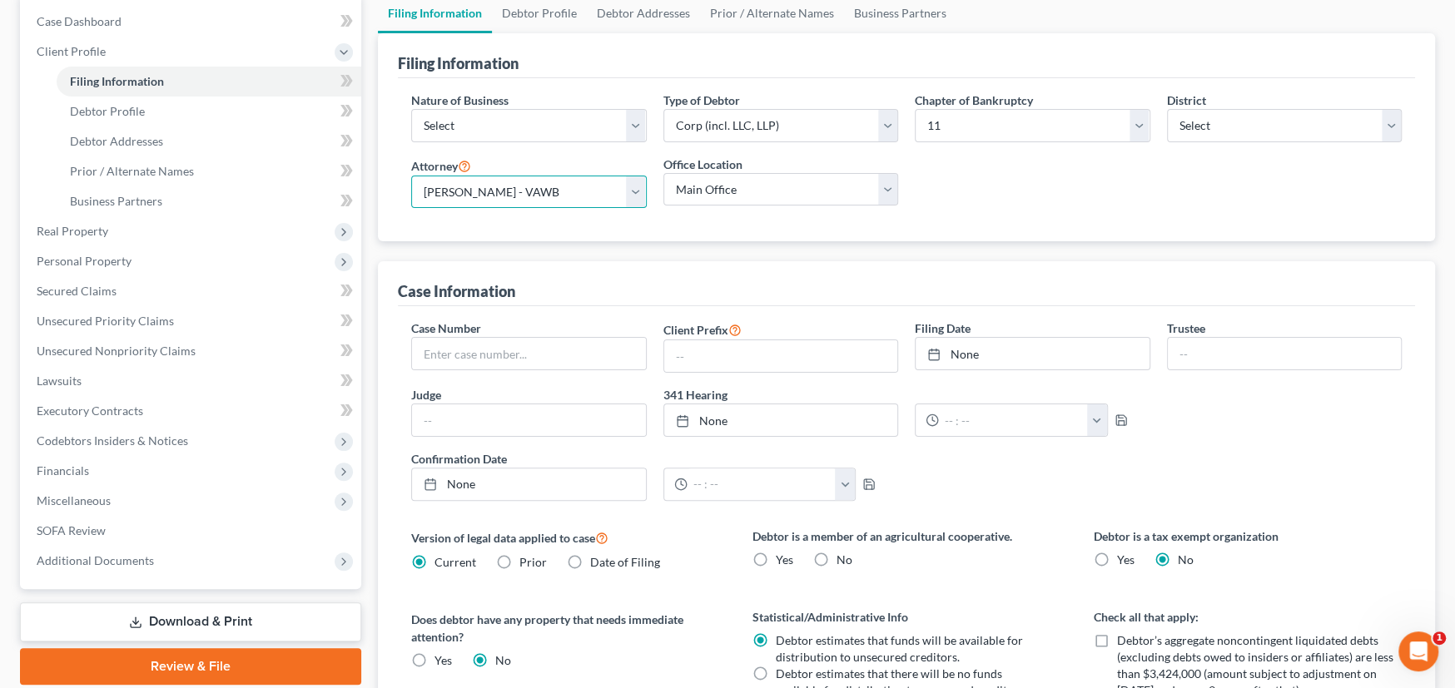
click at [507, 195] on select "Select Shane Hiatt - VAWB Scot Farthing - VAWB" at bounding box center [529, 192] width 236 height 33
select select "0"
click at [411, 176] on select "Select Shane Hiatt - VAWB Scot Farthing - VAWB" at bounding box center [529, 192] width 236 height 33
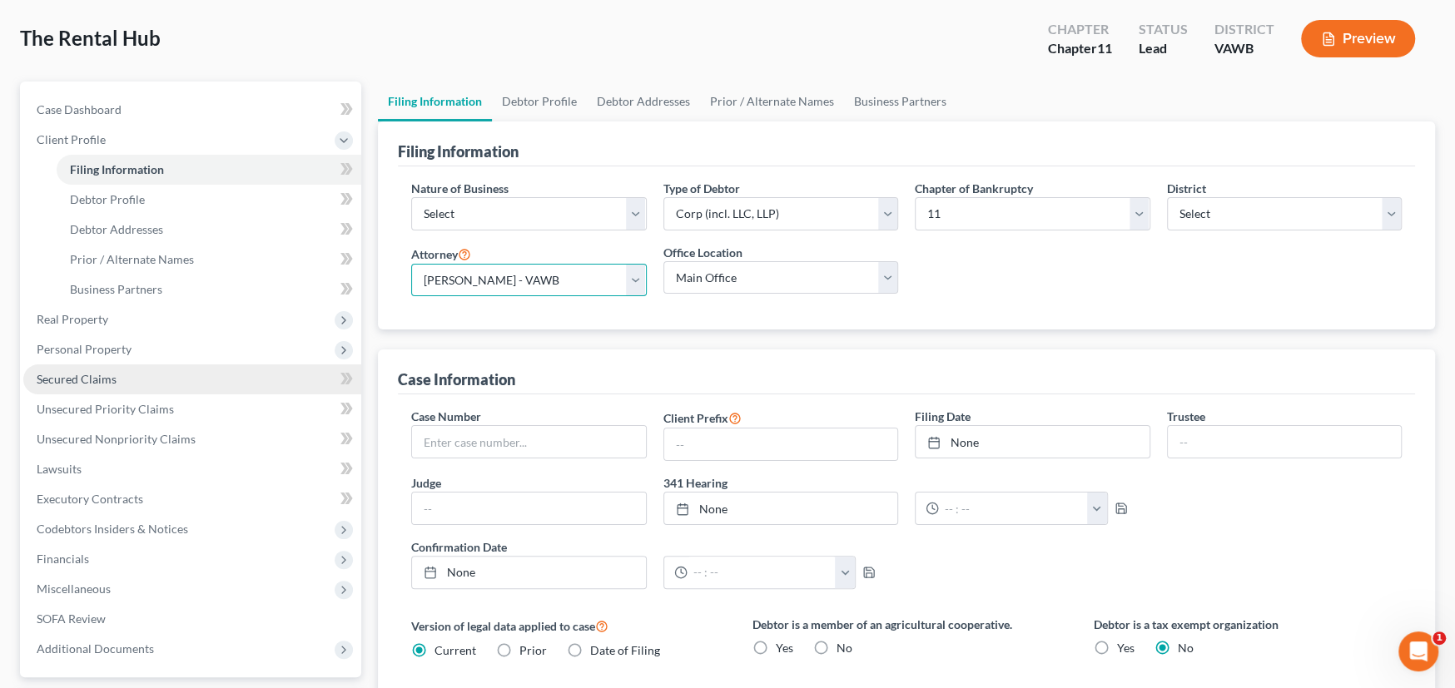
scroll to position [0, 0]
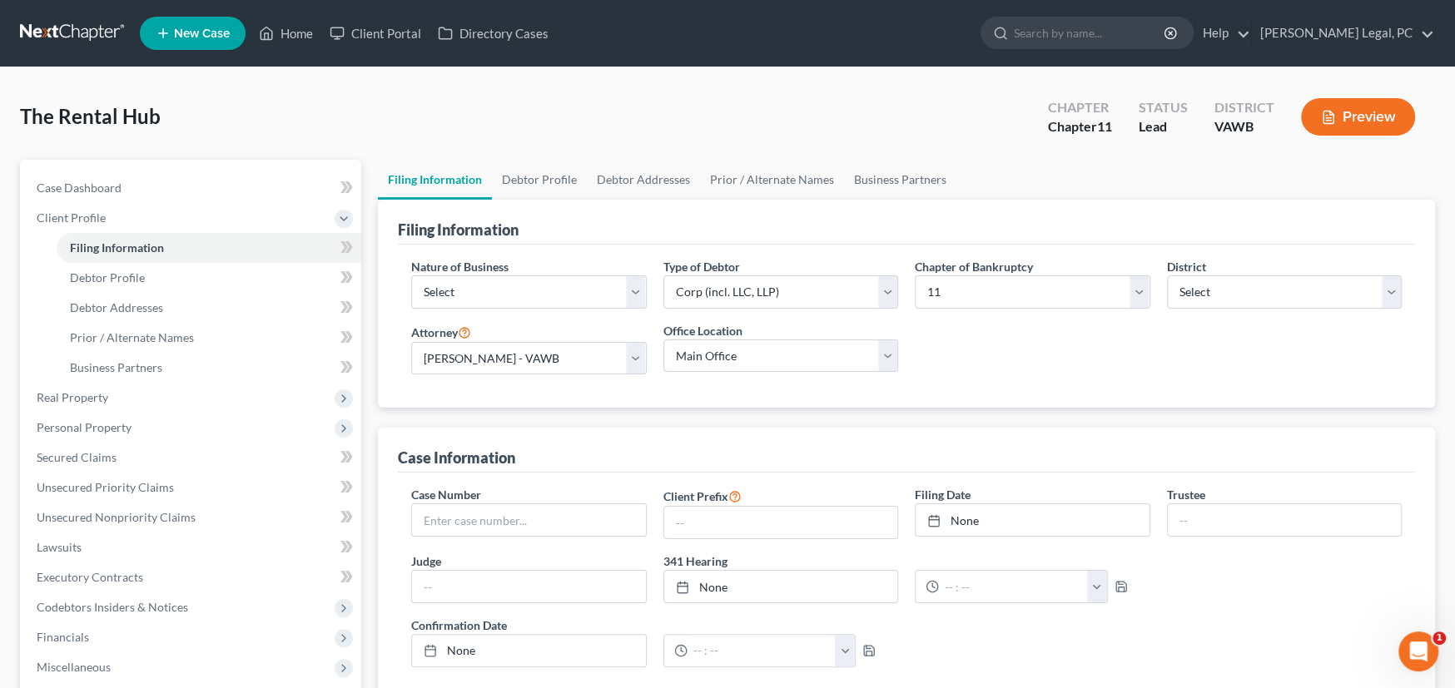
click at [83, 30] on link at bounding box center [73, 33] width 107 height 30
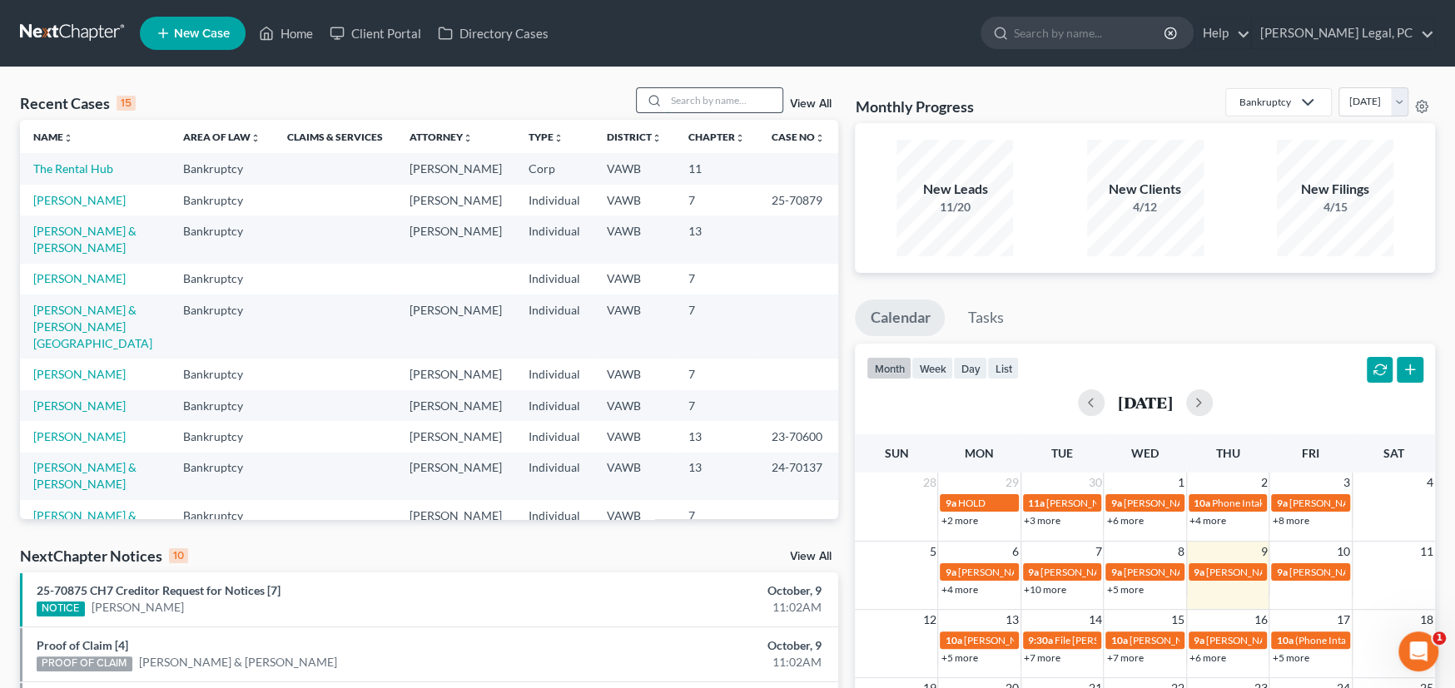
click at [686, 97] on input "search" at bounding box center [724, 100] width 117 height 24
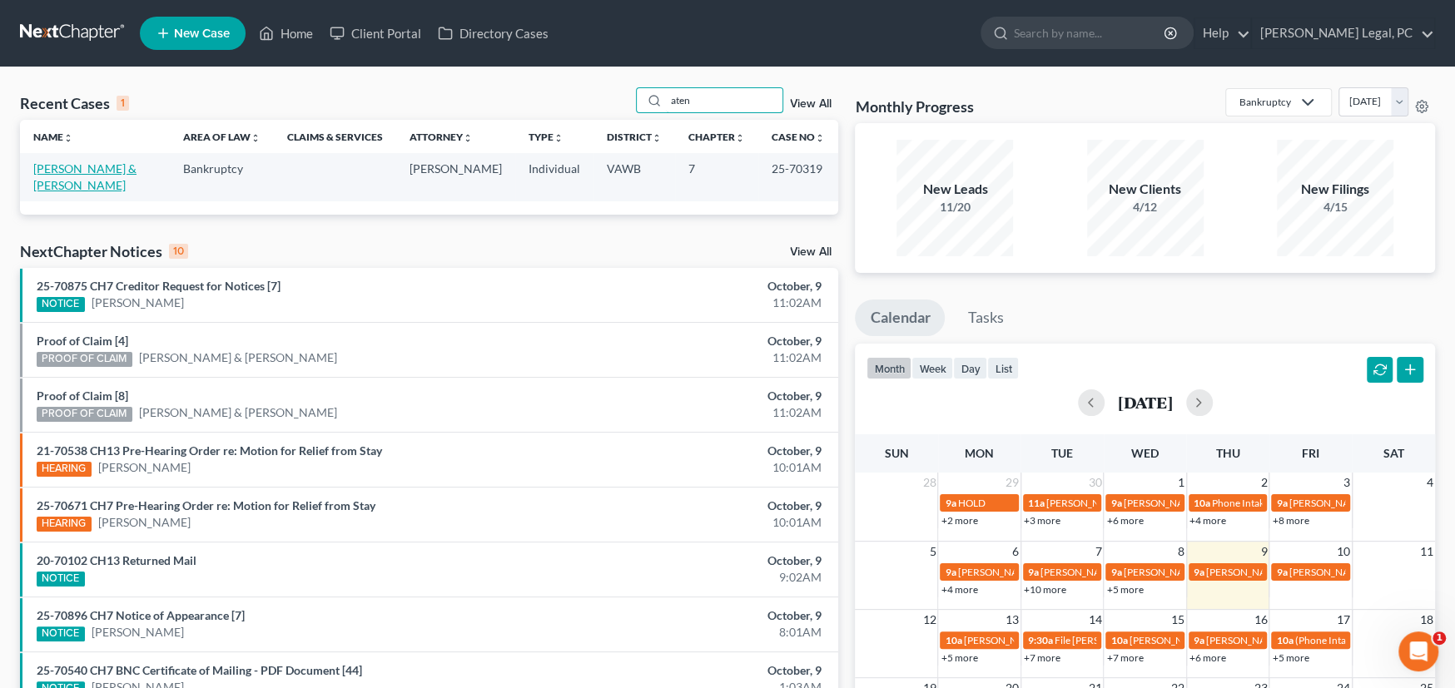
type input "aten"
click at [65, 166] on link "[PERSON_NAME] & [PERSON_NAME]" at bounding box center [84, 176] width 103 height 31
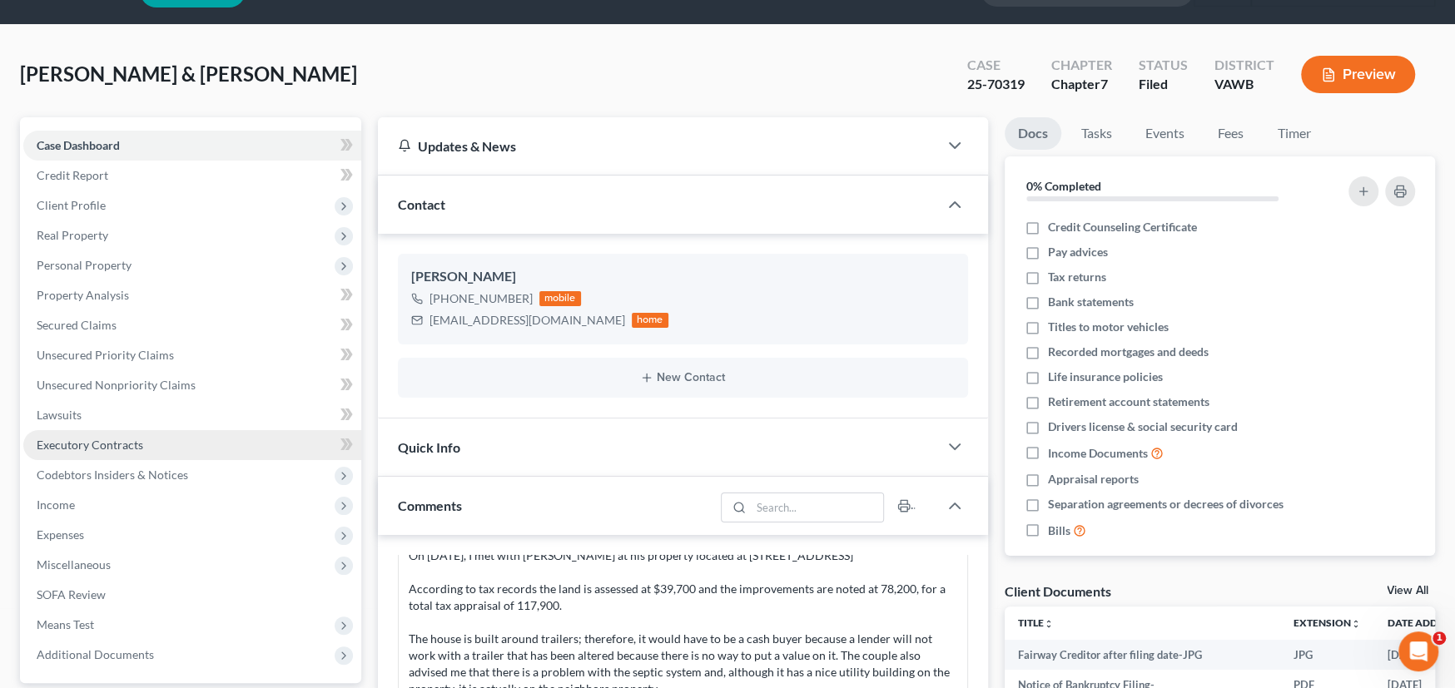
scroll to position [250, 0]
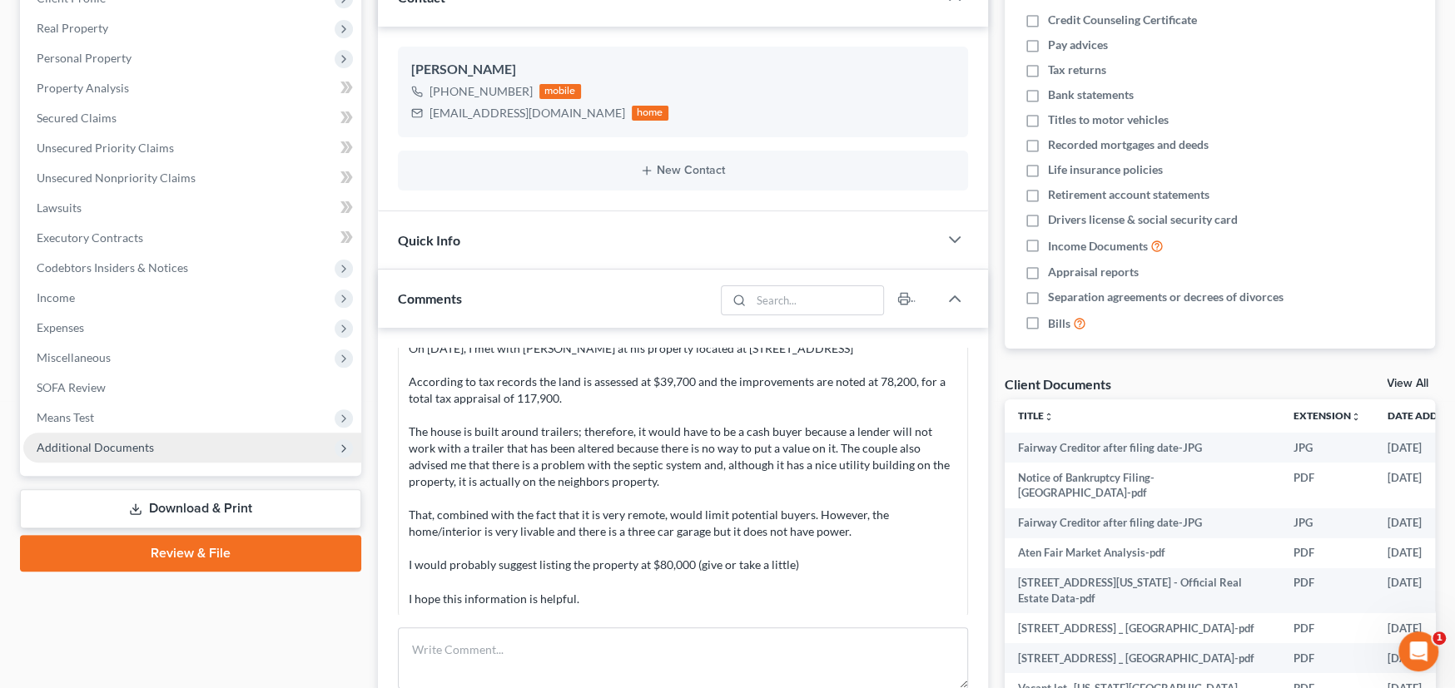
click at [127, 441] on span "Additional Documents" at bounding box center [95, 447] width 117 height 14
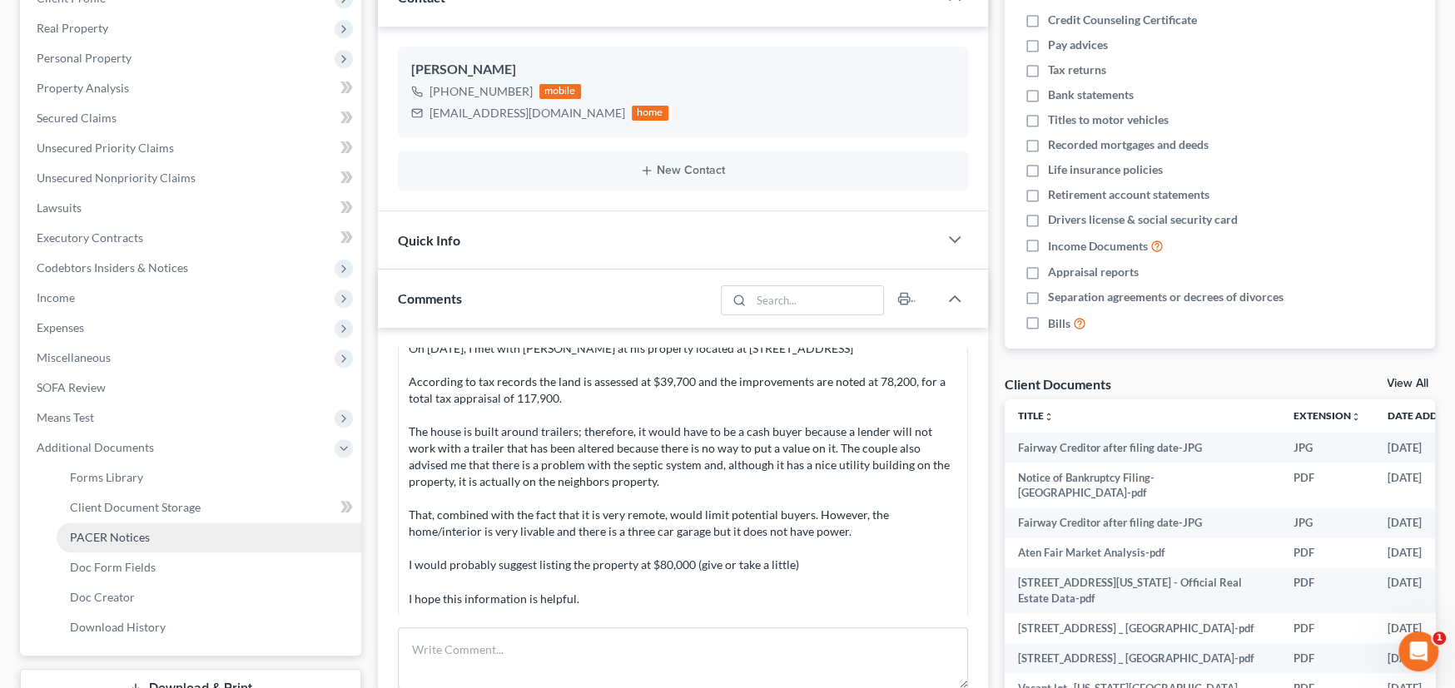
click at [129, 534] on span "PACER Notices" at bounding box center [110, 537] width 80 height 14
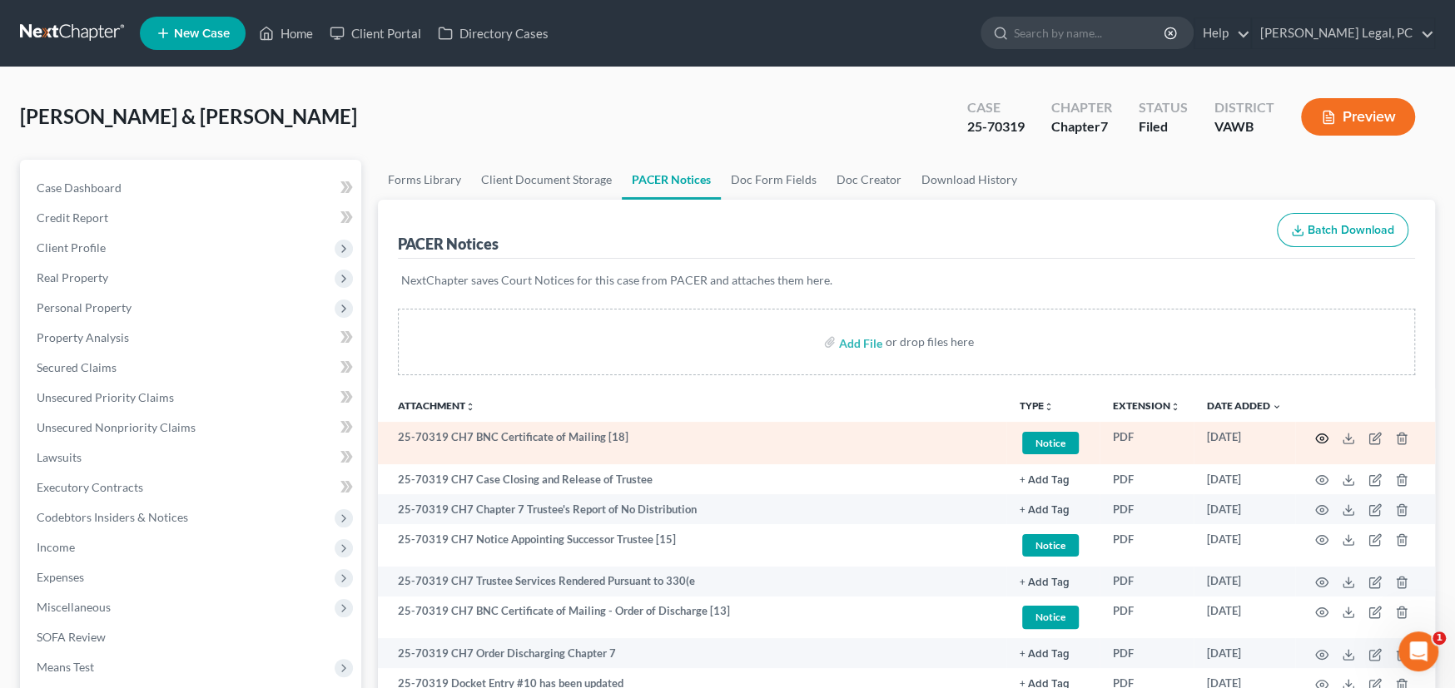
click at [1318, 432] on icon "button" at bounding box center [1321, 438] width 13 height 13
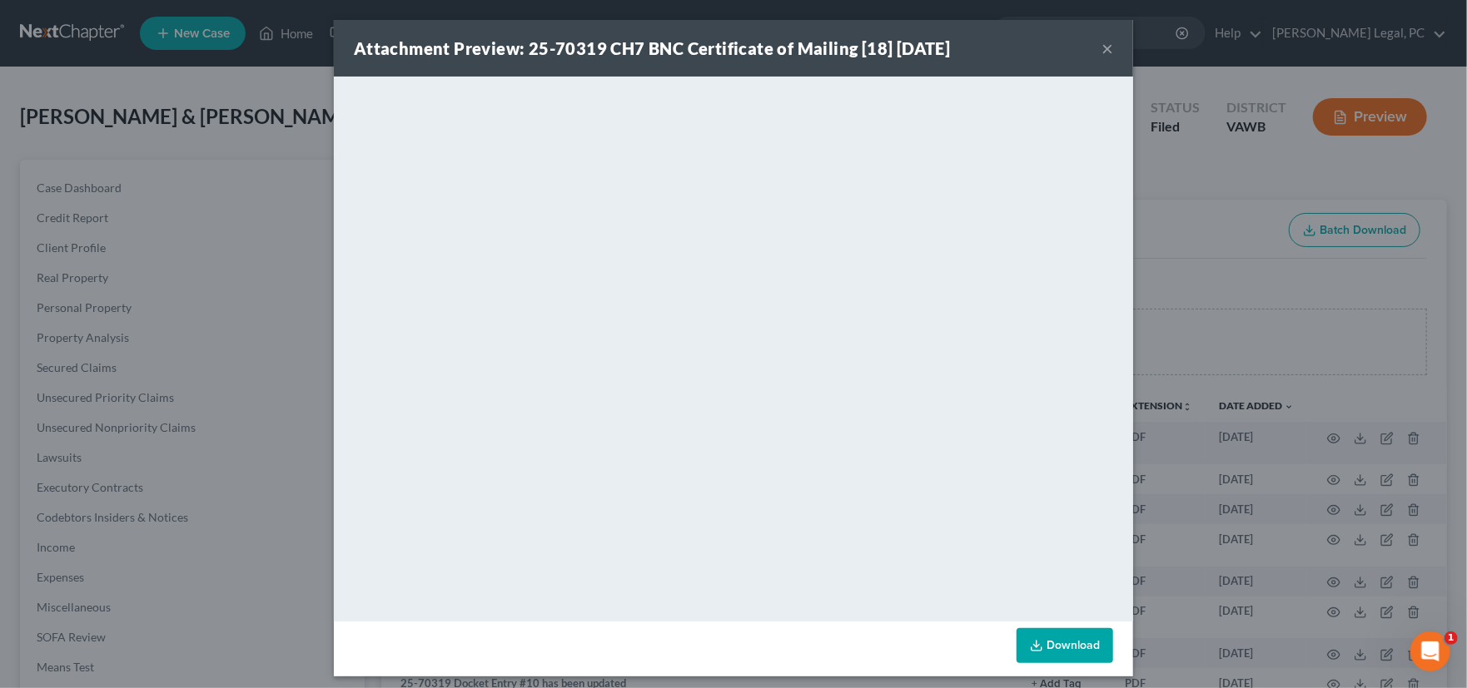
click at [1086, 39] on div "Attachment Preview: 25-70319 CH7 BNC Certificate of Mailing [18] 09/12/2025 ×" at bounding box center [733, 48] width 799 height 57
click at [1101, 47] on button "×" at bounding box center [1107, 48] width 12 height 20
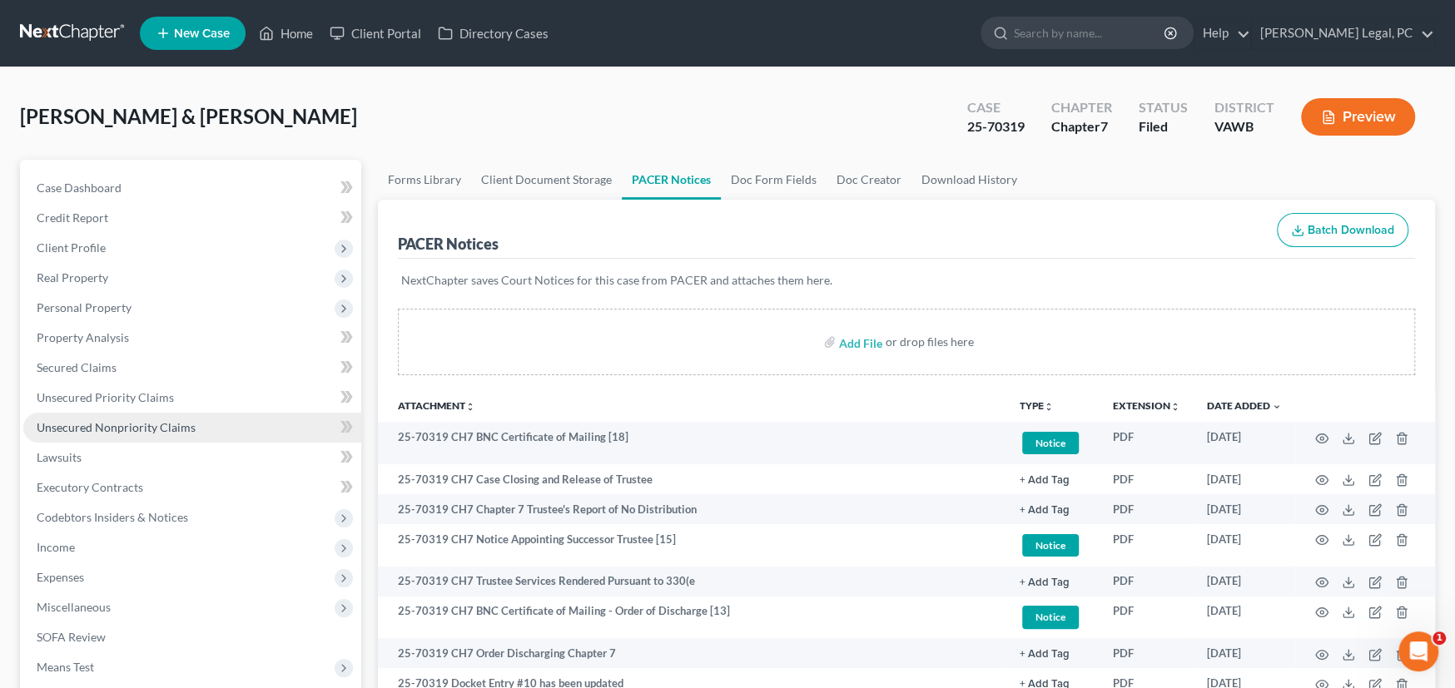
click at [92, 423] on span "Unsecured Nonpriority Claims" at bounding box center [116, 427] width 159 height 14
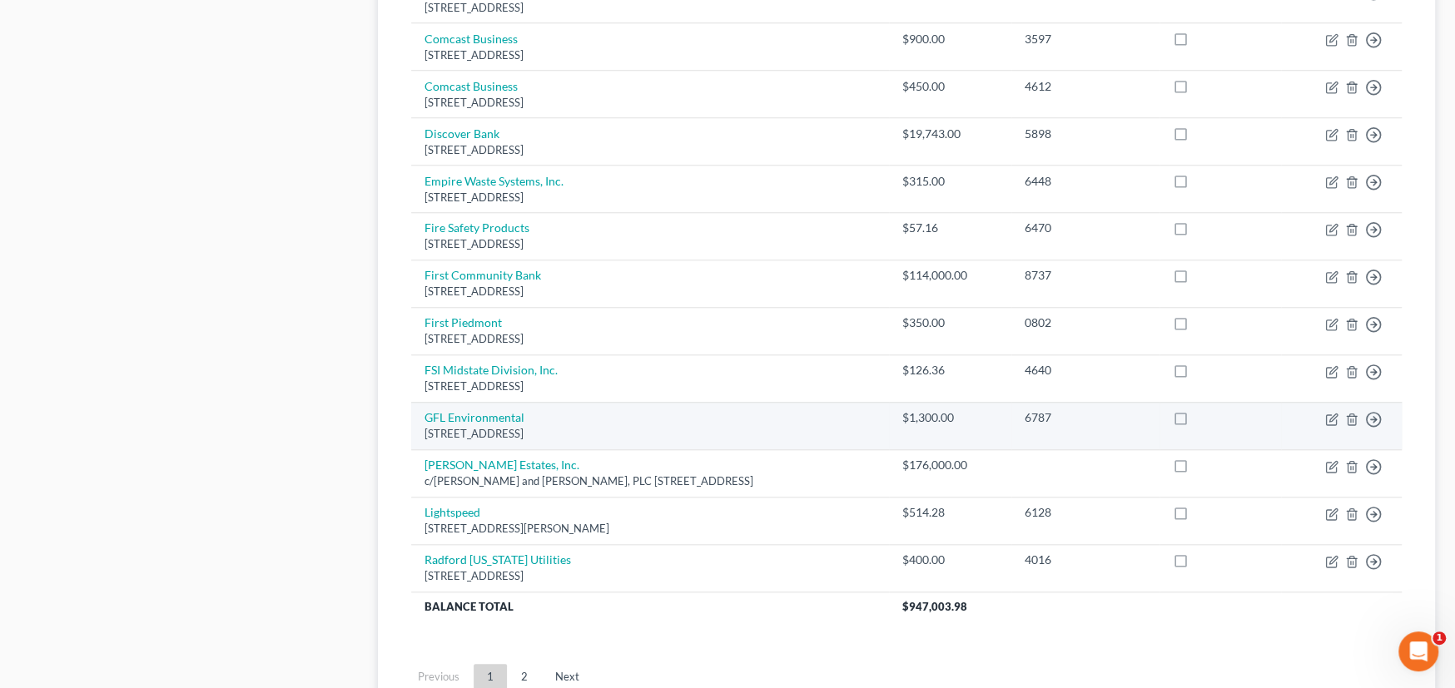
scroll to position [1165, 0]
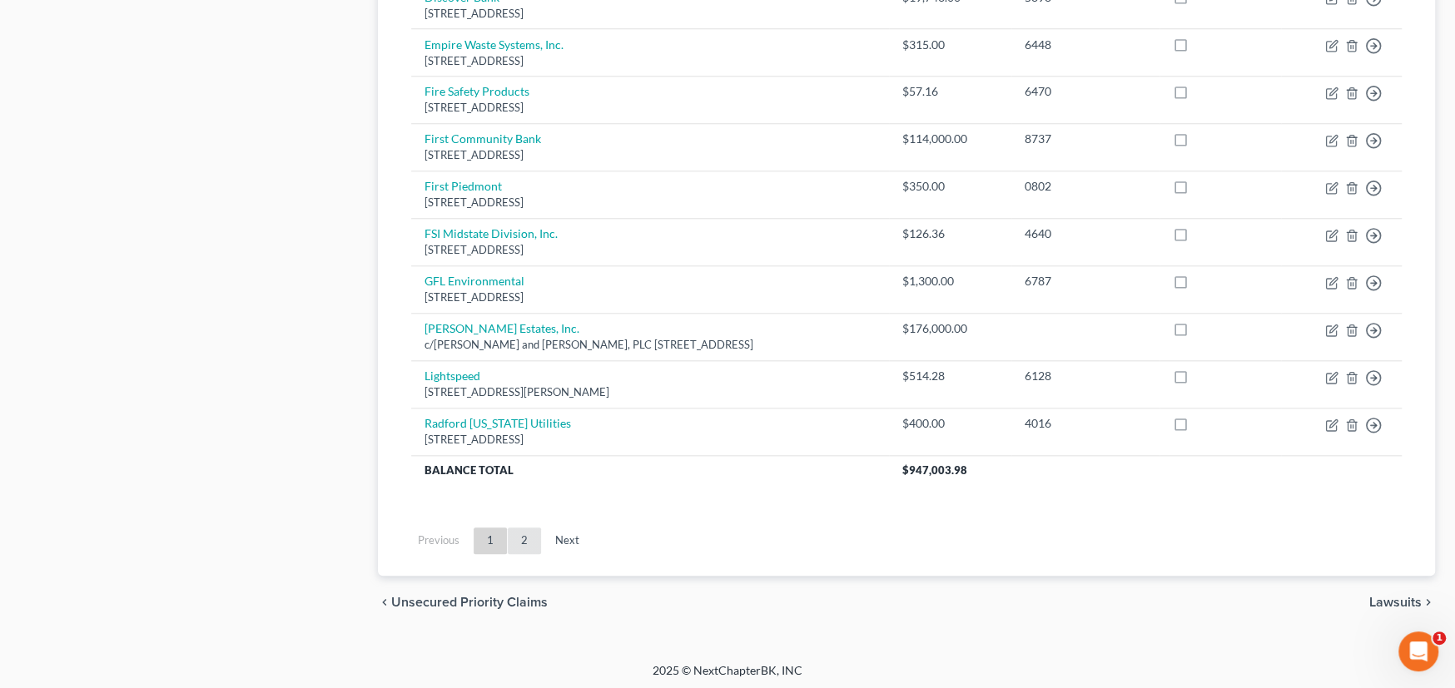
click at [522, 545] on link "2" at bounding box center [524, 541] width 33 height 27
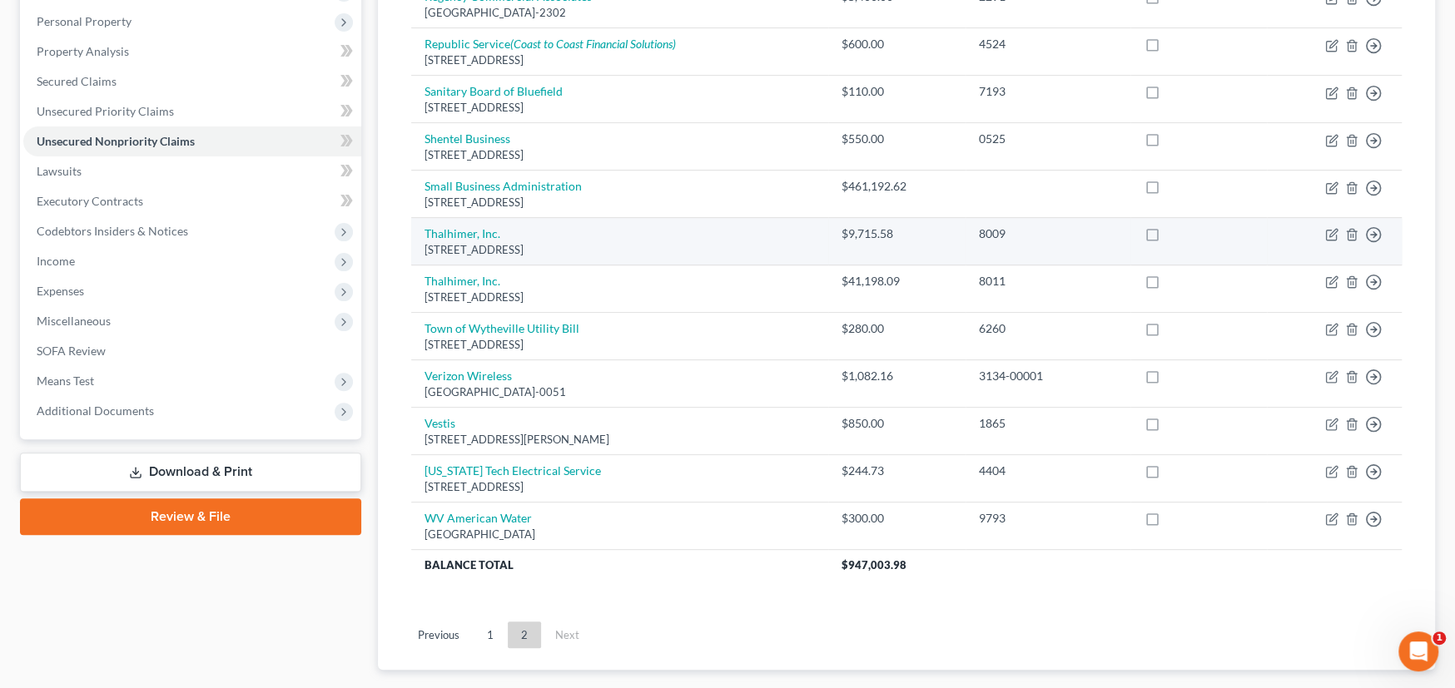
scroll to position [299, 0]
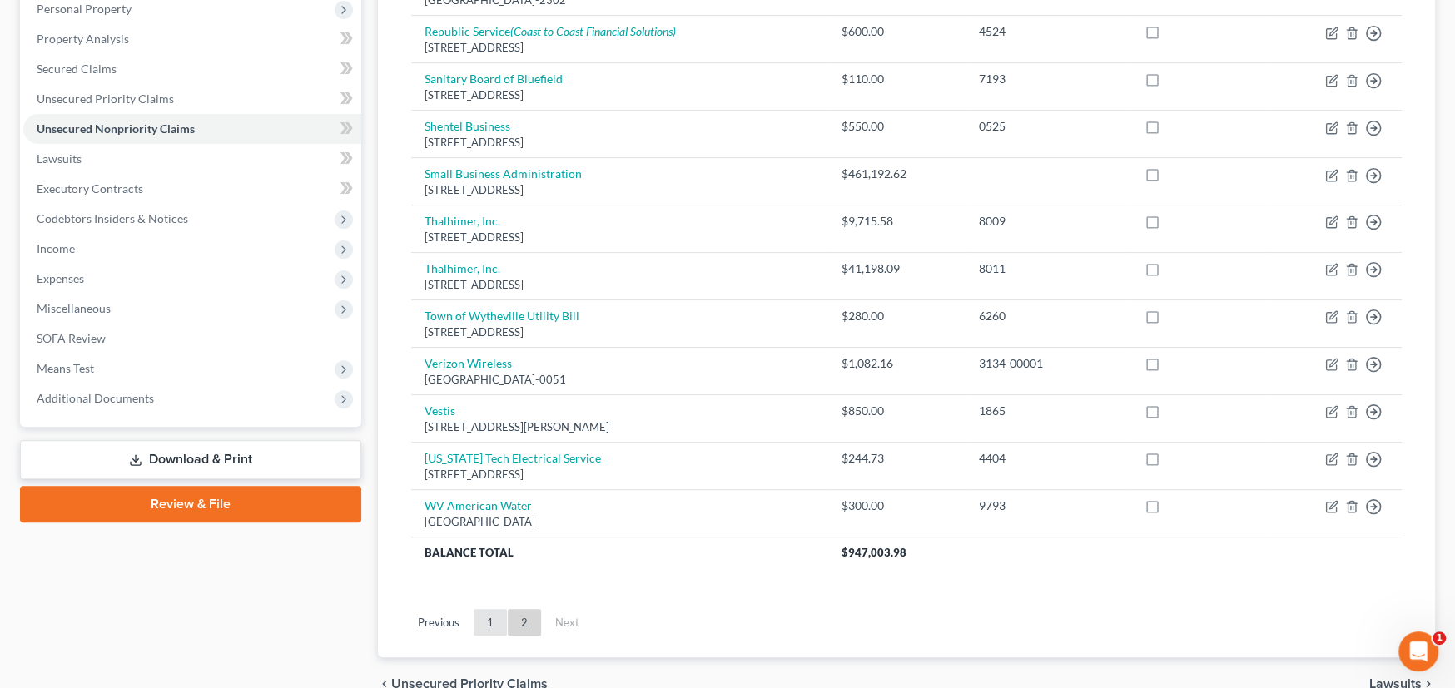
click at [484, 619] on link "1" at bounding box center [490, 622] width 33 height 27
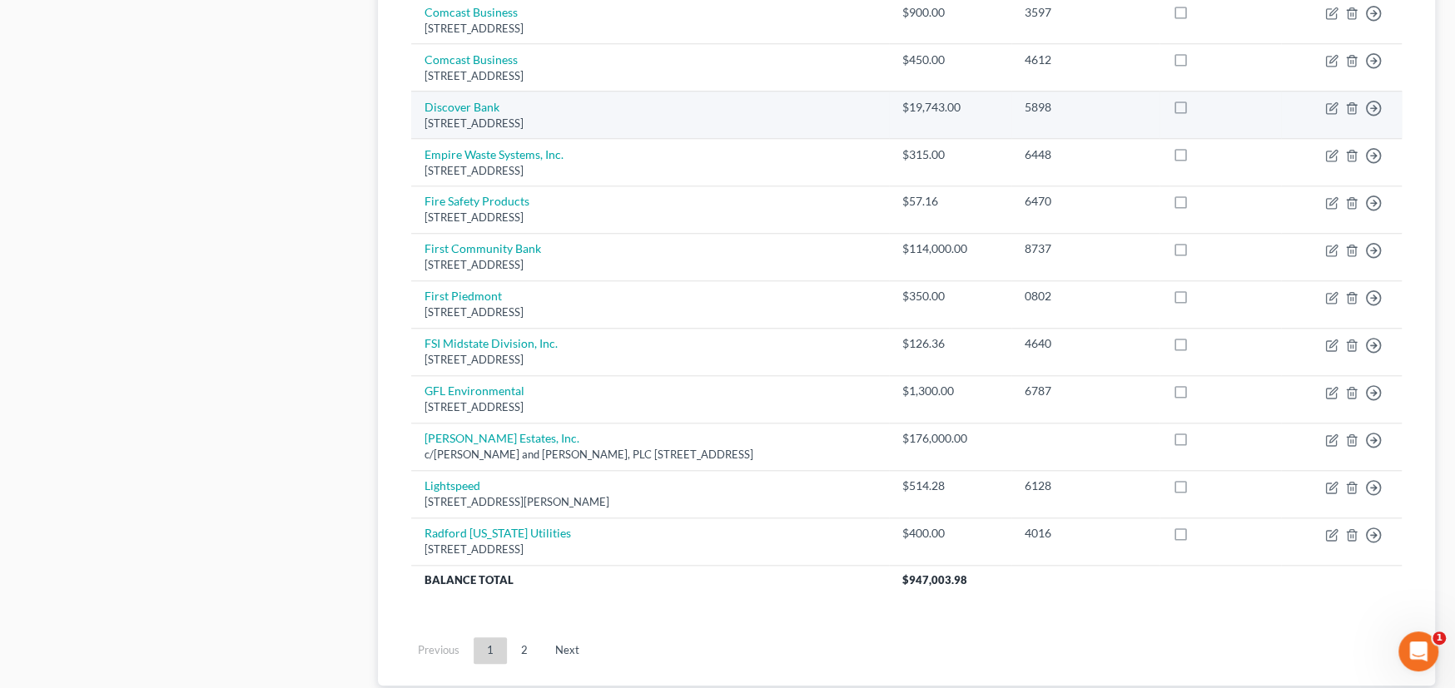
scroll to position [1131, 0]
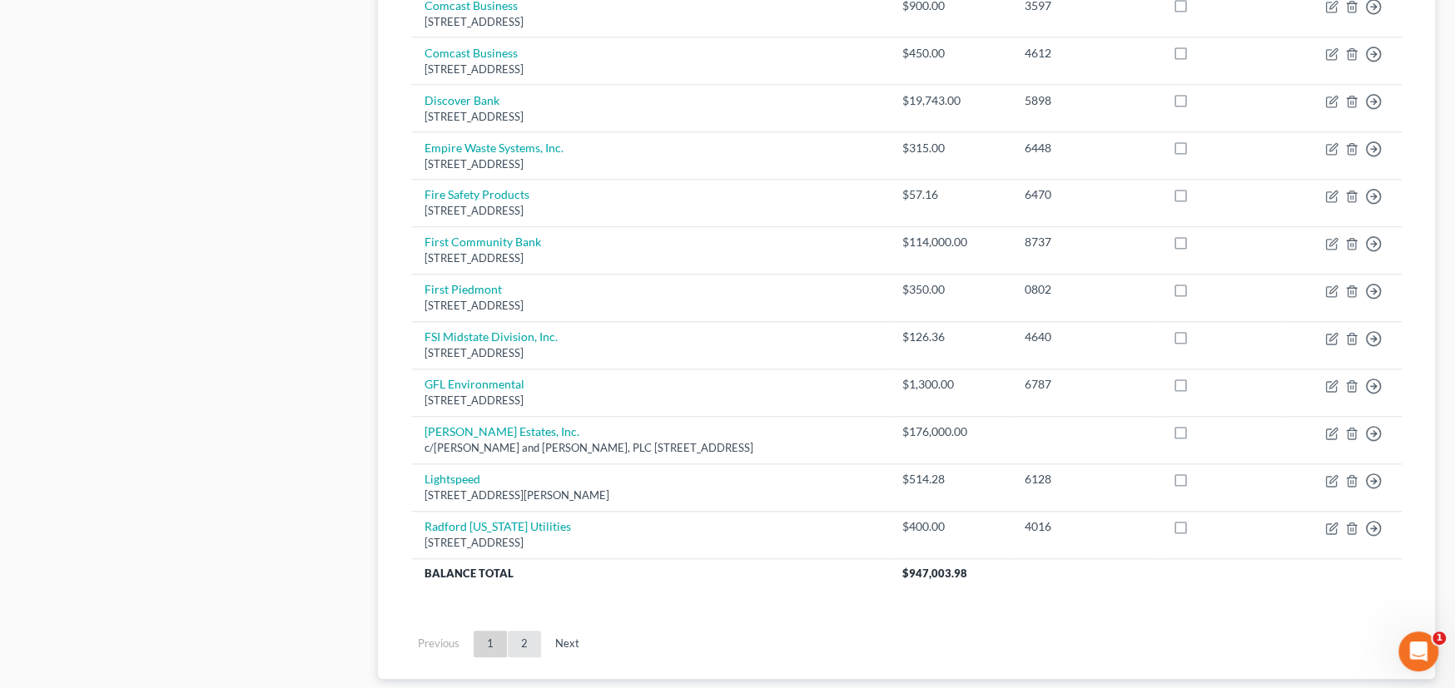
click at [525, 648] on link "2" at bounding box center [524, 644] width 33 height 27
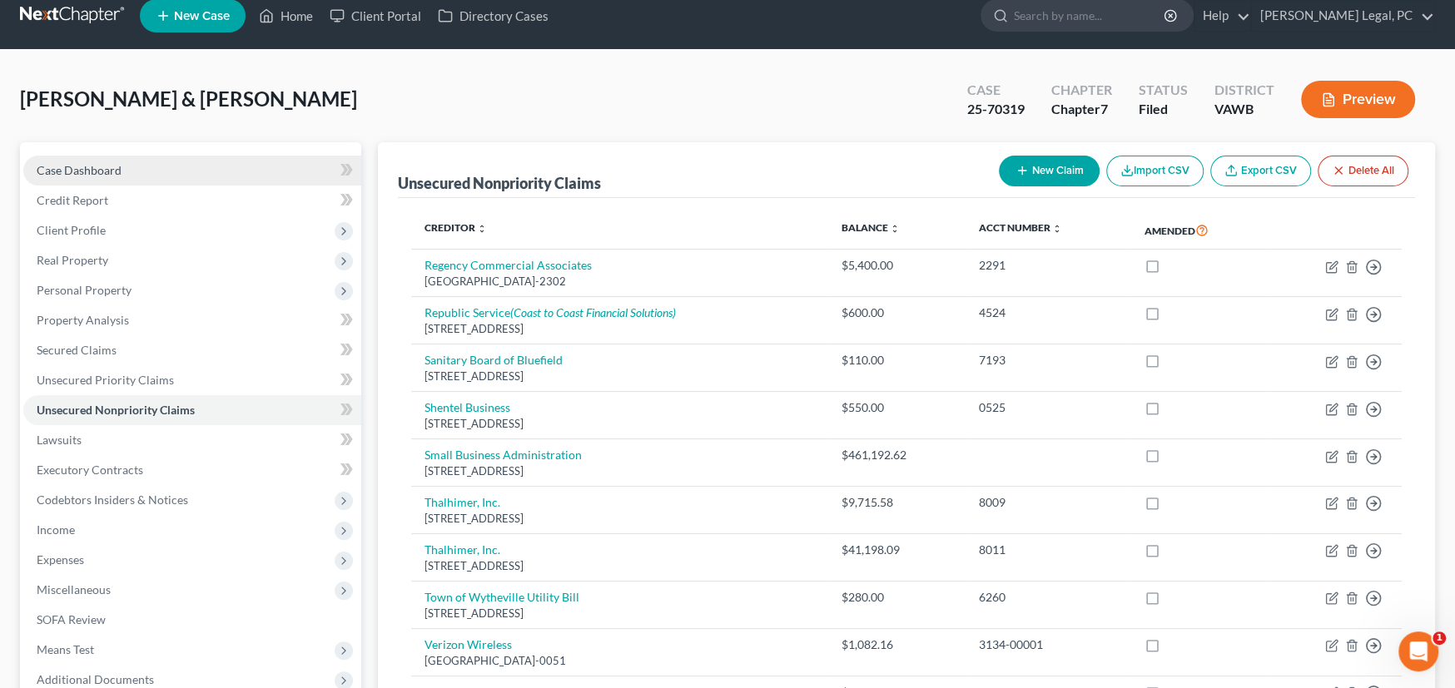
scroll to position [0, 0]
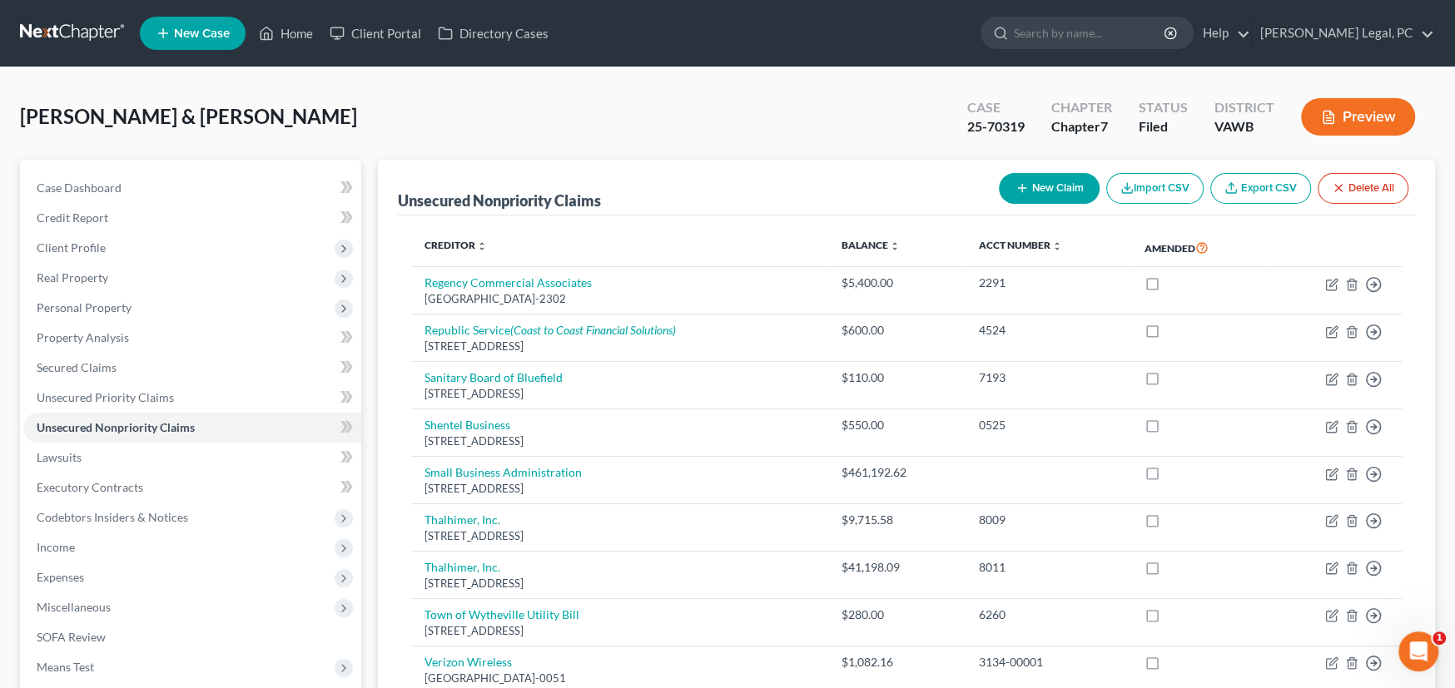
click at [83, 31] on link at bounding box center [73, 33] width 107 height 30
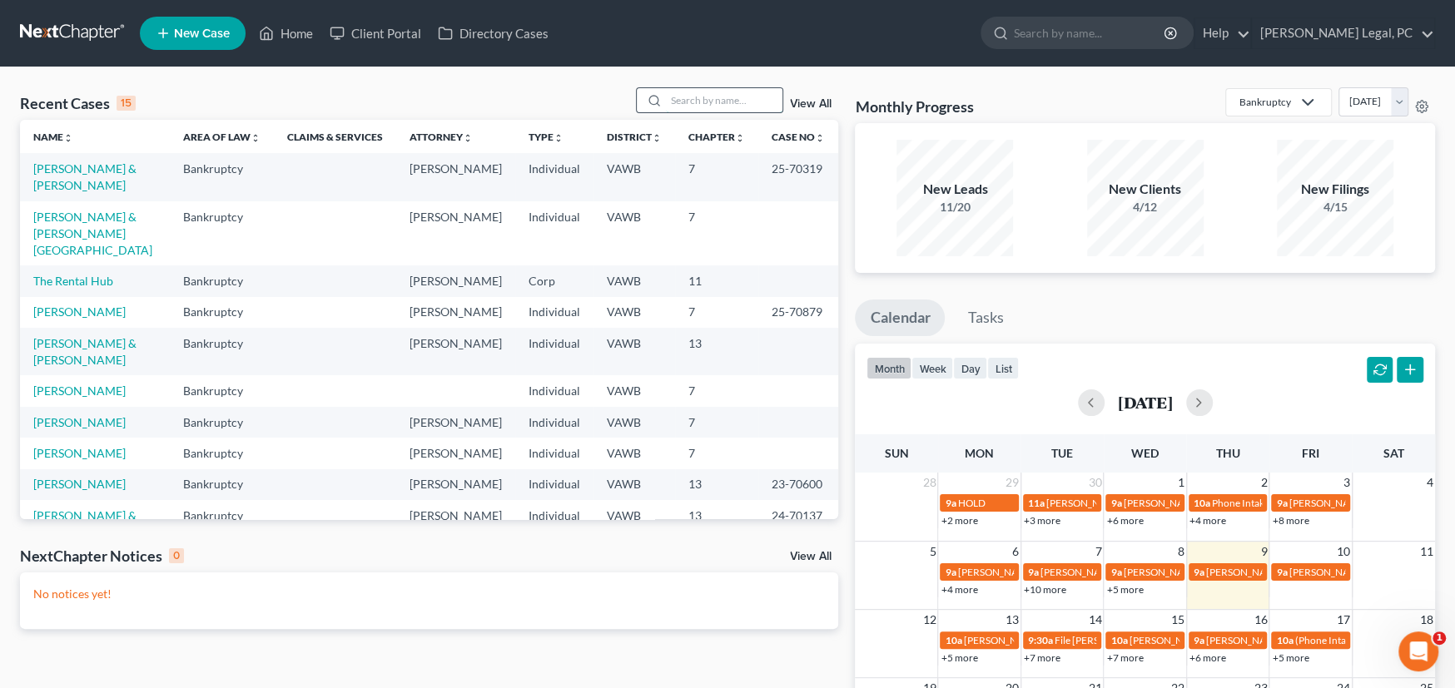
click at [693, 98] on input "search" at bounding box center [724, 100] width 117 height 24
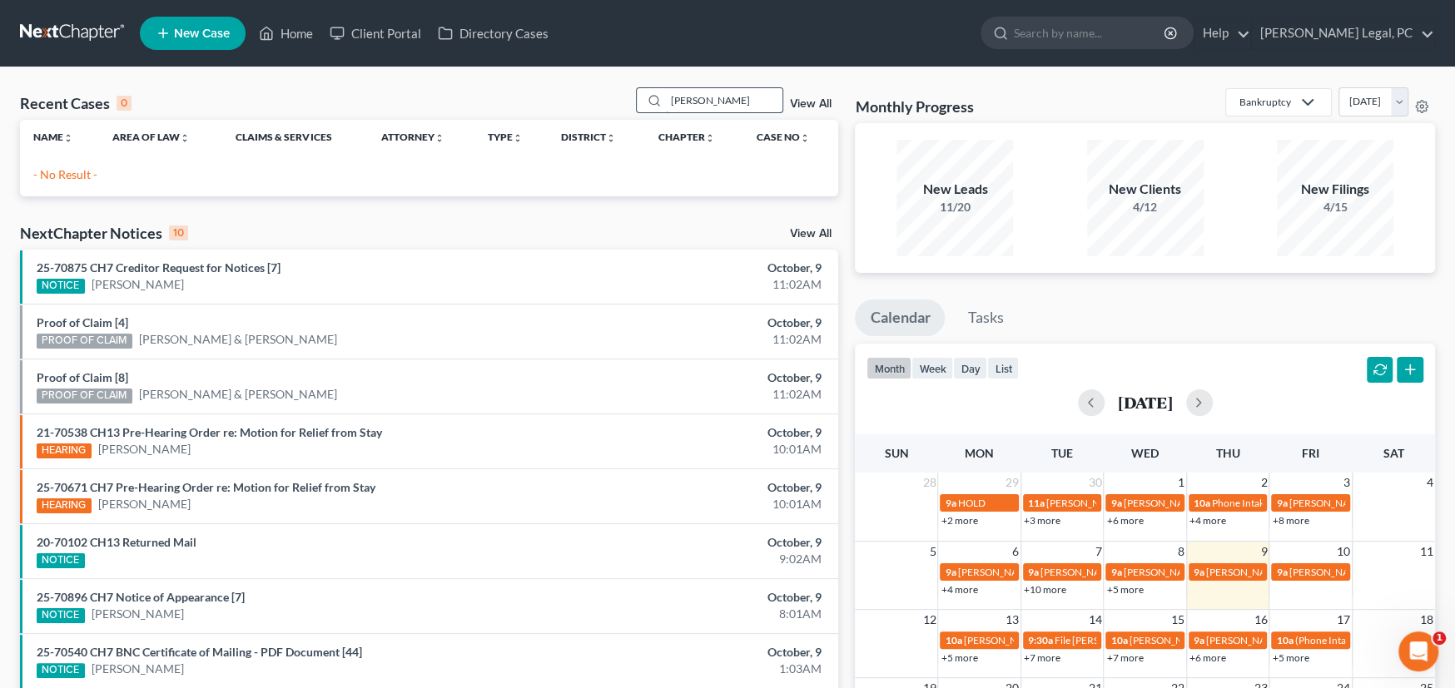
drag, startPoint x: 718, startPoint y: 100, endPoint x: 656, endPoint y: 95, distance: 62.6
click at [656, 95] on div "Blanken" at bounding box center [710, 100] width 148 height 26
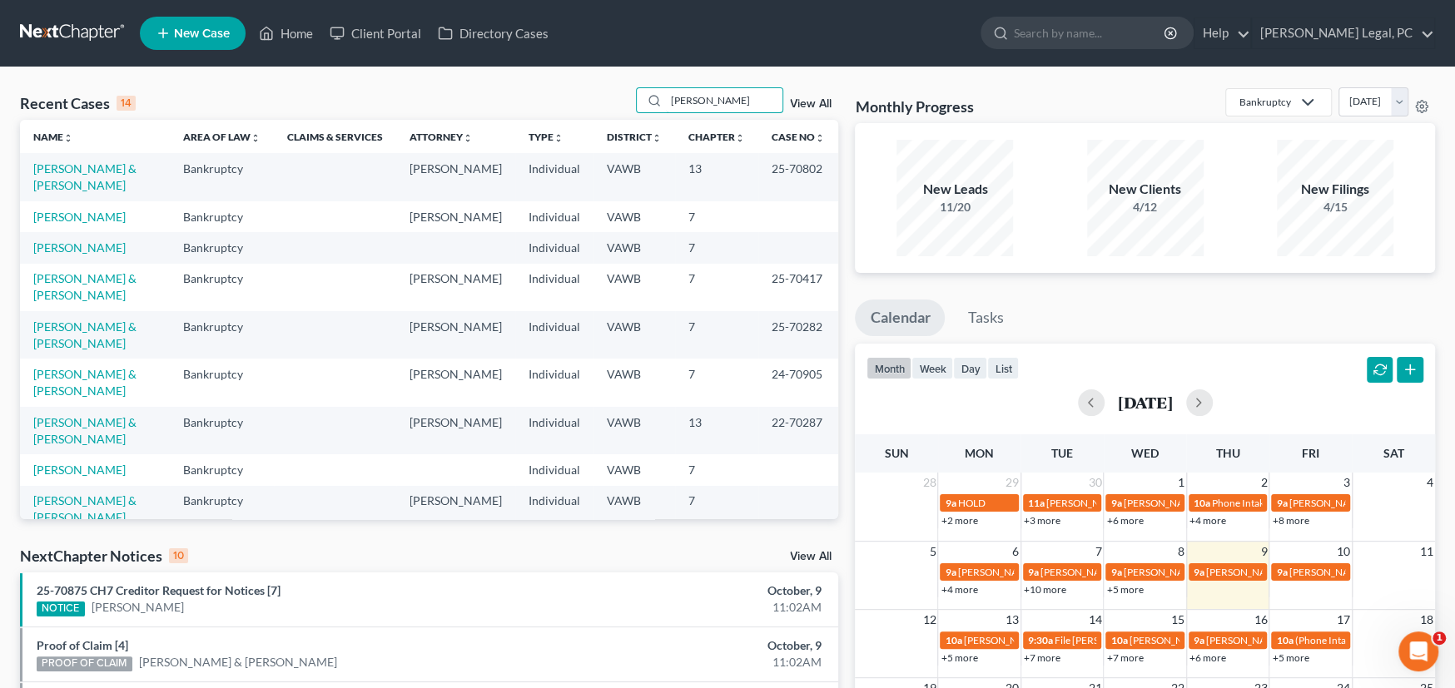
drag, startPoint x: 721, startPoint y: 98, endPoint x: 424, endPoint y: 67, distance: 298.8
click at [427, 68] on div "Recent Cases 14 Jessica View All Name unfold_more expand_more expand_less Area …" at bounding box center [727, 617] width 1455 height 1100
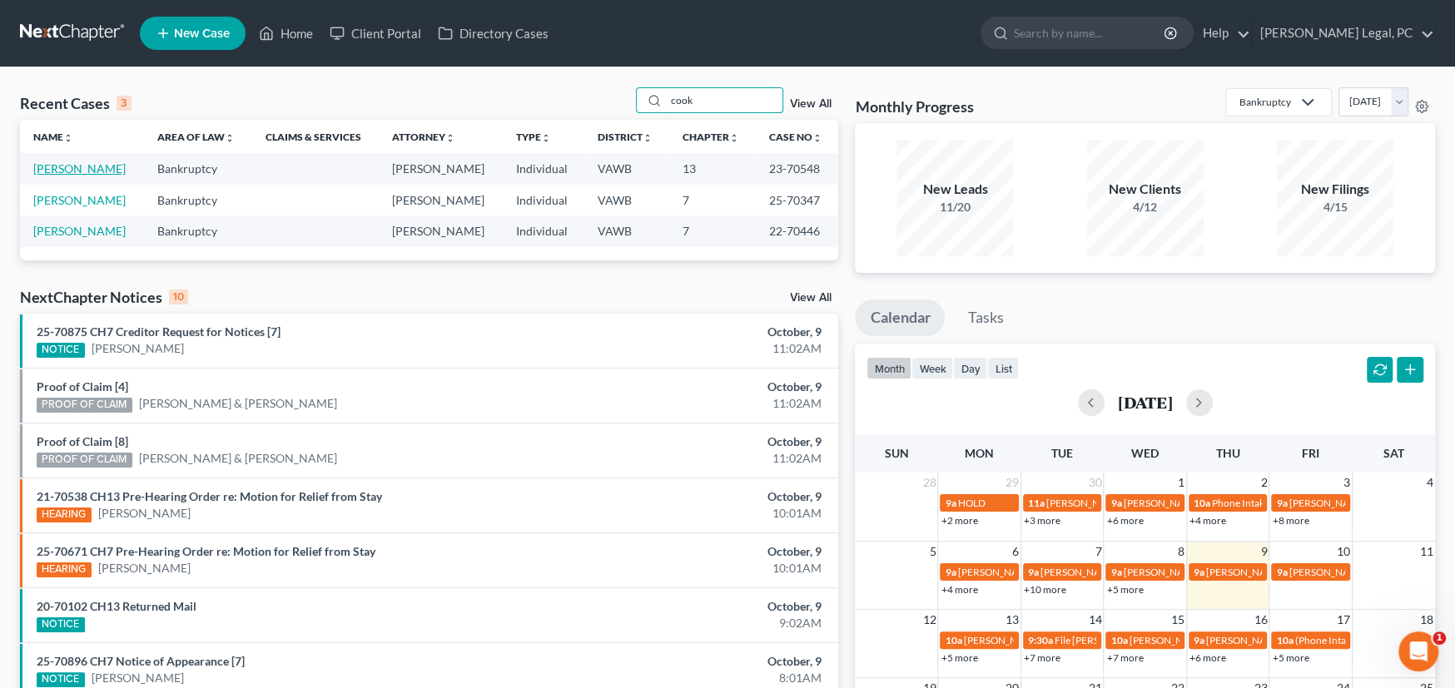
type input "cook"
click at [92, 173] on link "[PERSON_NAME]" at bounding box center [79, 168] width 92 height 14
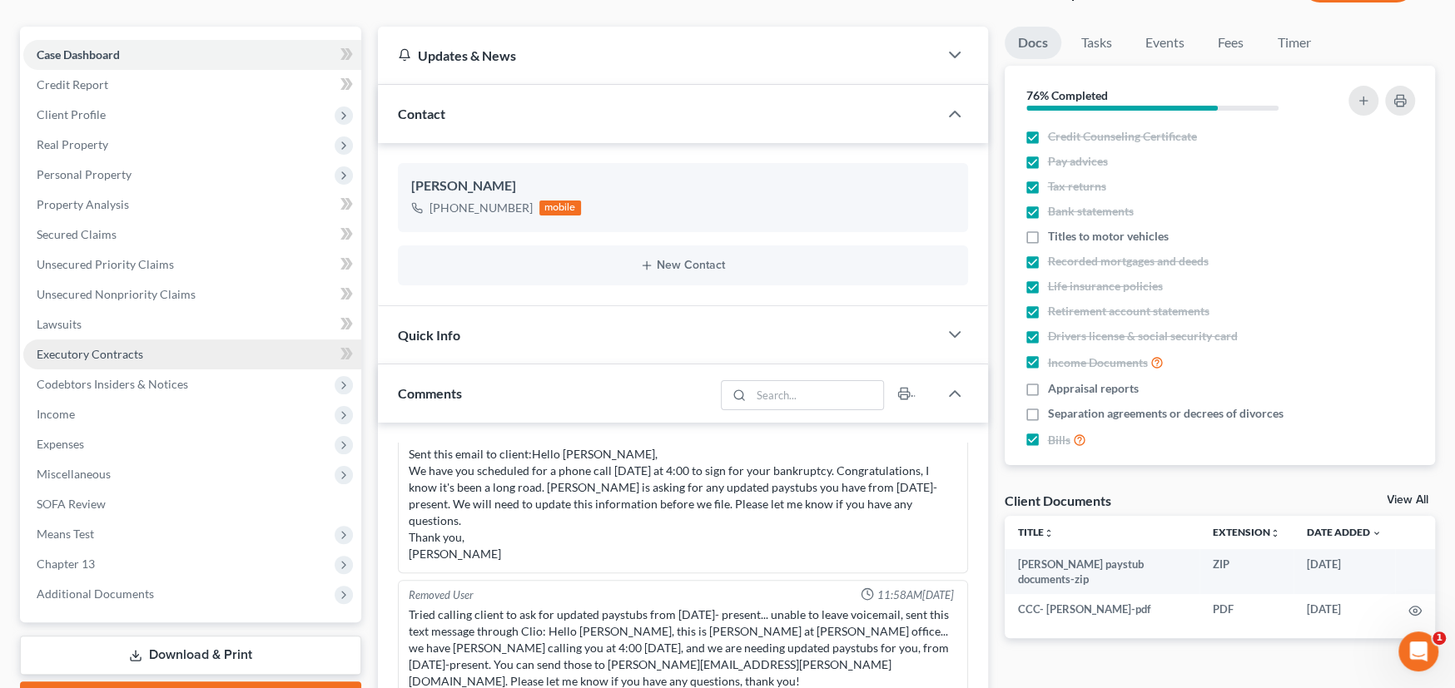
scroll to position [166, 0]
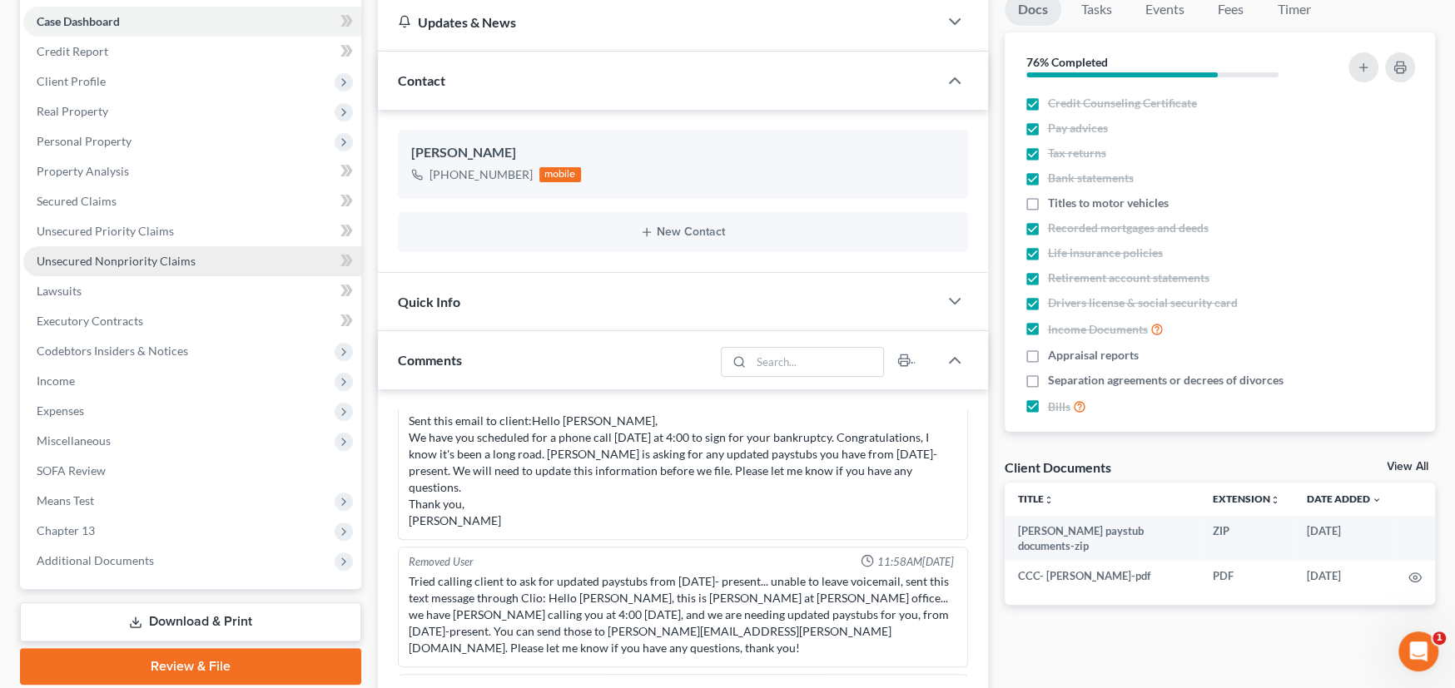
click at [154, 262] on span "Unsecured Nonpriority Claims" at bounding box center [116, 261] width 159 height 14
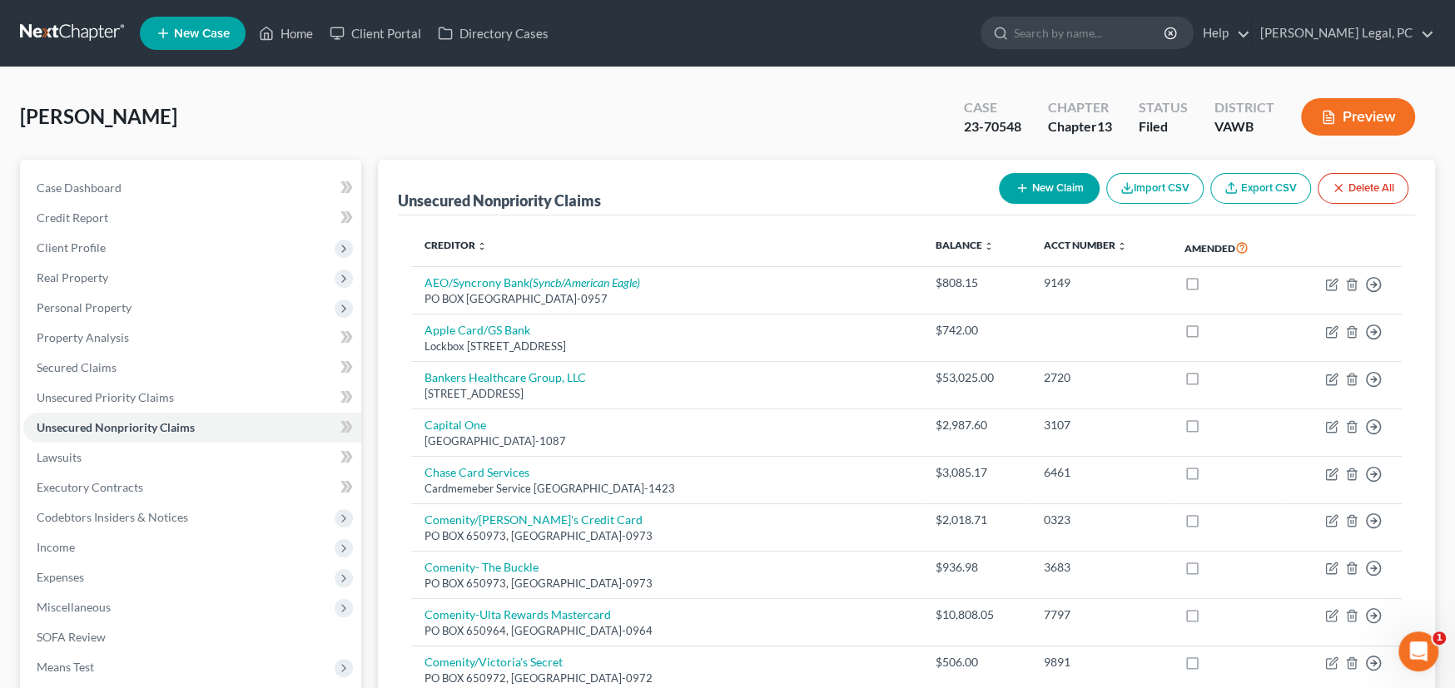
click at [69, 30] on link at bounding box center [73, 33] width 107 height 30
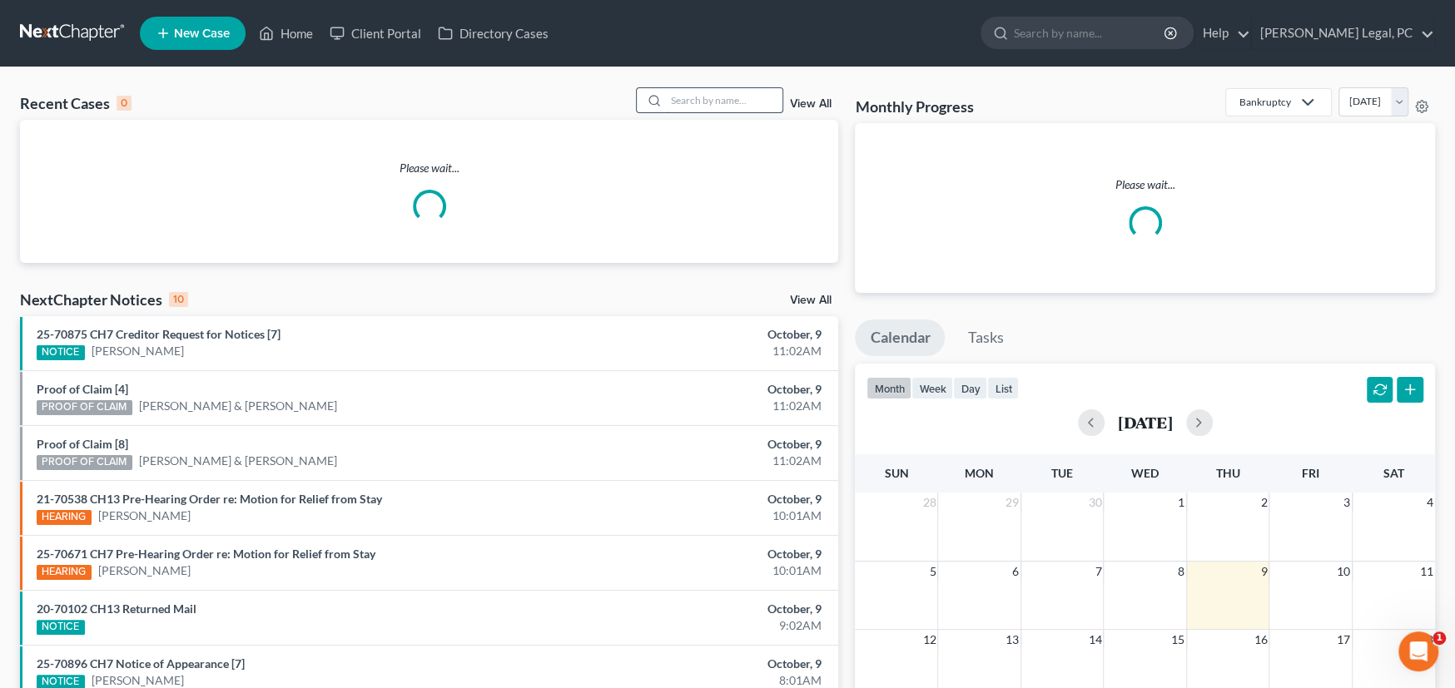
click at [734, 97] on input "search" at bounding box center [724, 100] width 117 height 24
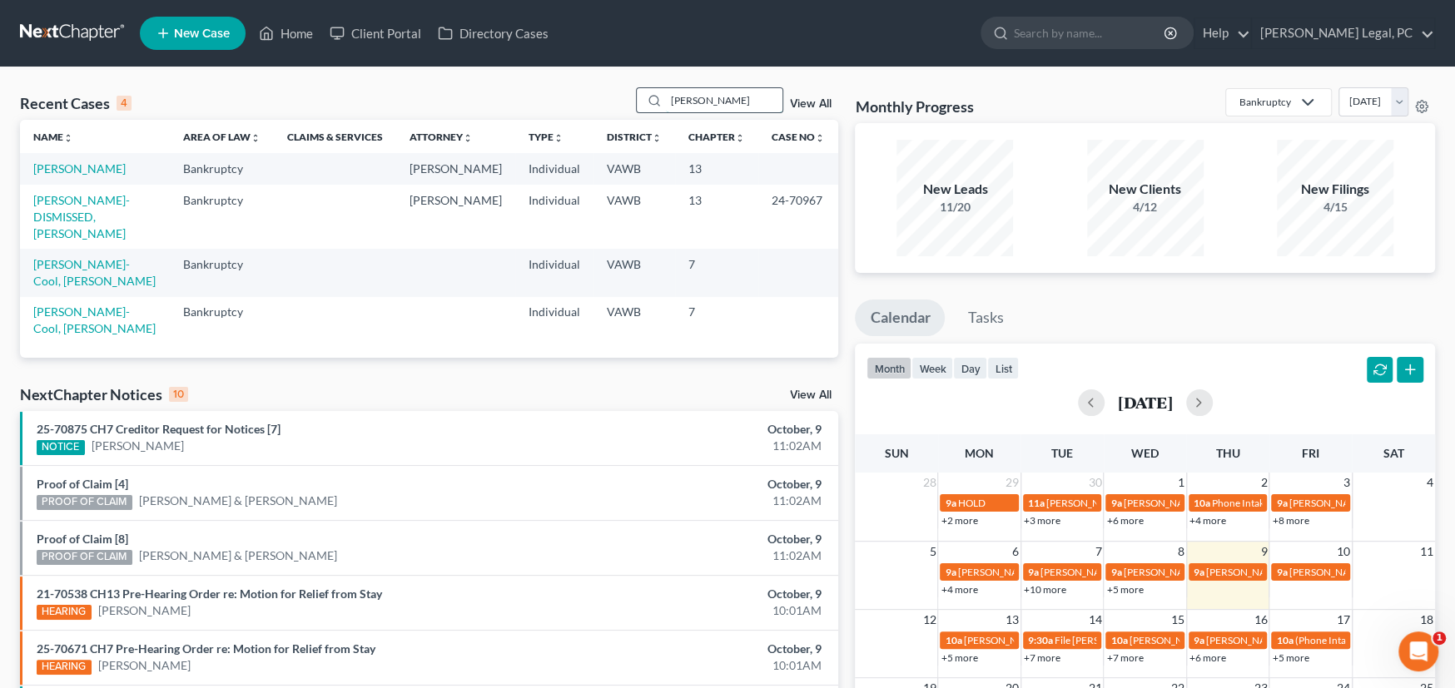
type input "[PERSON_NAME]"
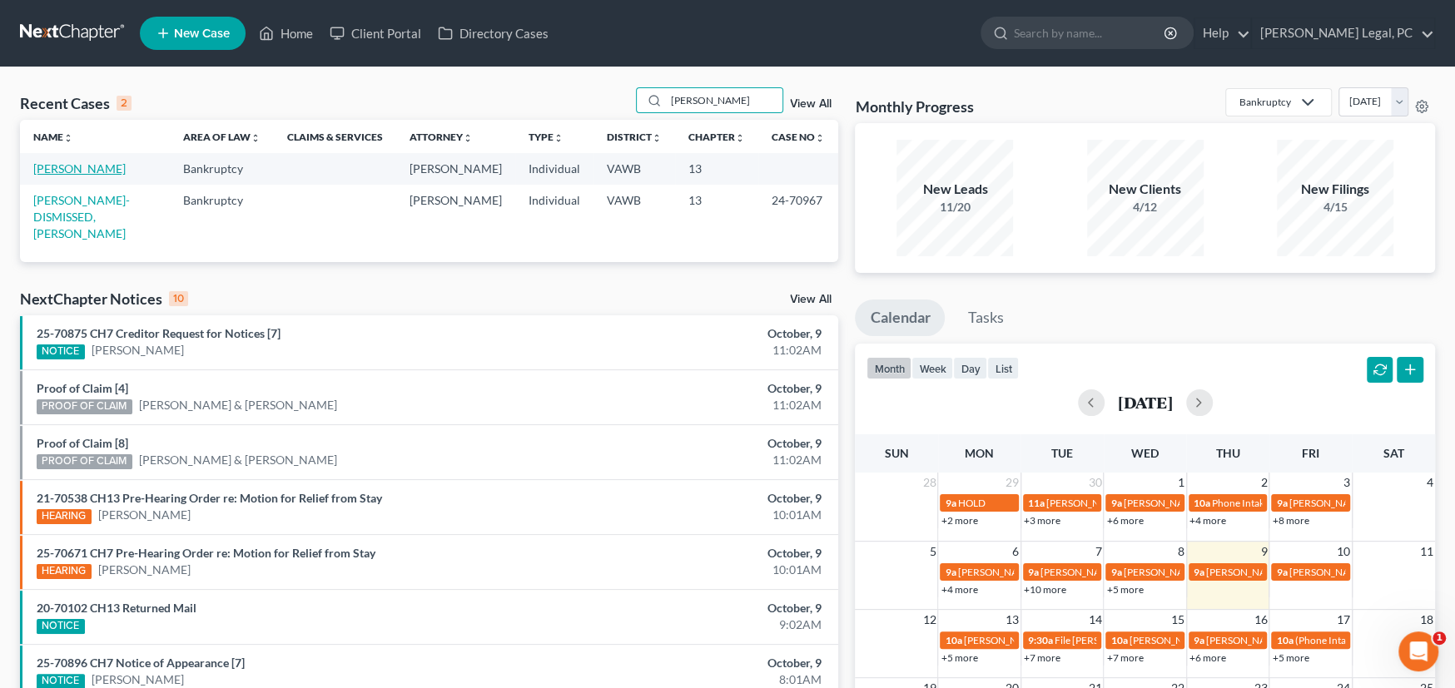
click at [90, 172] on link "[PERSON_NAME]" at bounding box center [79, 168] width 92 height 14
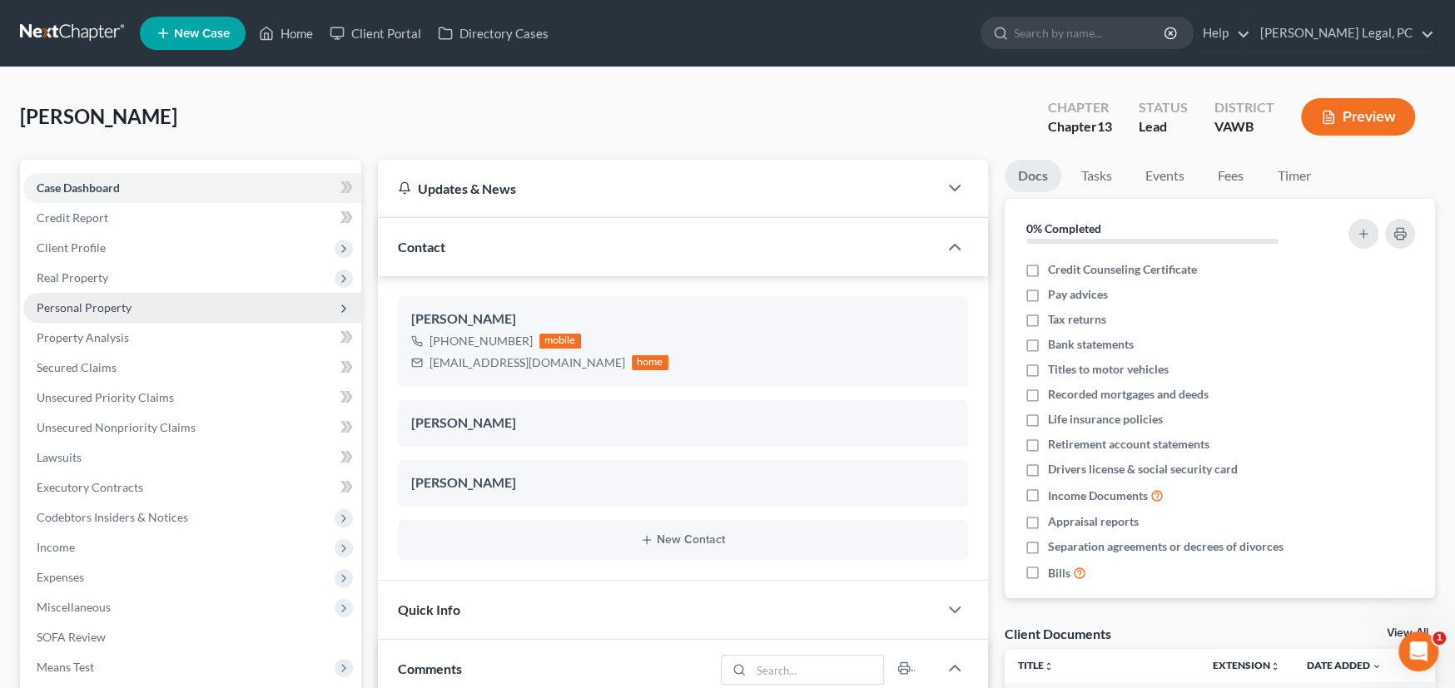
scroll to position [1326, 0]
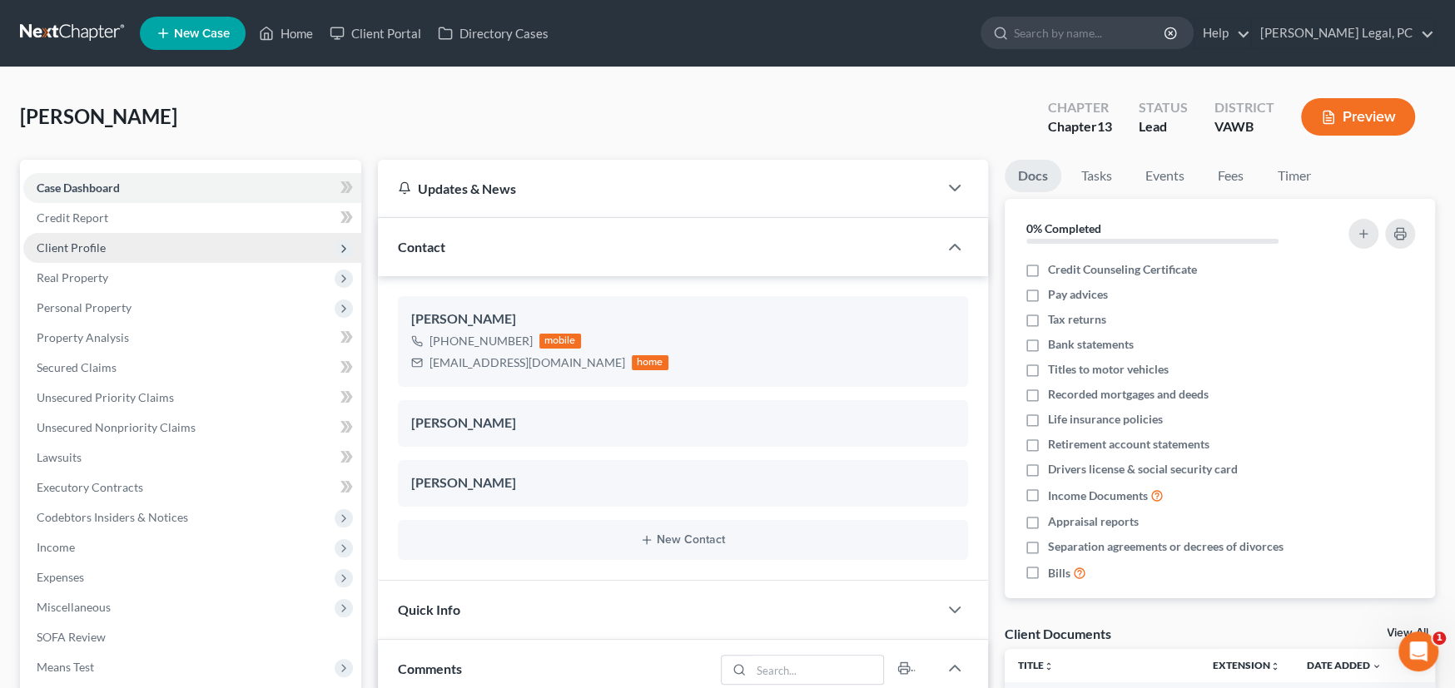
click at [83, 244] on span "Client Profile" at bounding box center [71, 248] width 69 height 14
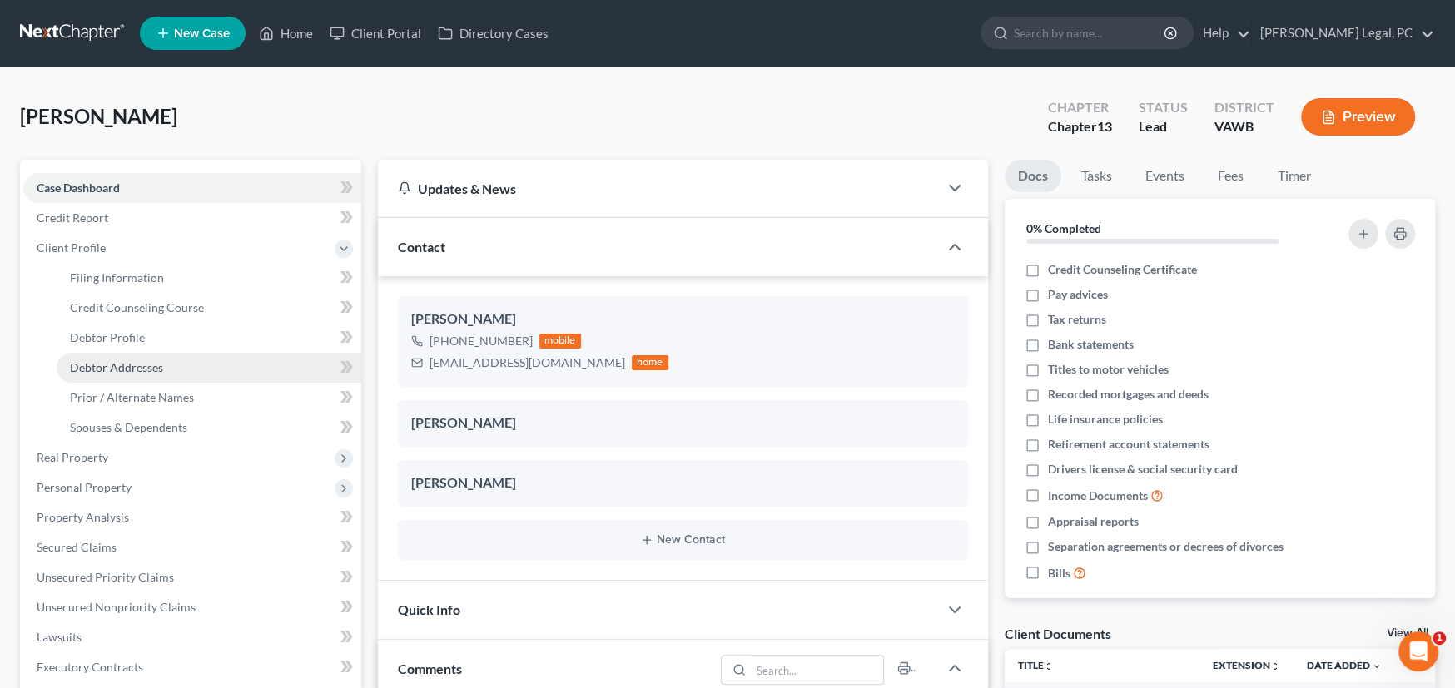
click at [101, 355] on link "Debtor Addresses" at bounding box center [209, 368] width 305 height 30
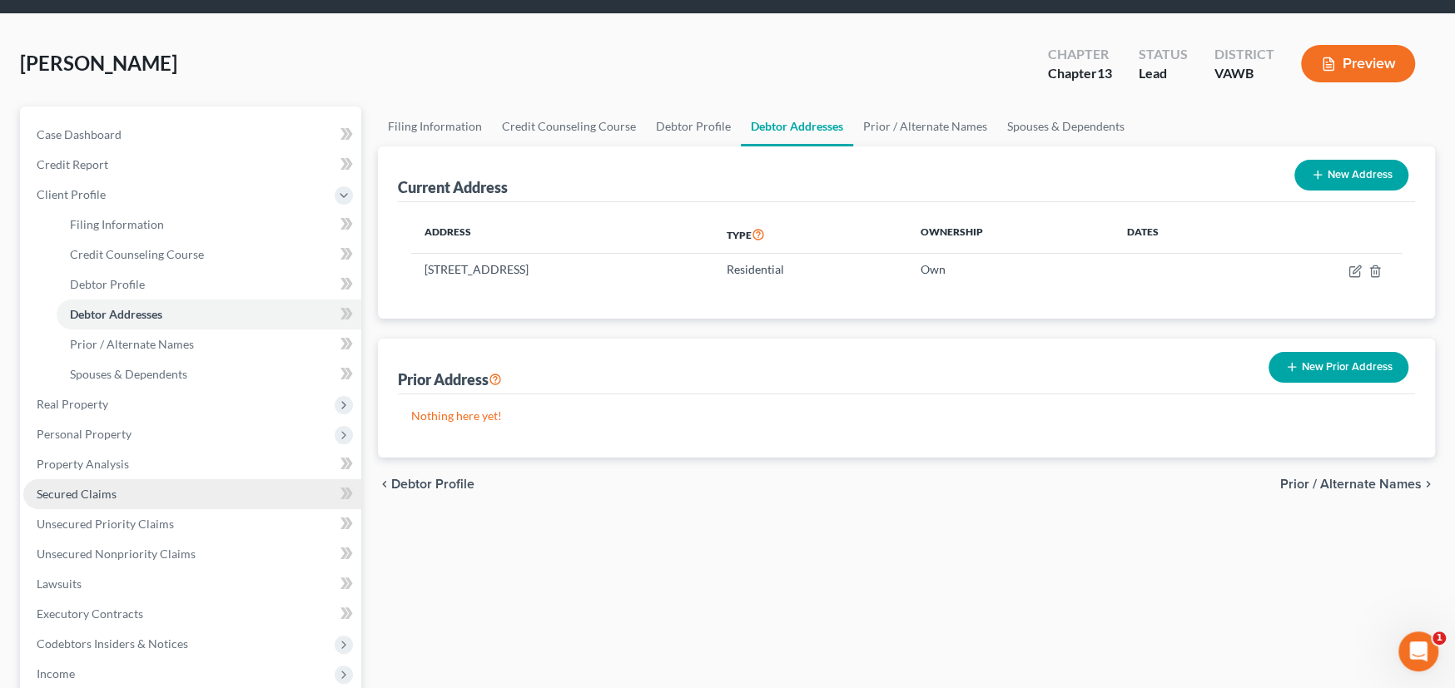
scroll to position [83, 0]
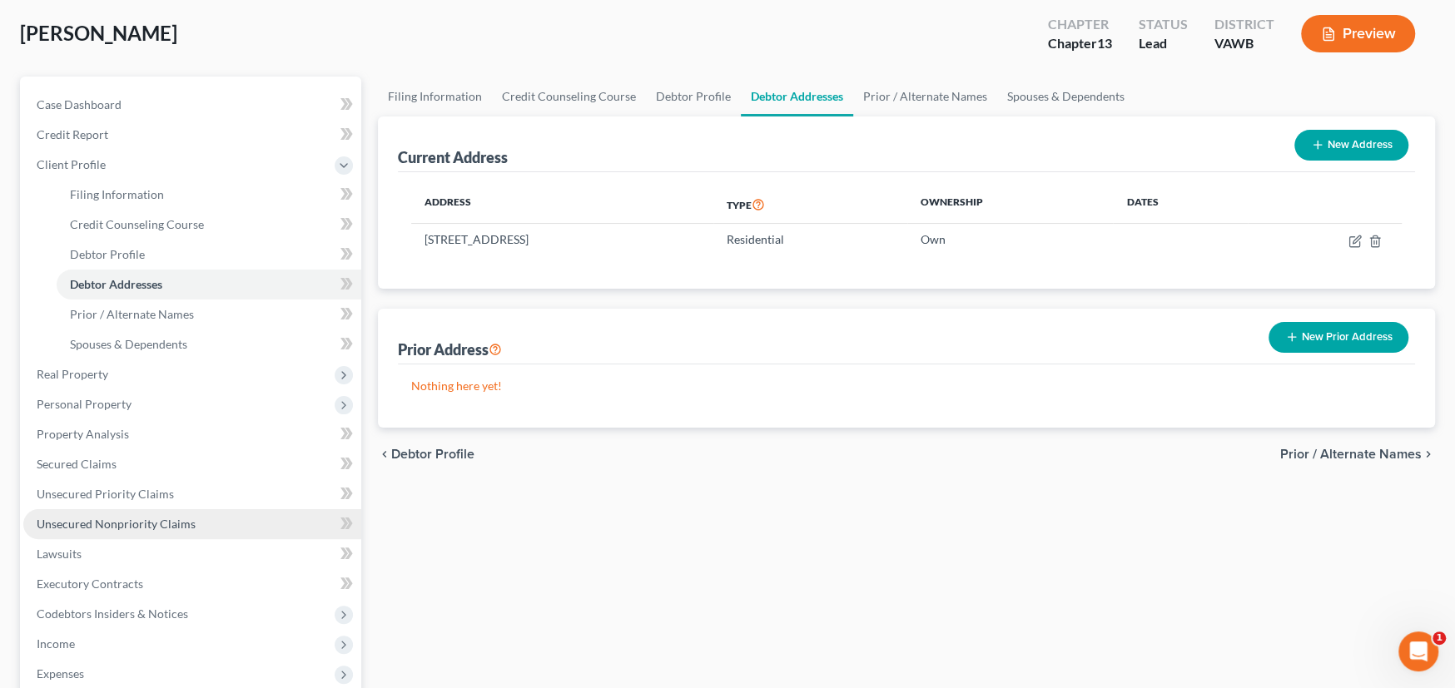
click at [158, 517] on span "Unsecured Nonpriority Claims" at bounding box center [116, 524] width 159 height 14
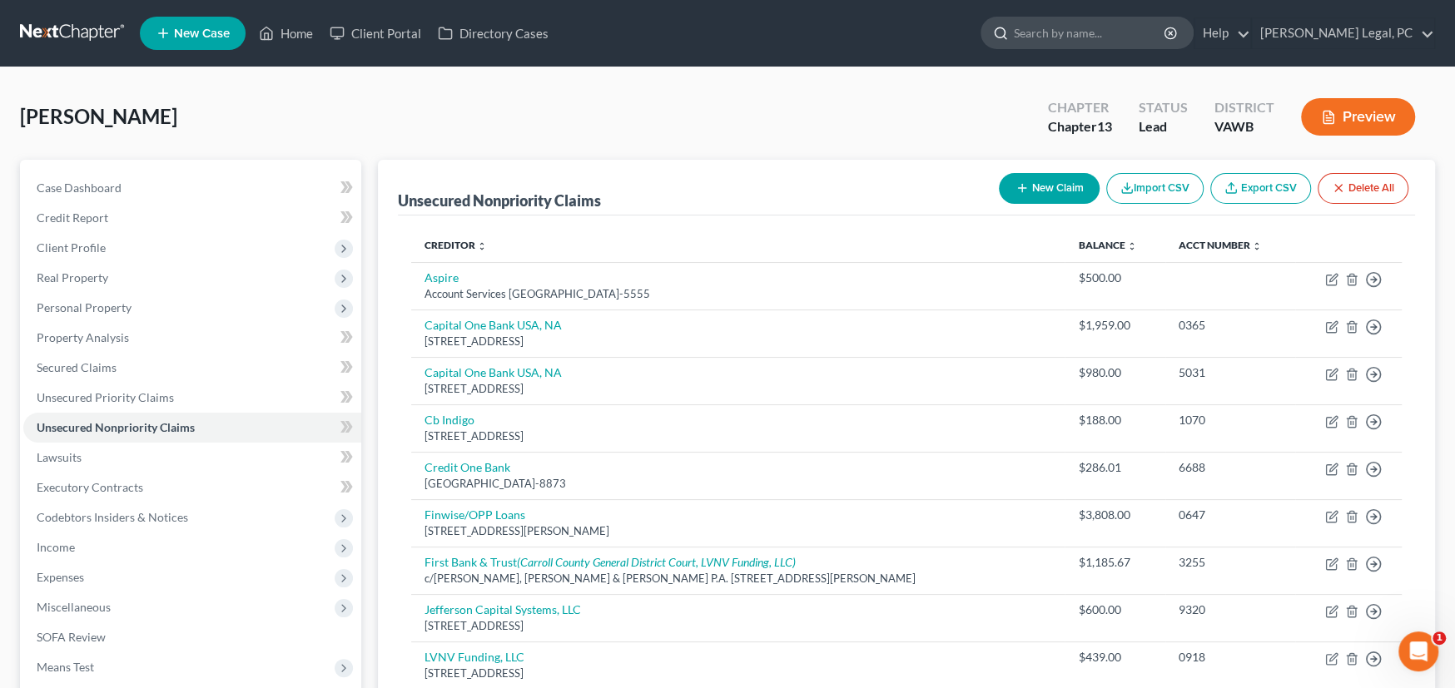
click at [1112, 38] on input "search" at bounding box center [1090, 32] width 152 height 31
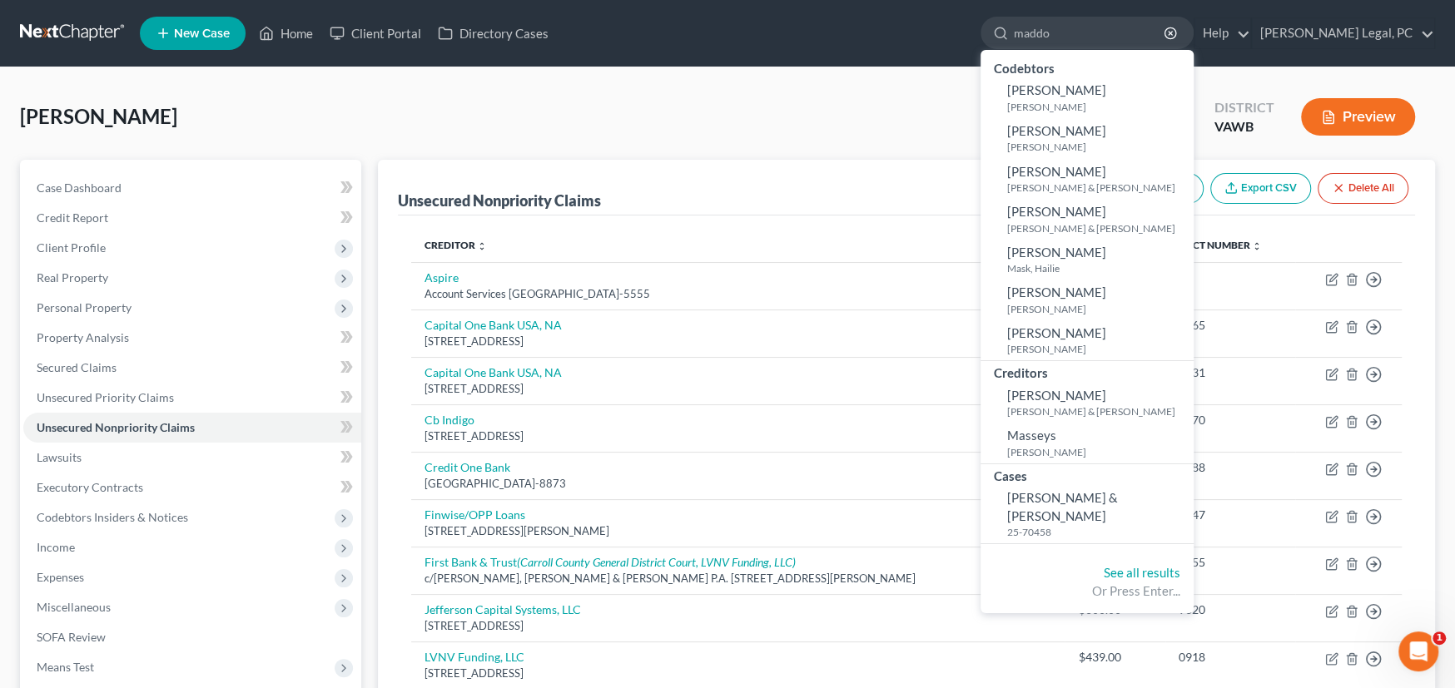
type input "maddo"
click at [54, 37] on link at bounding box center [73, 33] width 107 height 30
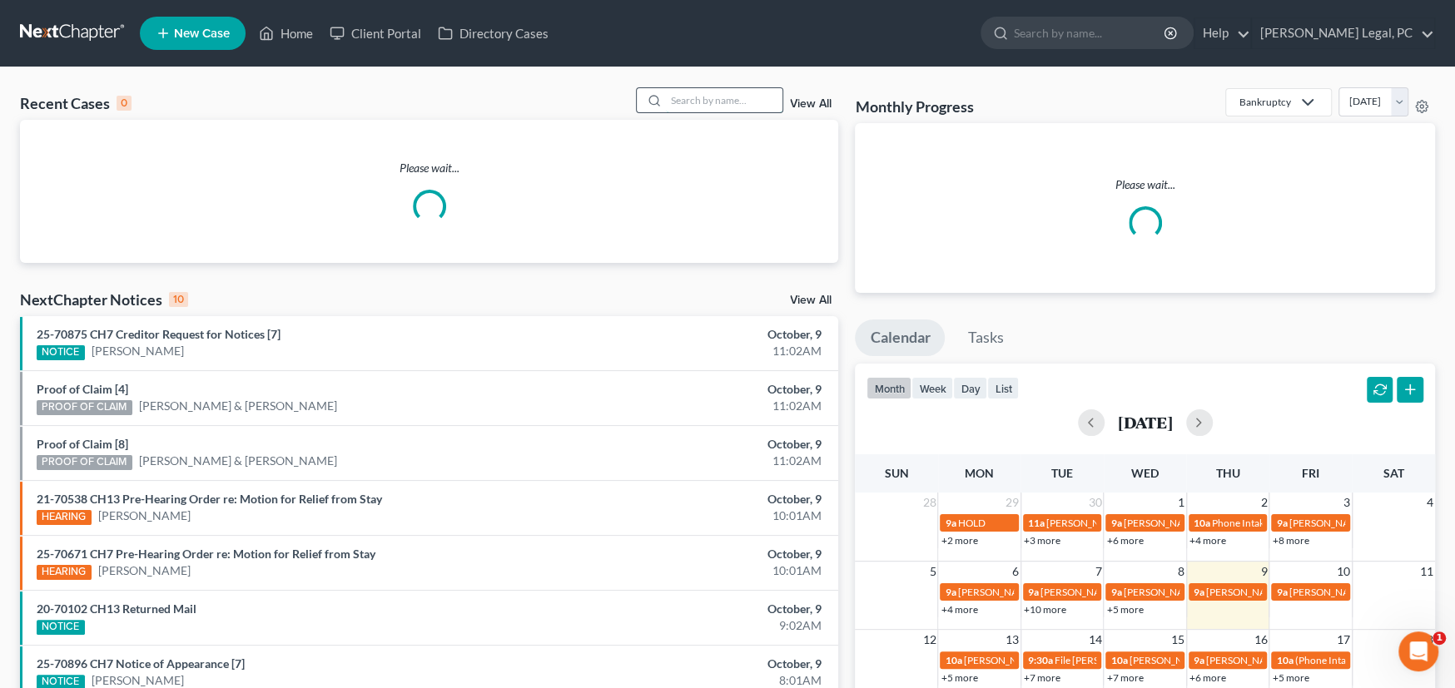
click at [675, 105] on input "search" at bounding box center [724, 100] width 117 height 24
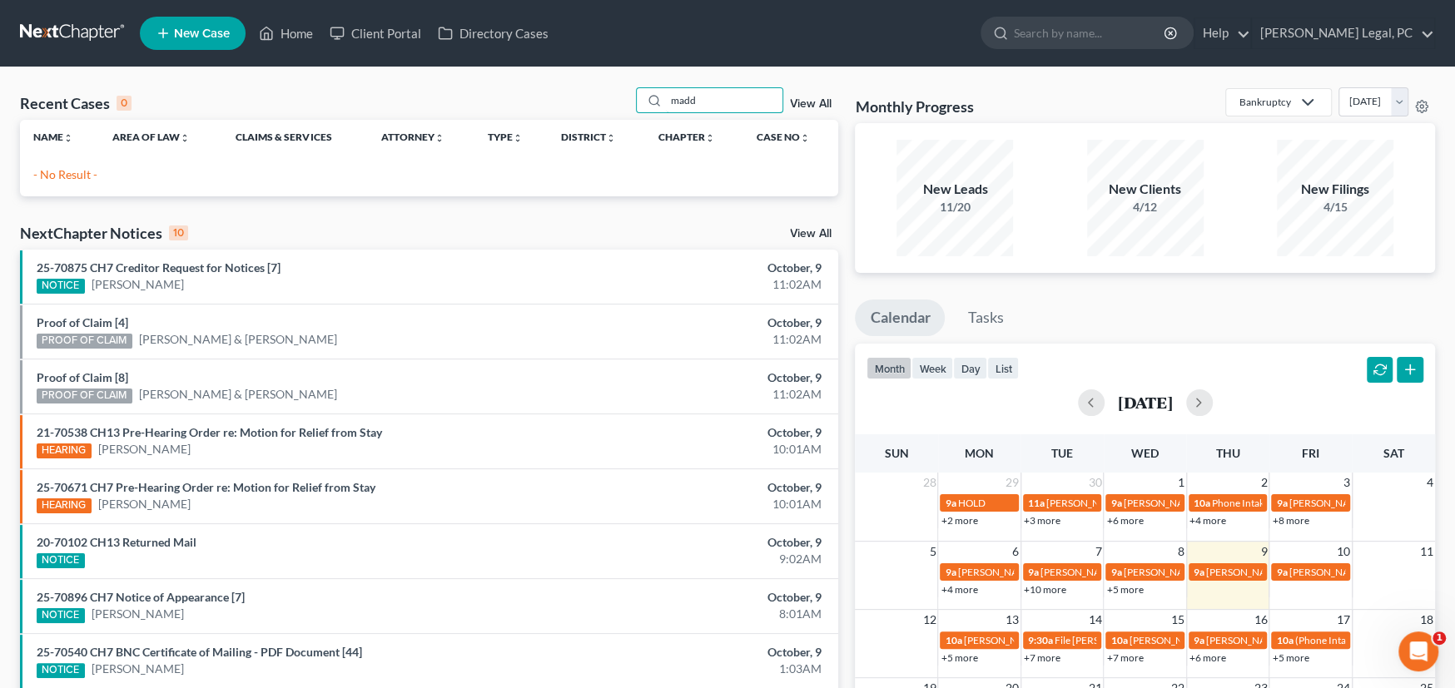
drag, startPoint x: 728, startPoint y: 107, endPoint x: 600, endPoint y: 102, distance: 128.3
click at [614, 107] on div "Recent Cases 0 madd View All" at bounding box center [429, 103] width 818 height 32
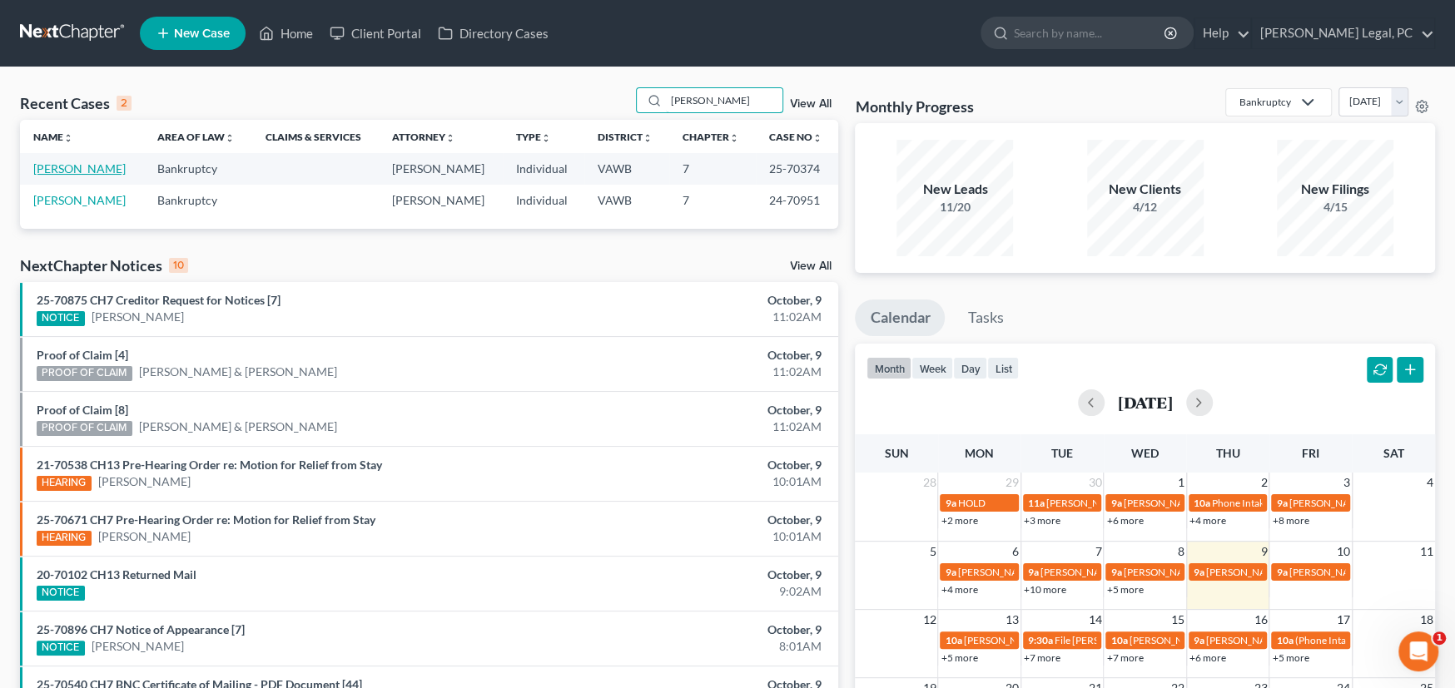
type input "[PERSON_NAME]"
click at [62, 170] on link "[PERSON_NAME]" at bounding box center [79, 168] width 92 height 14
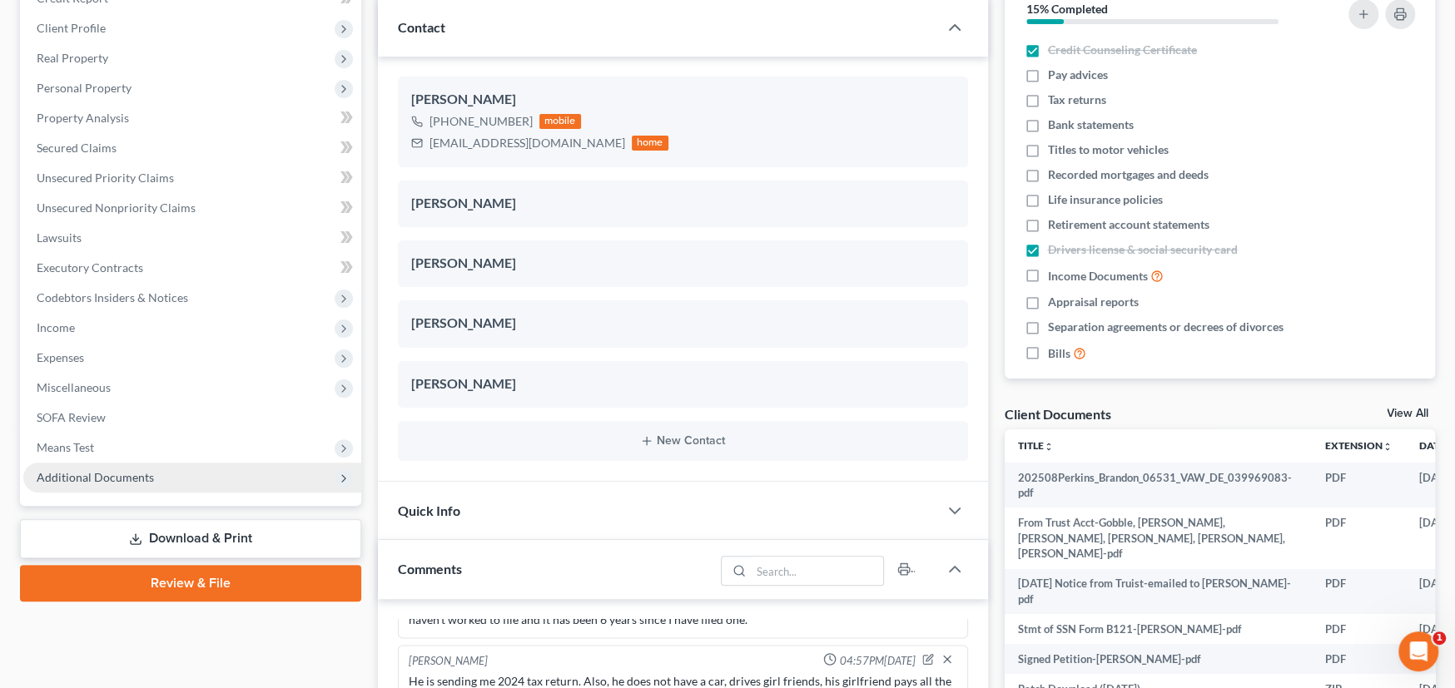
scroll to position [250, 0]
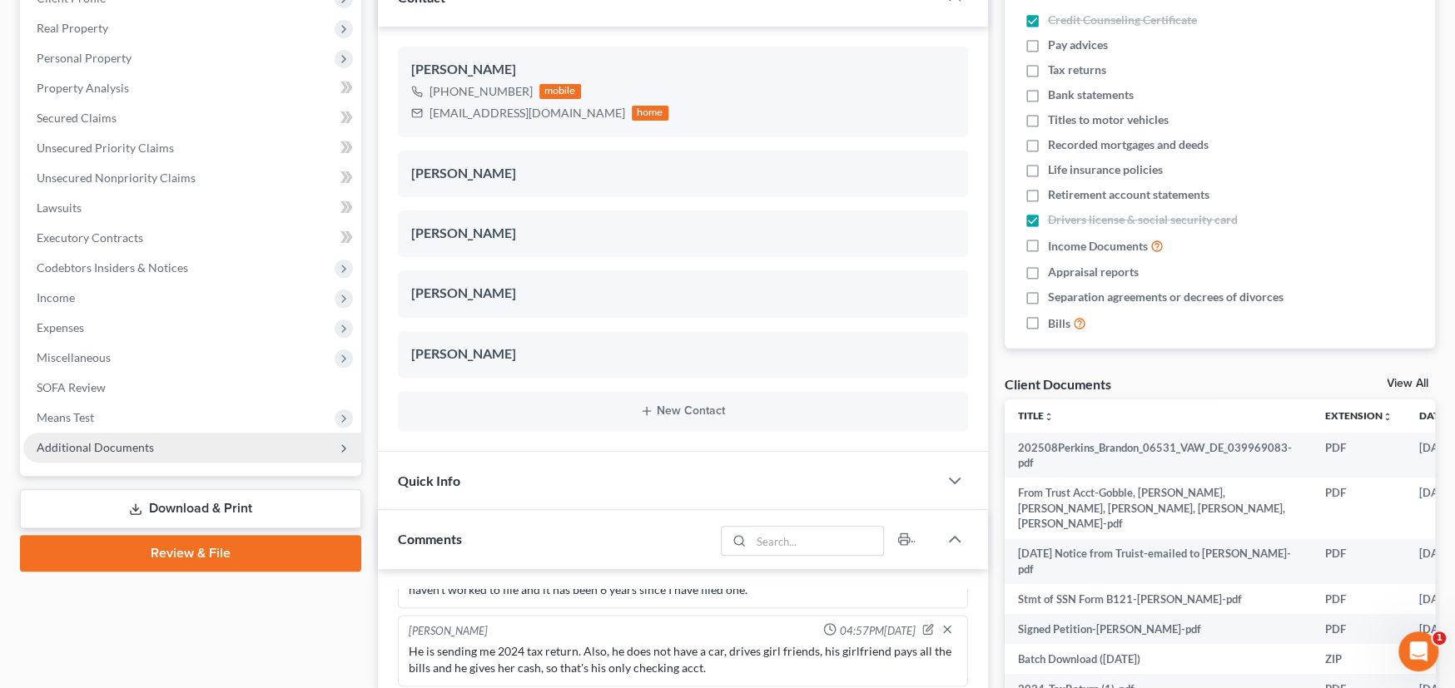
click at [101, 443] on span "Additional Documents" at bounding box center [95, 447] width 117 height 14
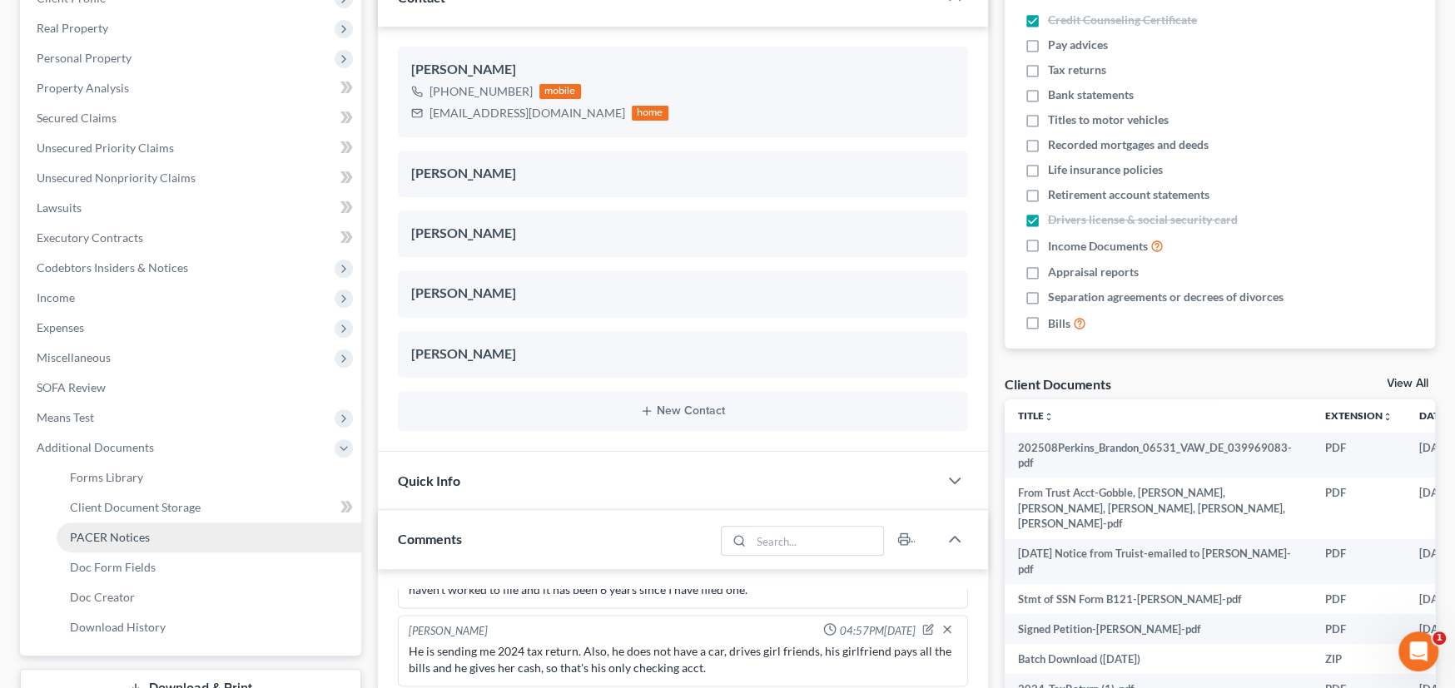
click at [101, 530] on span "PACER Notices" at bounding box center [110, 537] width 80 height 14
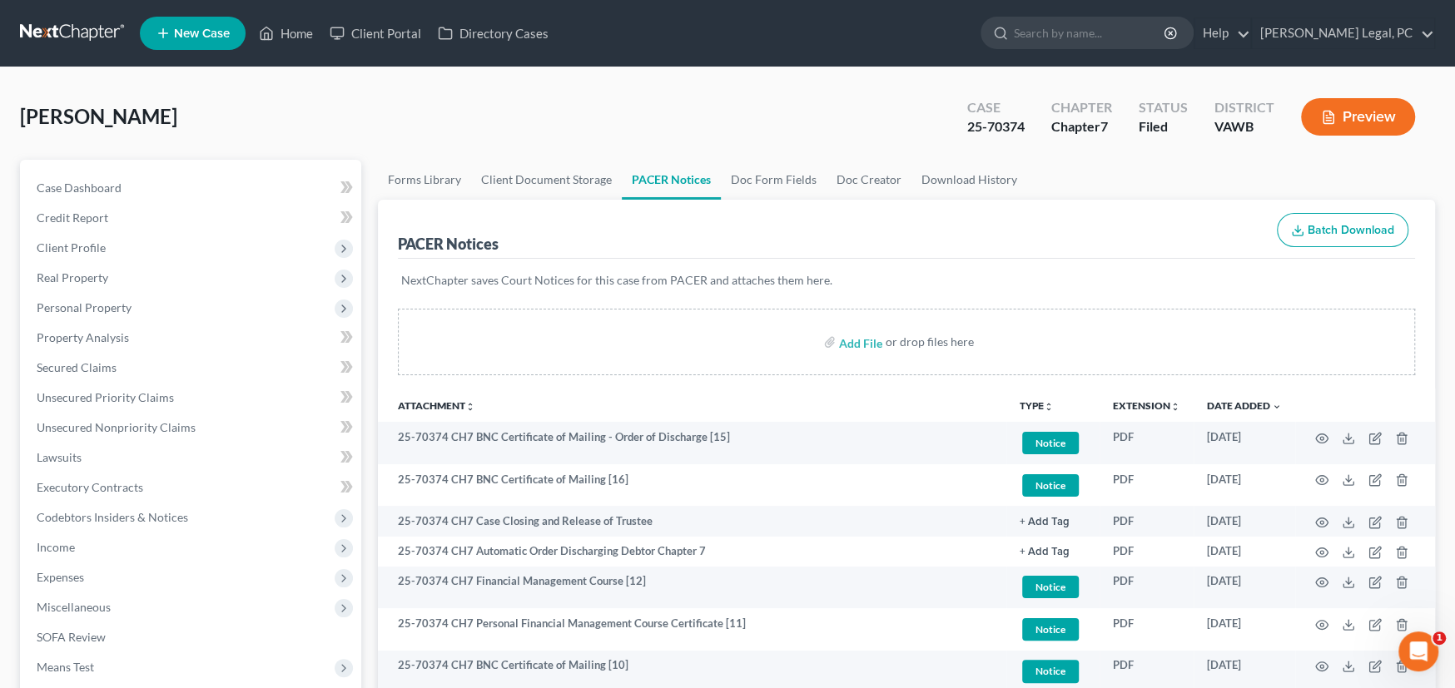
click at [73, 35] on link at bounding box center [73, 33] width 107 height 30
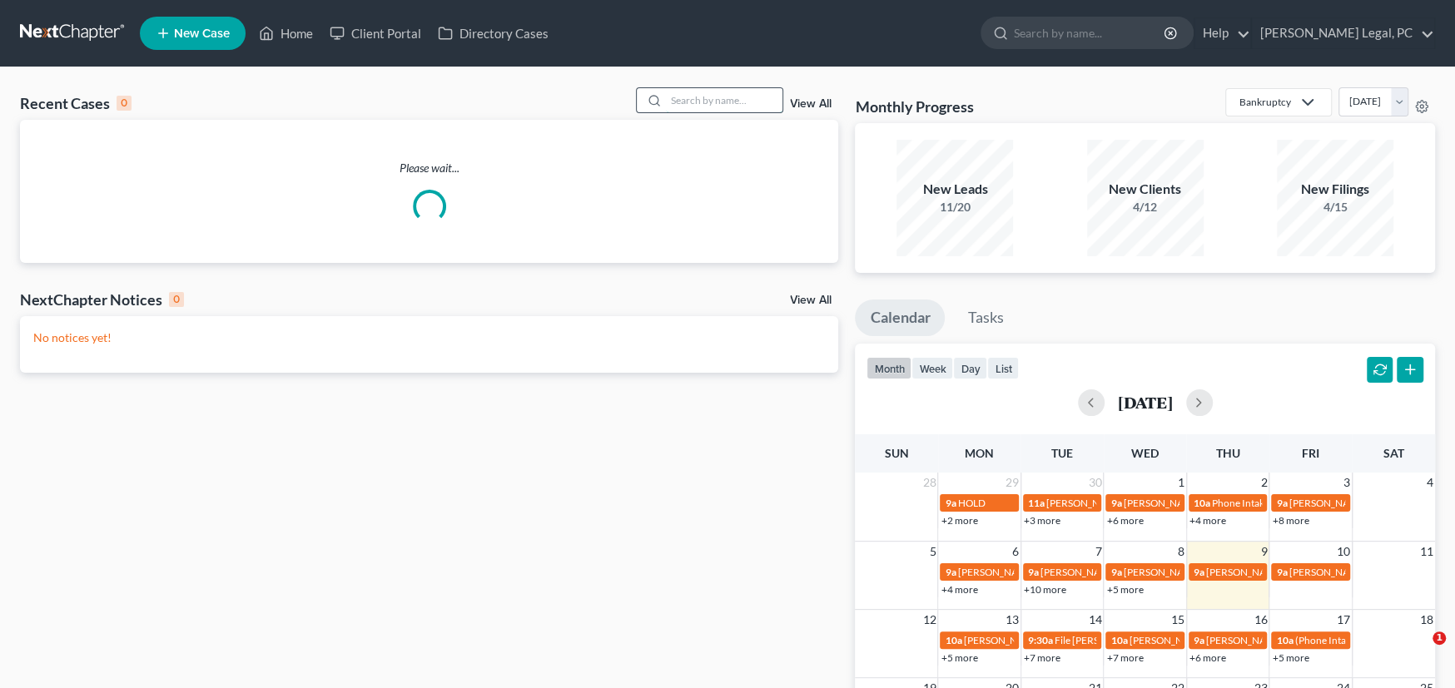
click at [713, 109] on input "search" at bounding box center [724, 100] width 117 height 24
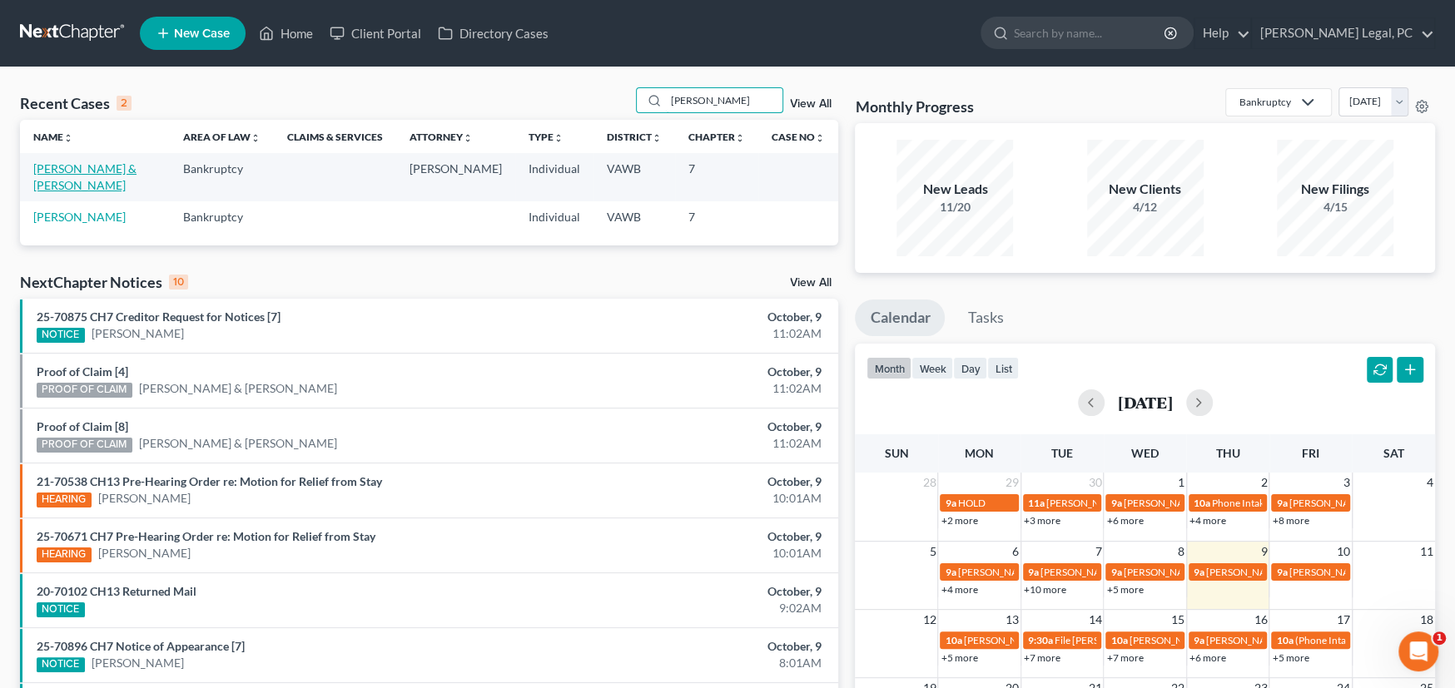
type input "wallace"
click at [93, 167] on link "[PERSON_NAME] & [PERSON_NAME]" at bounding box center [84, 176] width 103 height 31
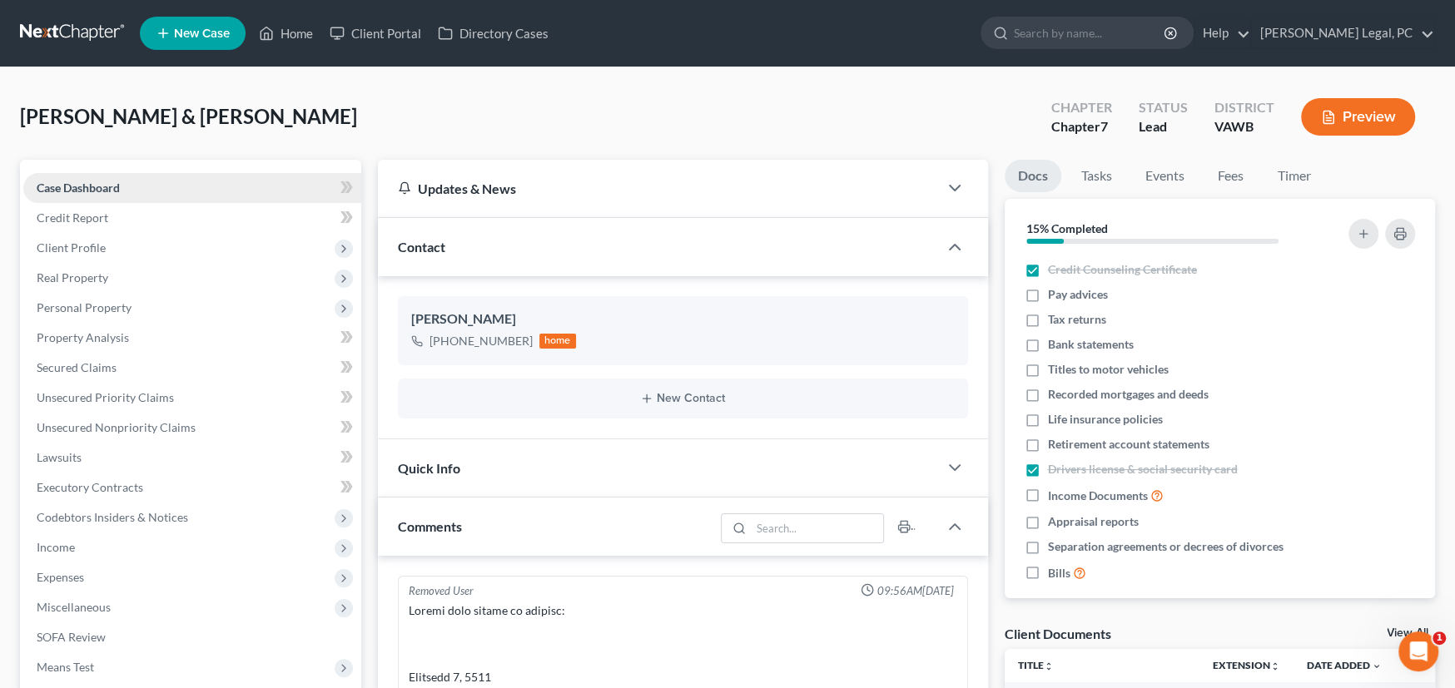
scroll to position [761, 0]
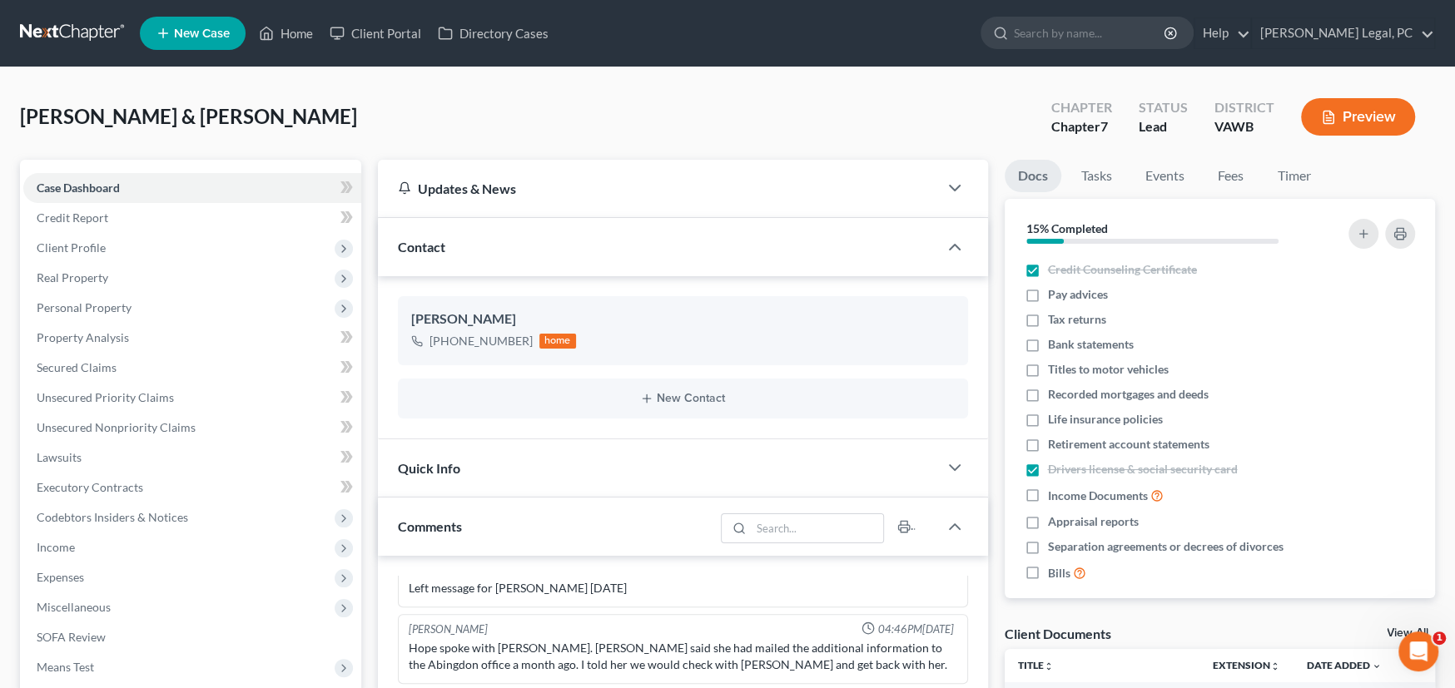
click at [876, 145] on div "Wallace, Ricky & Evelyn Upgraded Chapter Chapter 7 Status Lead District VAWB Pr…" at bounding box center [727, 123] width 1415 height 72
click at [95, 27] on link at bounding box center [73, 33] width 107 height 30
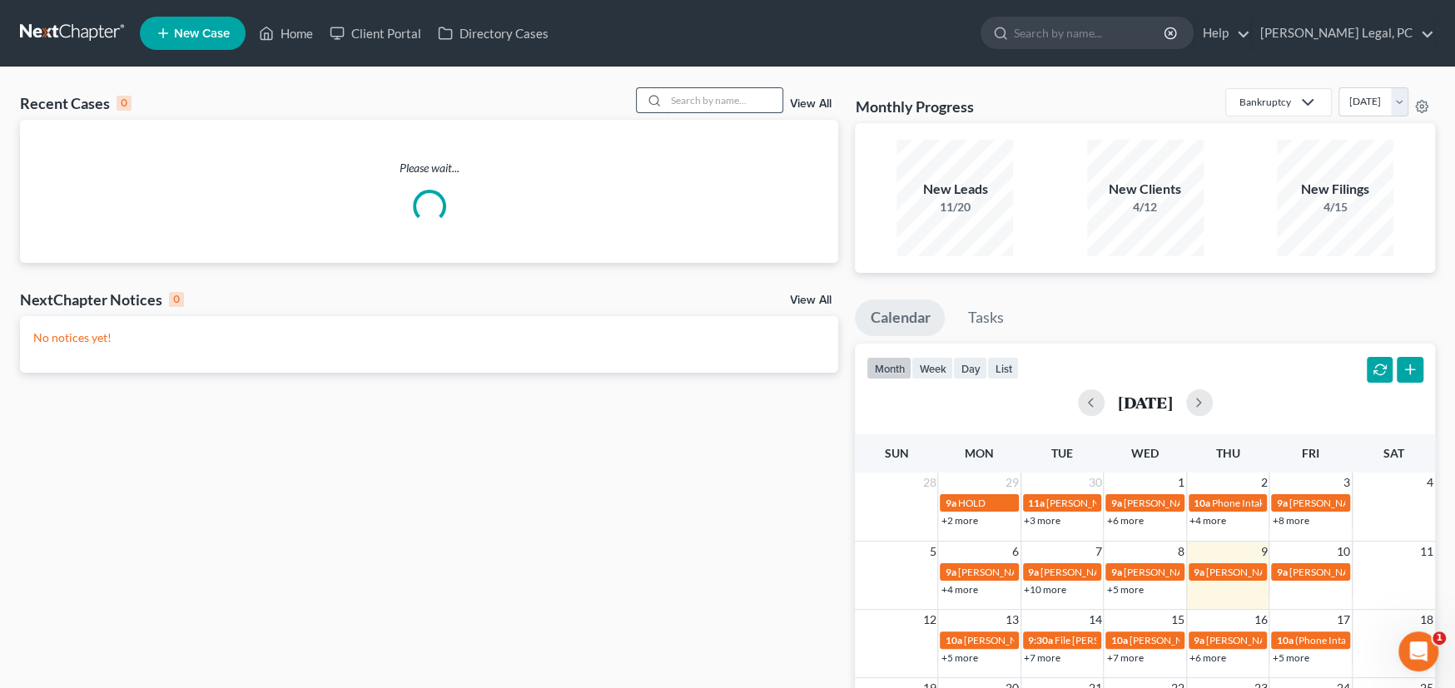
click at [707, 97] on input "search" at bounding box center [724, 100] width 117 height 24
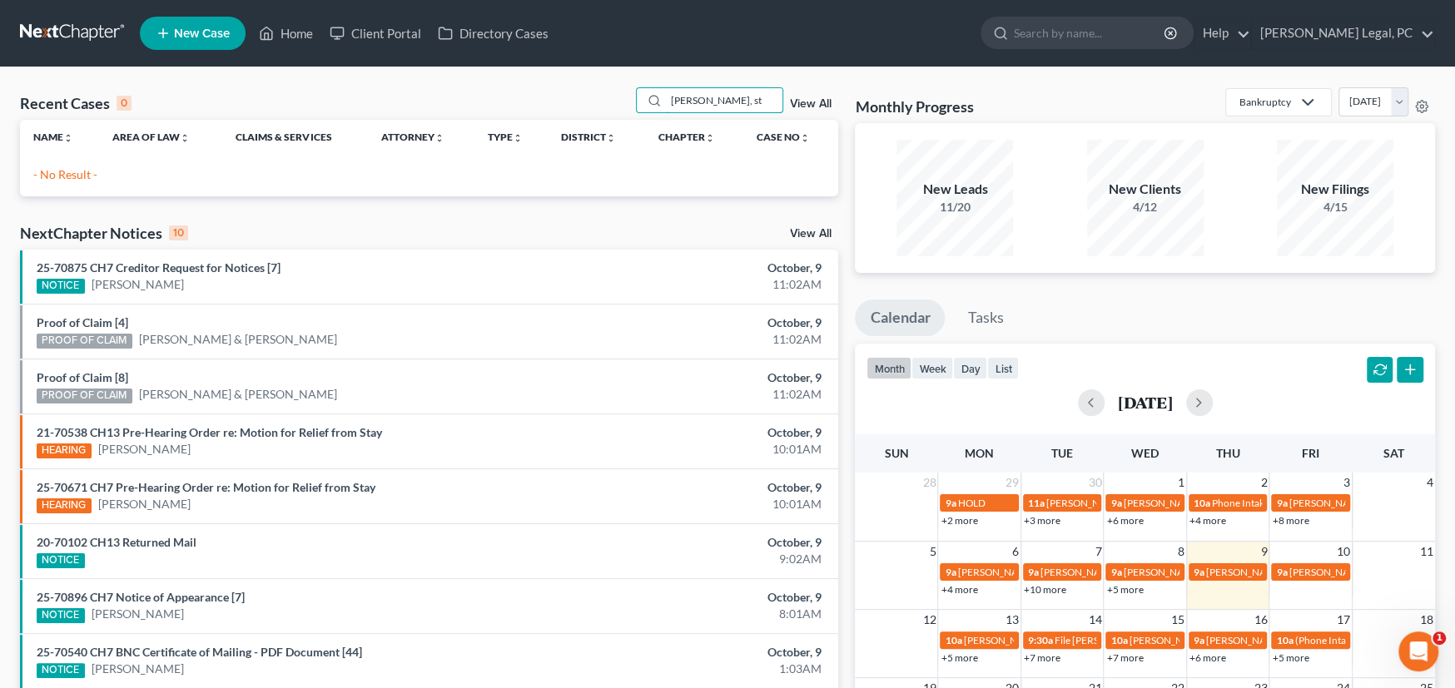
drag, startPoint x: 737, startPoint y: 104, endPoint x: 647, endPoint y: 81, distance: 92.9
click at [613, 90] on div "Recent Cases 0 [PERSON_NAME], [GEOGRAPHIC_DATA] All" at bounding box center [429, 103] width 818 height 32
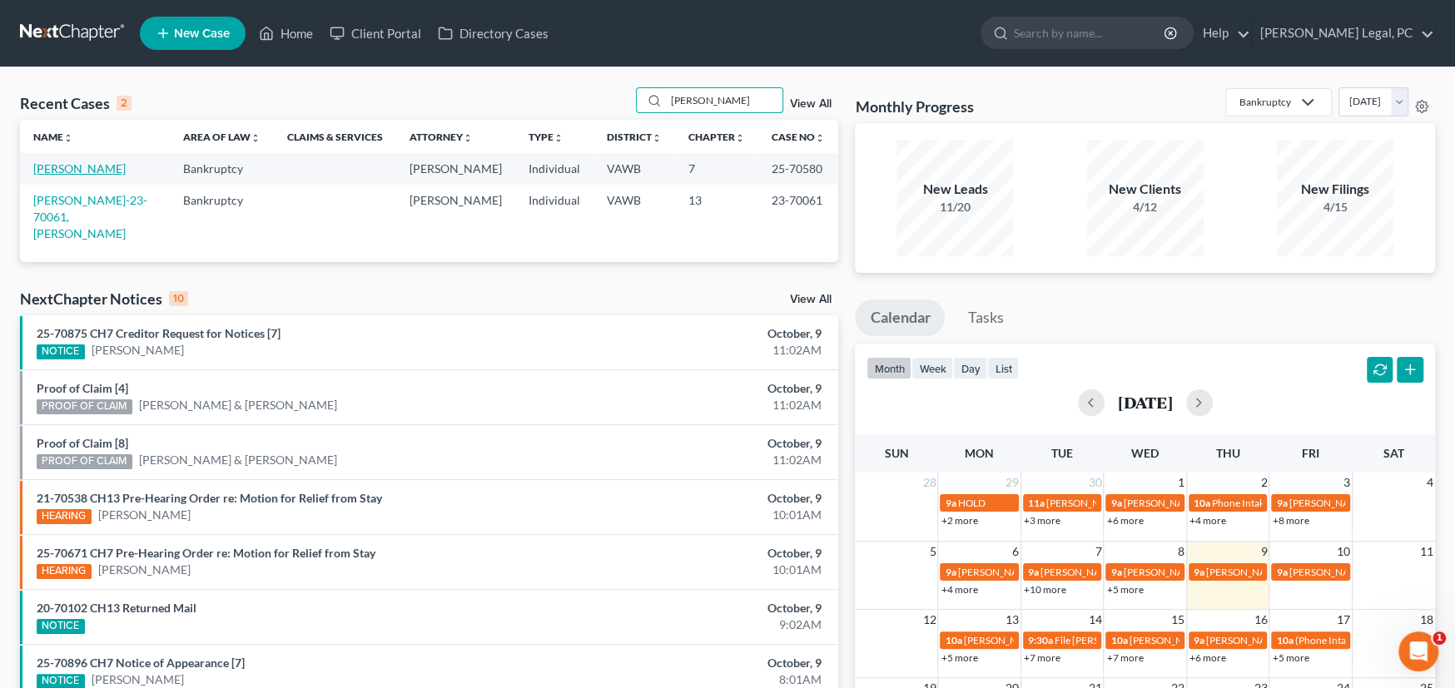
type input "[PERSON_NAME]"
click at [88, 169] on link "[PERSON_NAME]" at bounding box center [79, 168] width 92 height 14
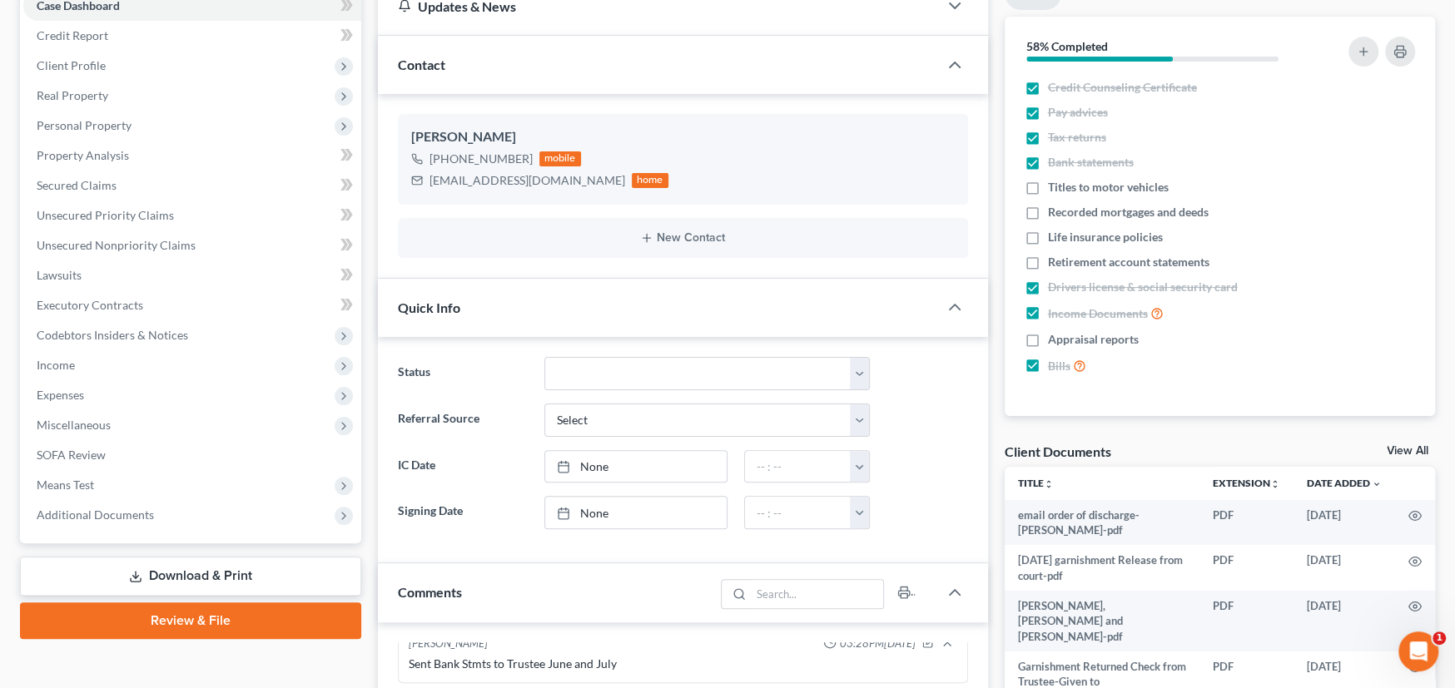
scroll to position [250, 0]
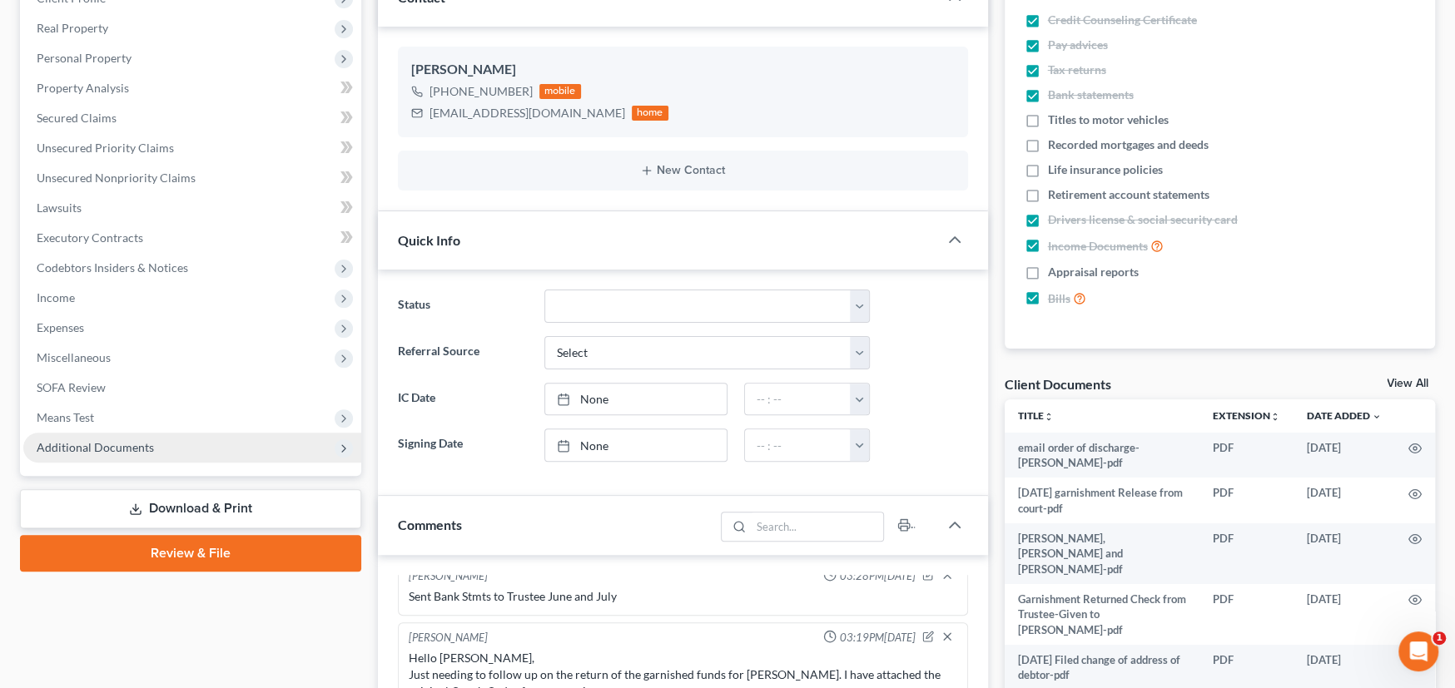
click at [151, 445] on span "Additional Documents" at bounding box center [192, 448] width 338 height 30
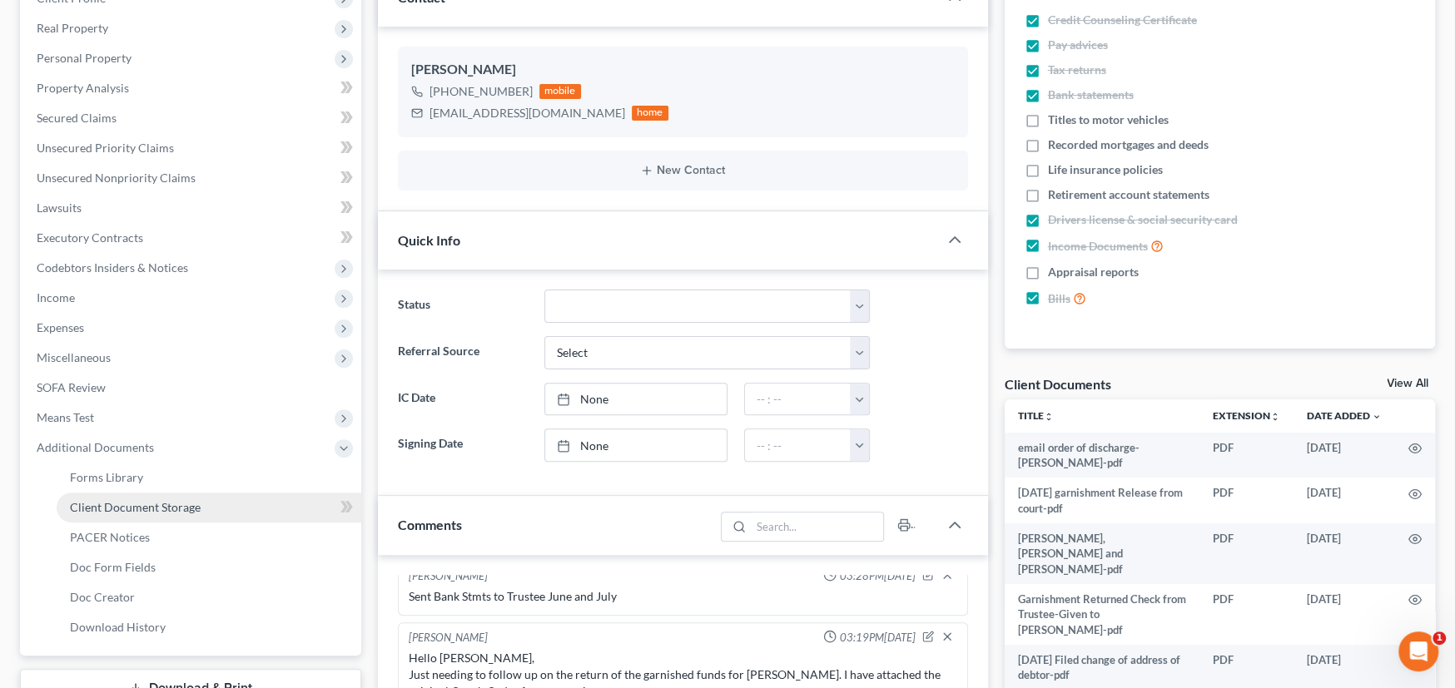
click at [220, 499] on link "Client Document Storage" at bounding box center [209, 508] width 305 height 30
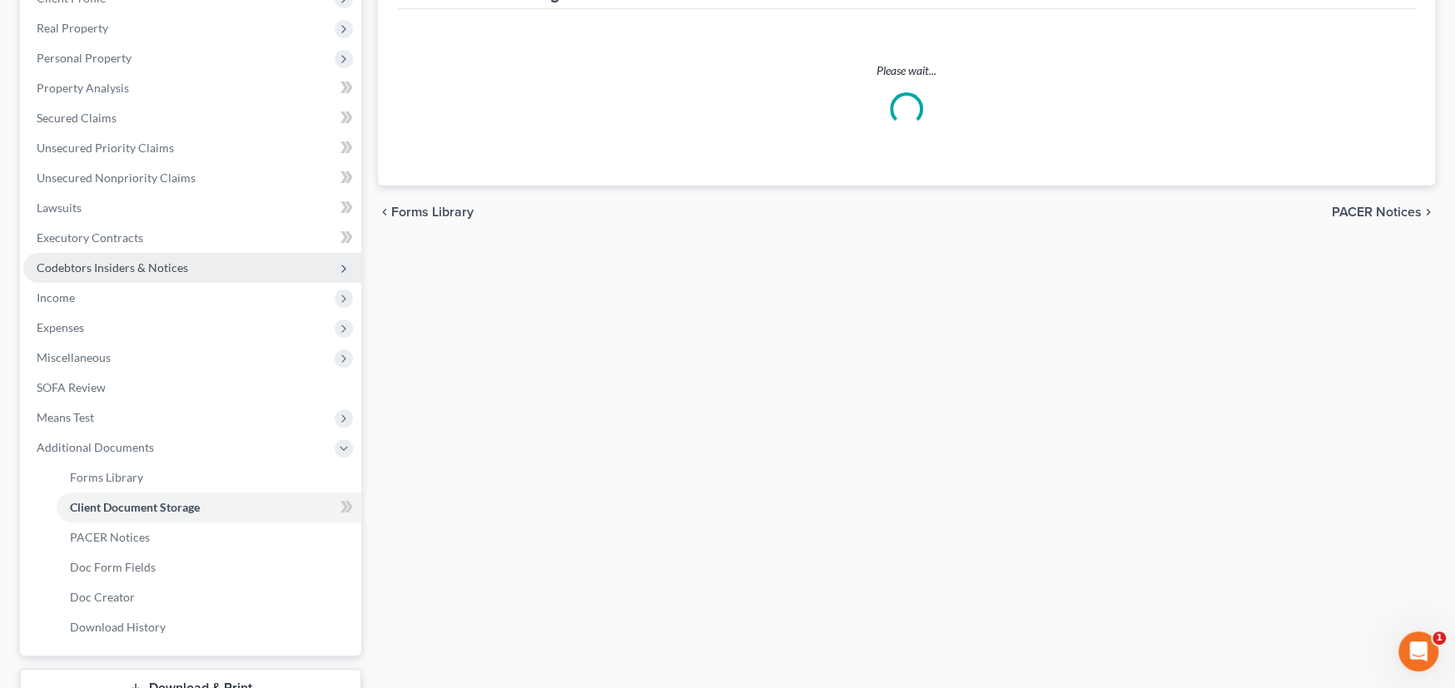
scroll to position [64, 0]
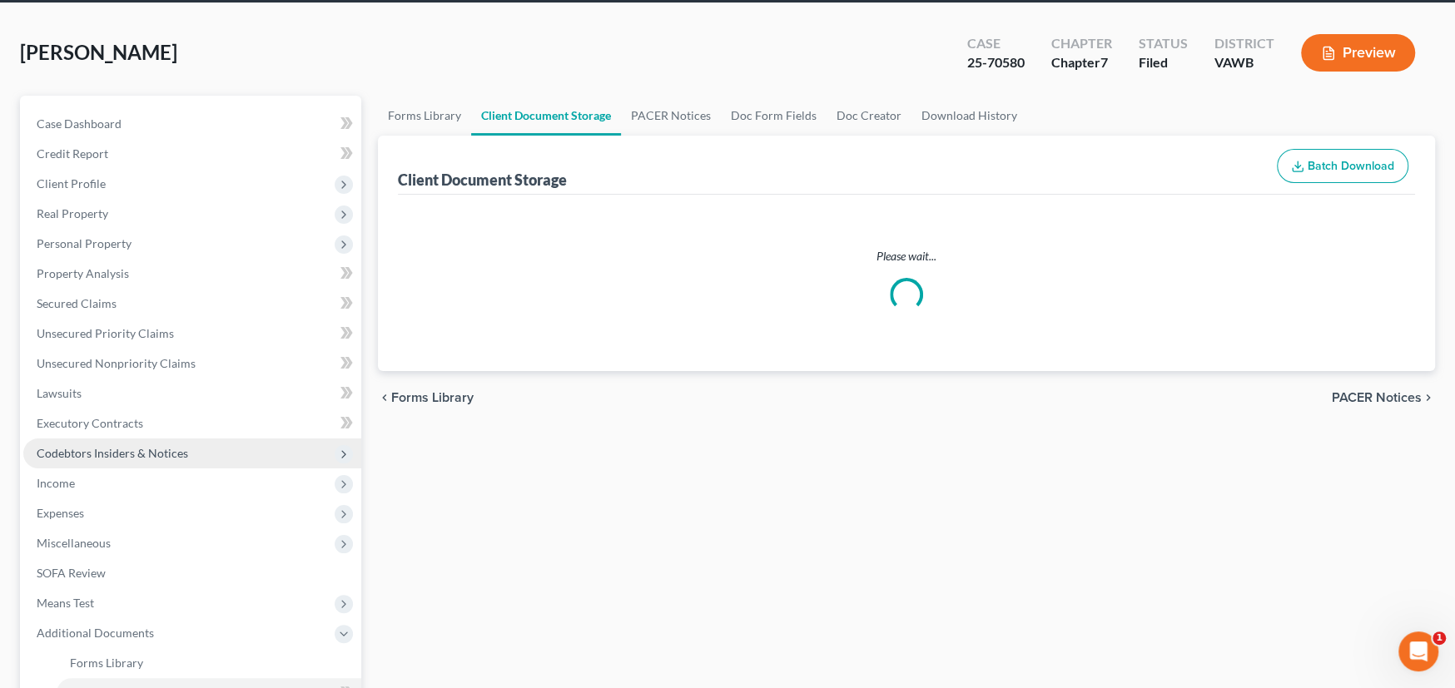
select select "0"
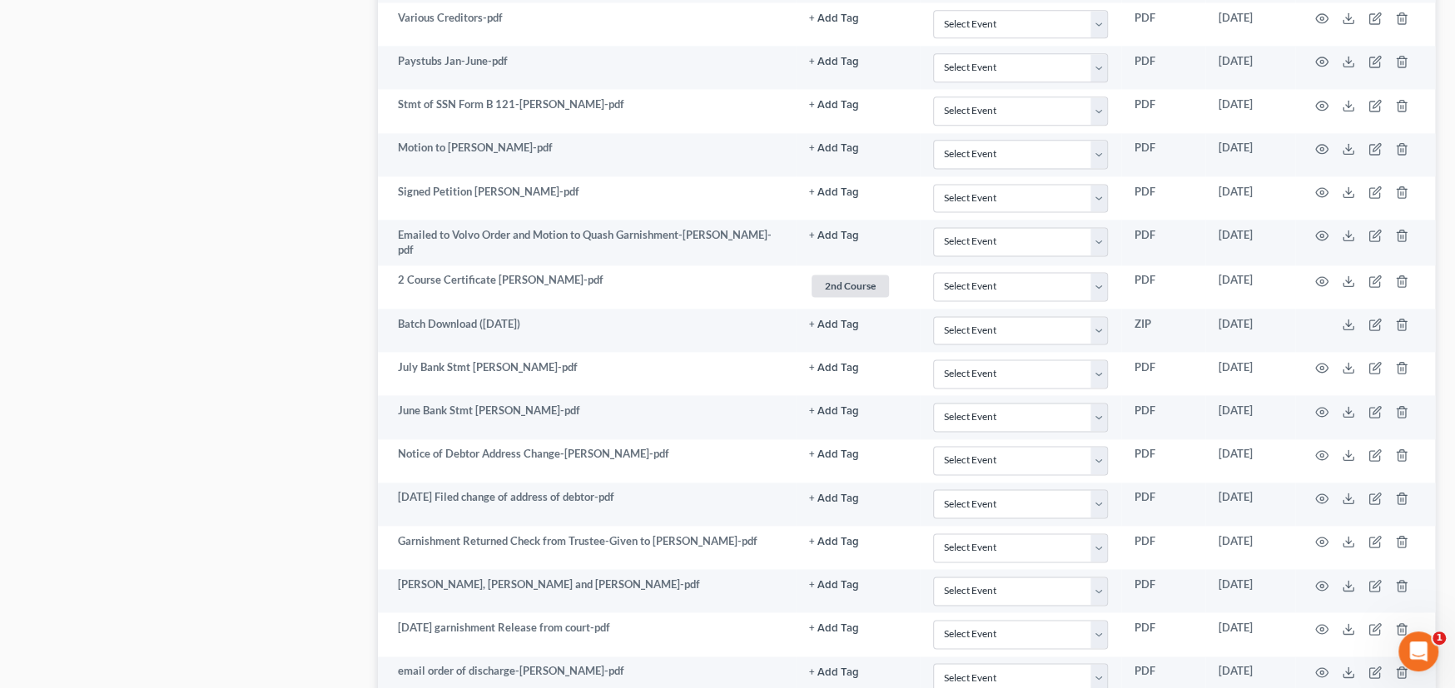
scroll to position [1835, 0]
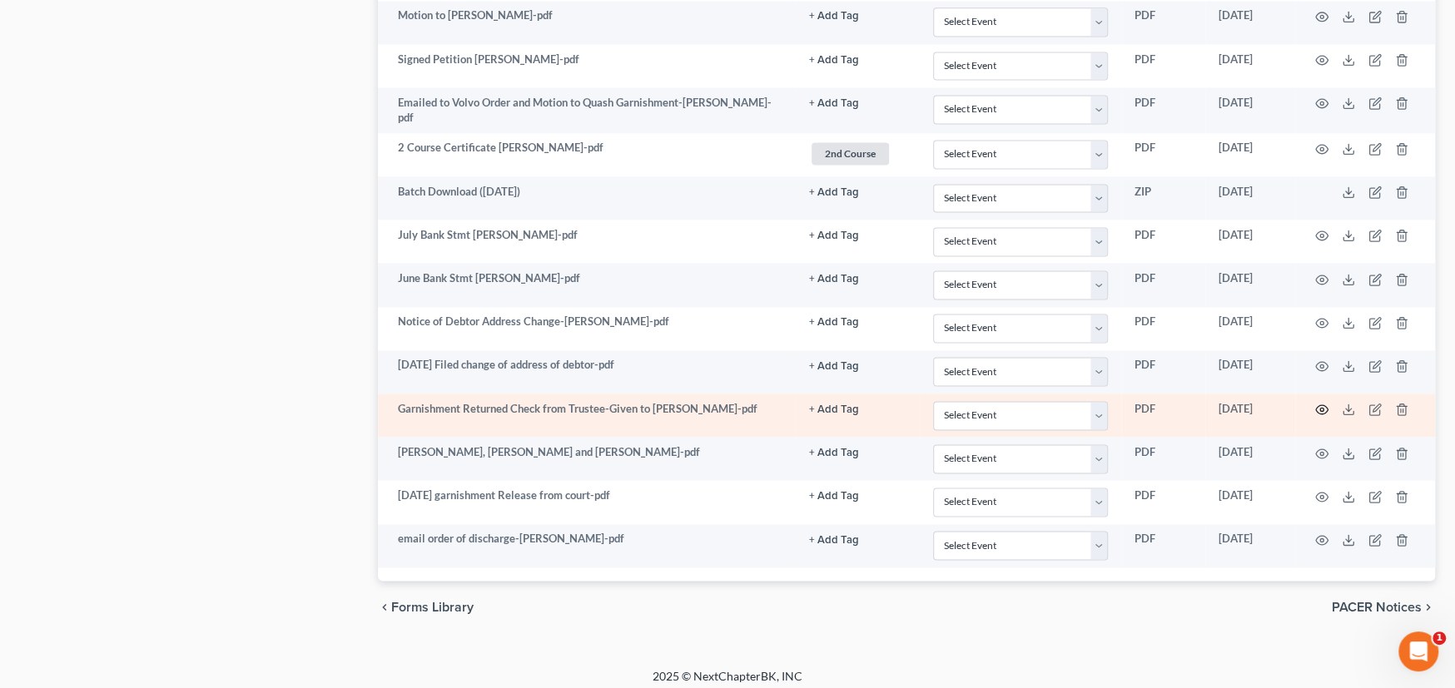
click at [1320, 408] on circle "button" at bounding box center [1321, 409] width 3 height 3
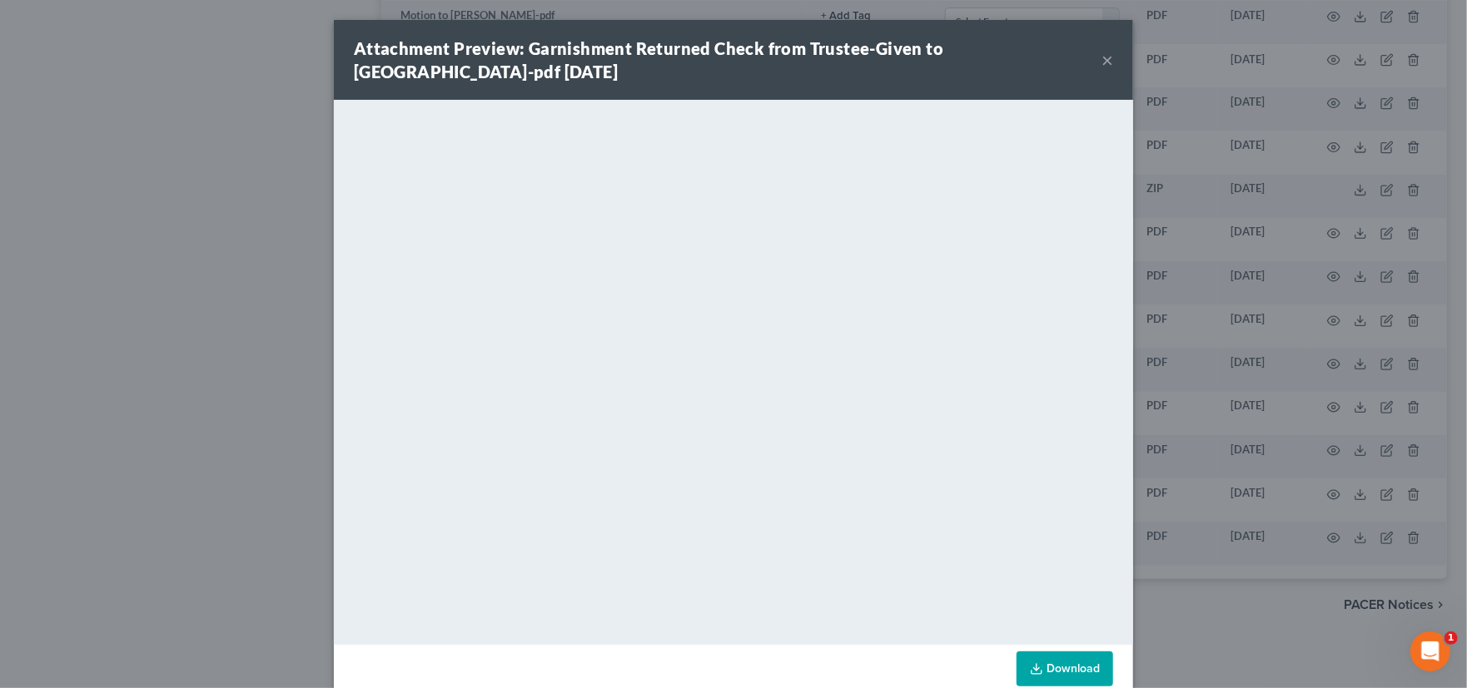
click at [1105, 61] on button "×" at bounding box center [1107, 60] width 12 height 20
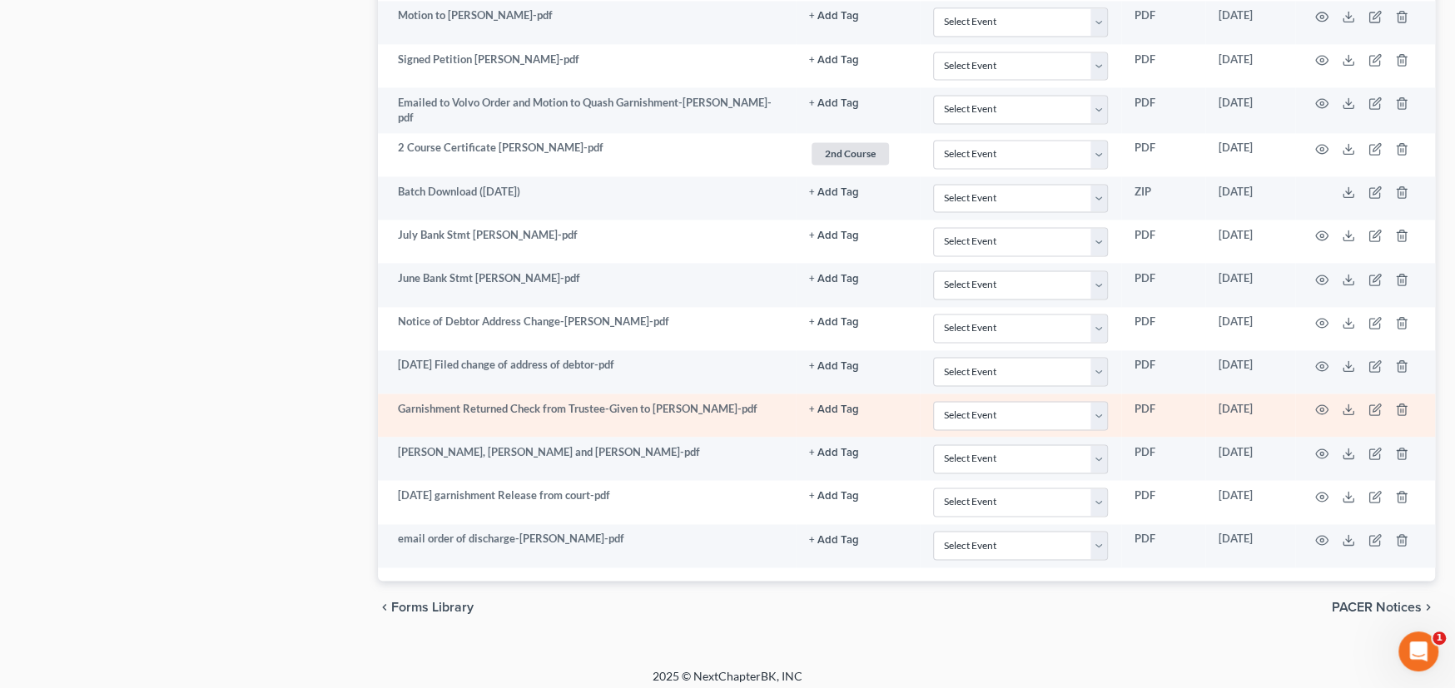
click at [744, 408] on td "Garnishment Returned Check from Trustee-Given to [PERSON_NAME]-pdf" at bounding box center [587, 415] width 418 height 43
click at [1321, 408] on circle "button" at bounding box center [1321, 409] width 3 height 3
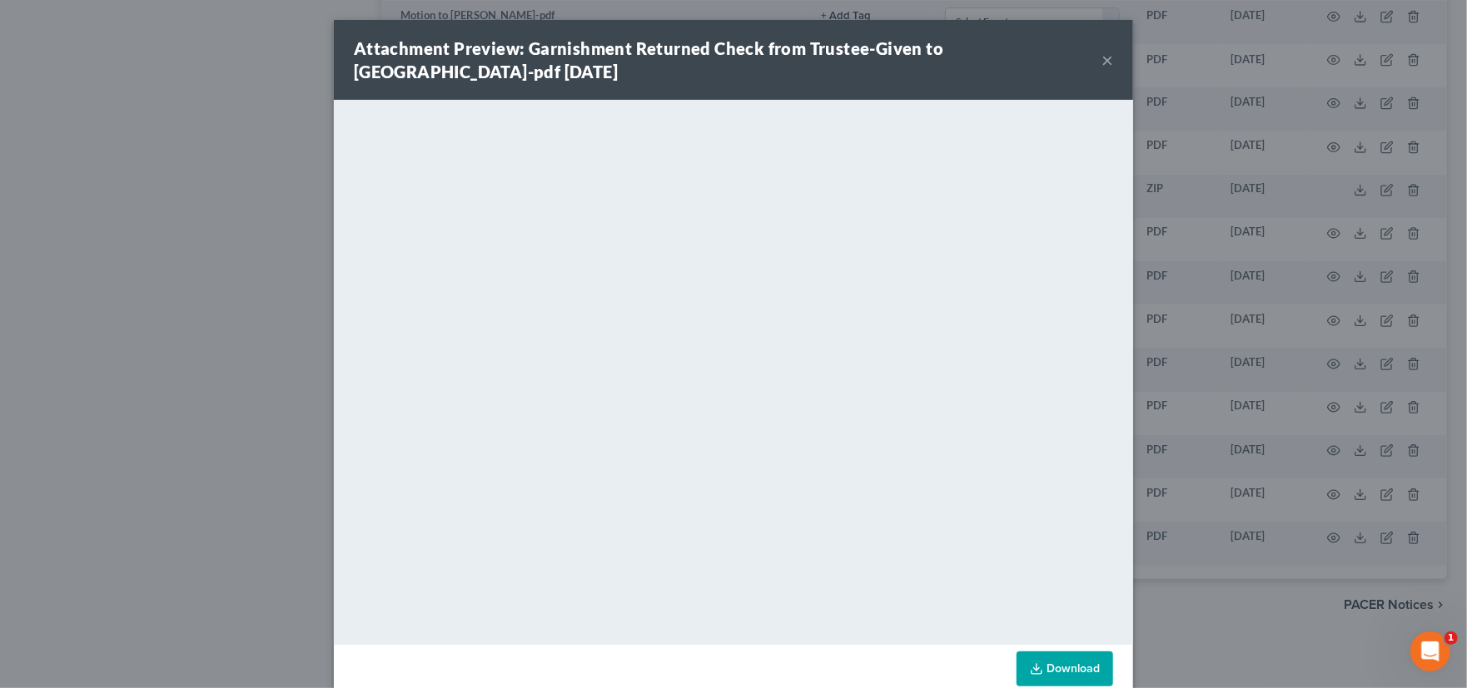
click at [1101, 57] on button "×" at bounding box center [1107, 60] width 12 height 20
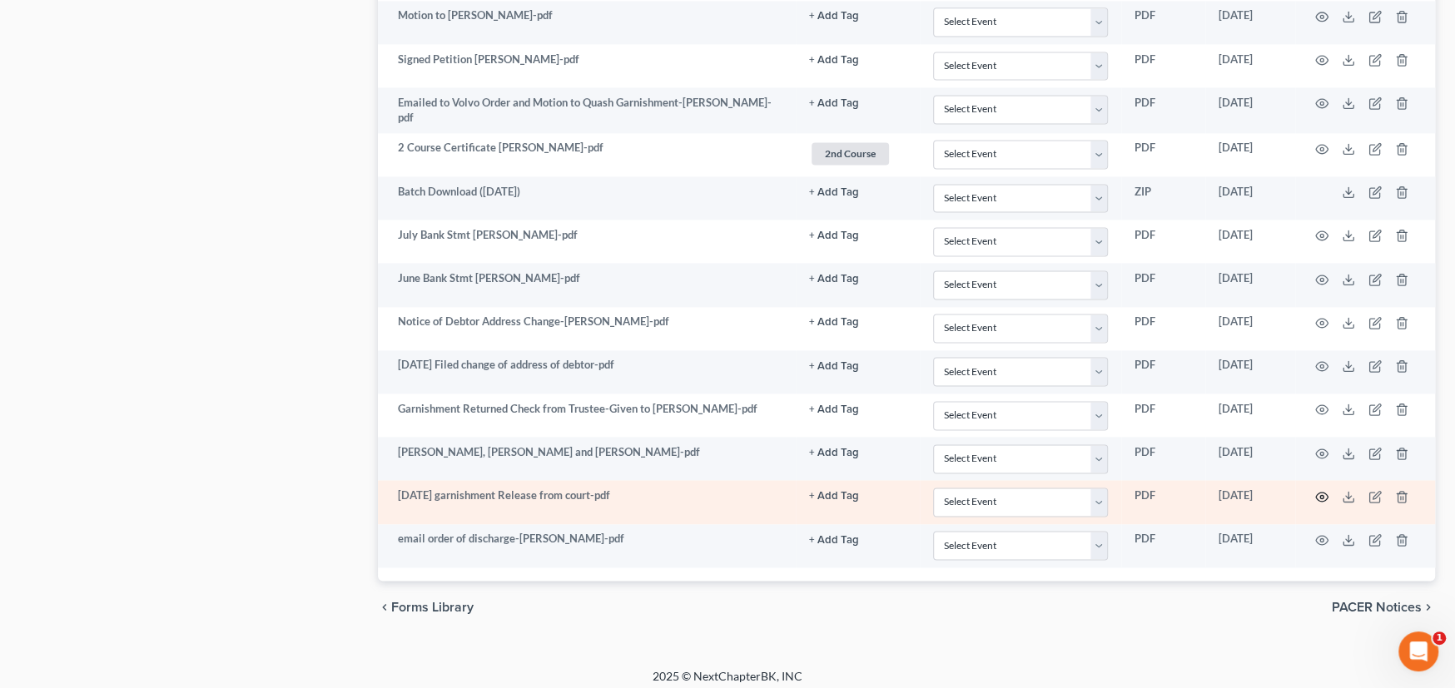
click at [1320, 495] on circle "button" at bounding box center [1321, 496] width 3 height 3
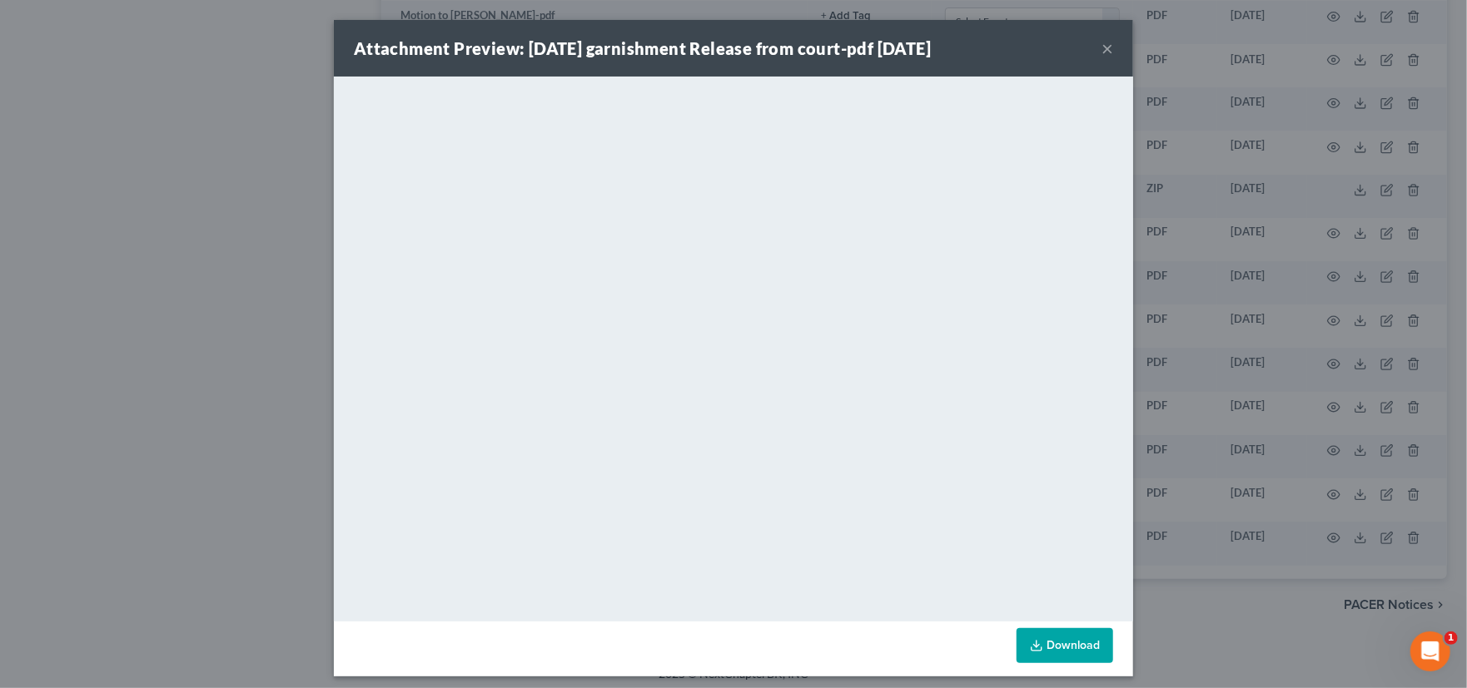
click at [1106, 48] on button "×" at bounding box center [1107, 48] width 12 height 20
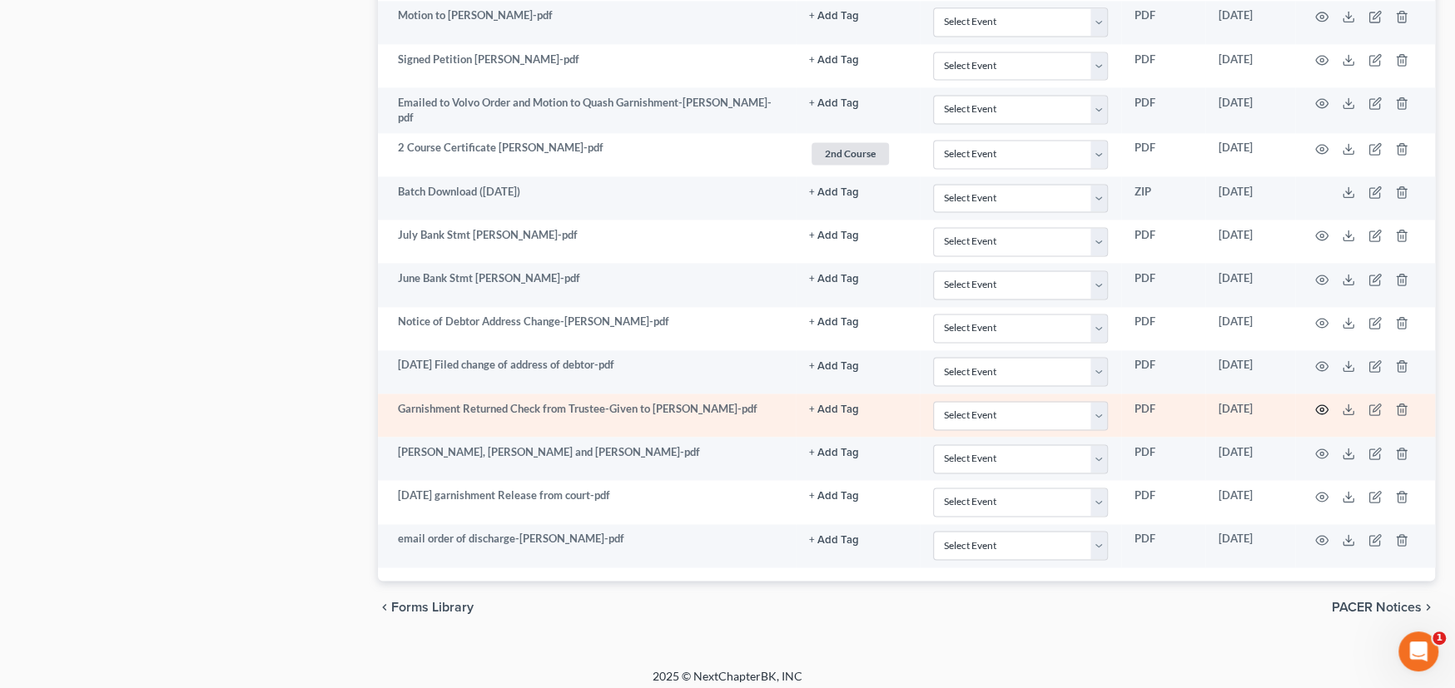
click at [1320, 403] on icon "button" at bounding box center [1321, 409] width 13 height 13
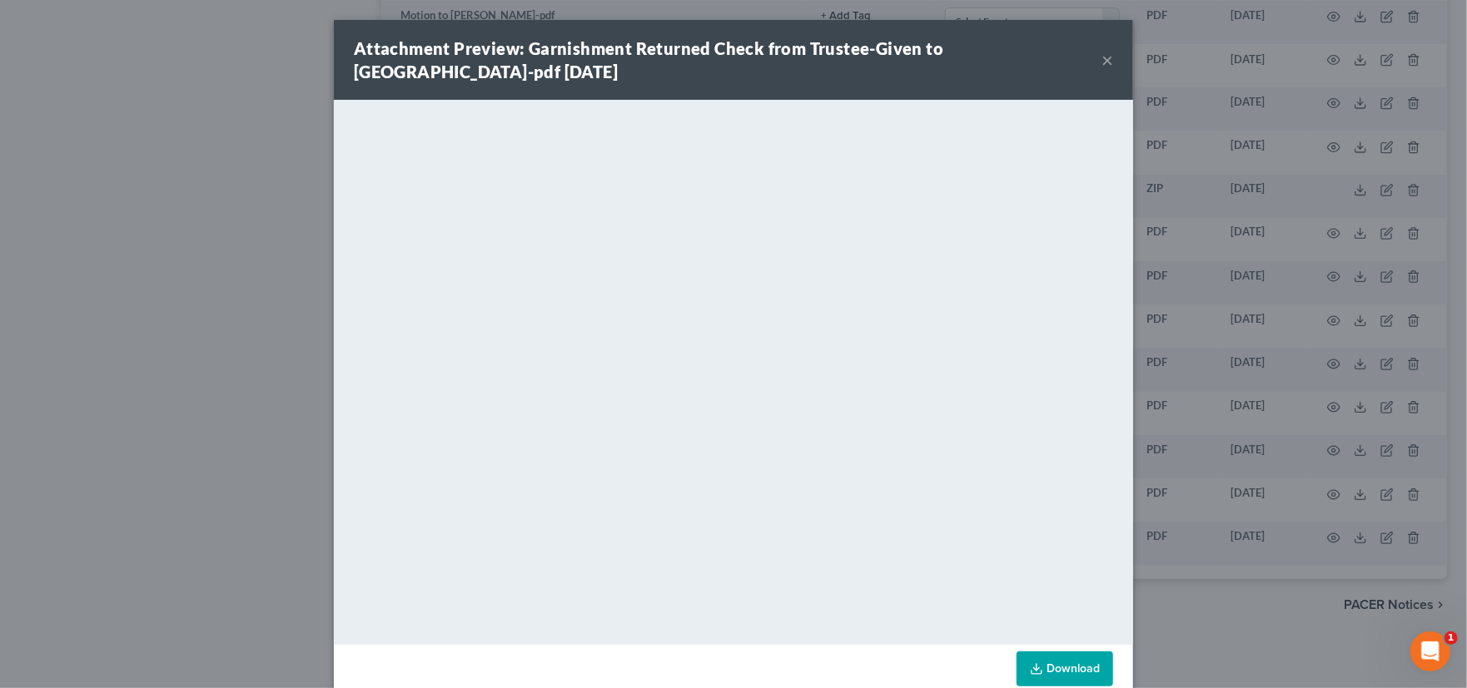
click at [104, 156] on div "Attachment Preview: Garnishment Returned Check from Trustee-Given to [GEOGRAPHI…" at bounding box center [733, 344] width 1467 height 688
